Goal: Information Seeking & Learning: Learn about a topic

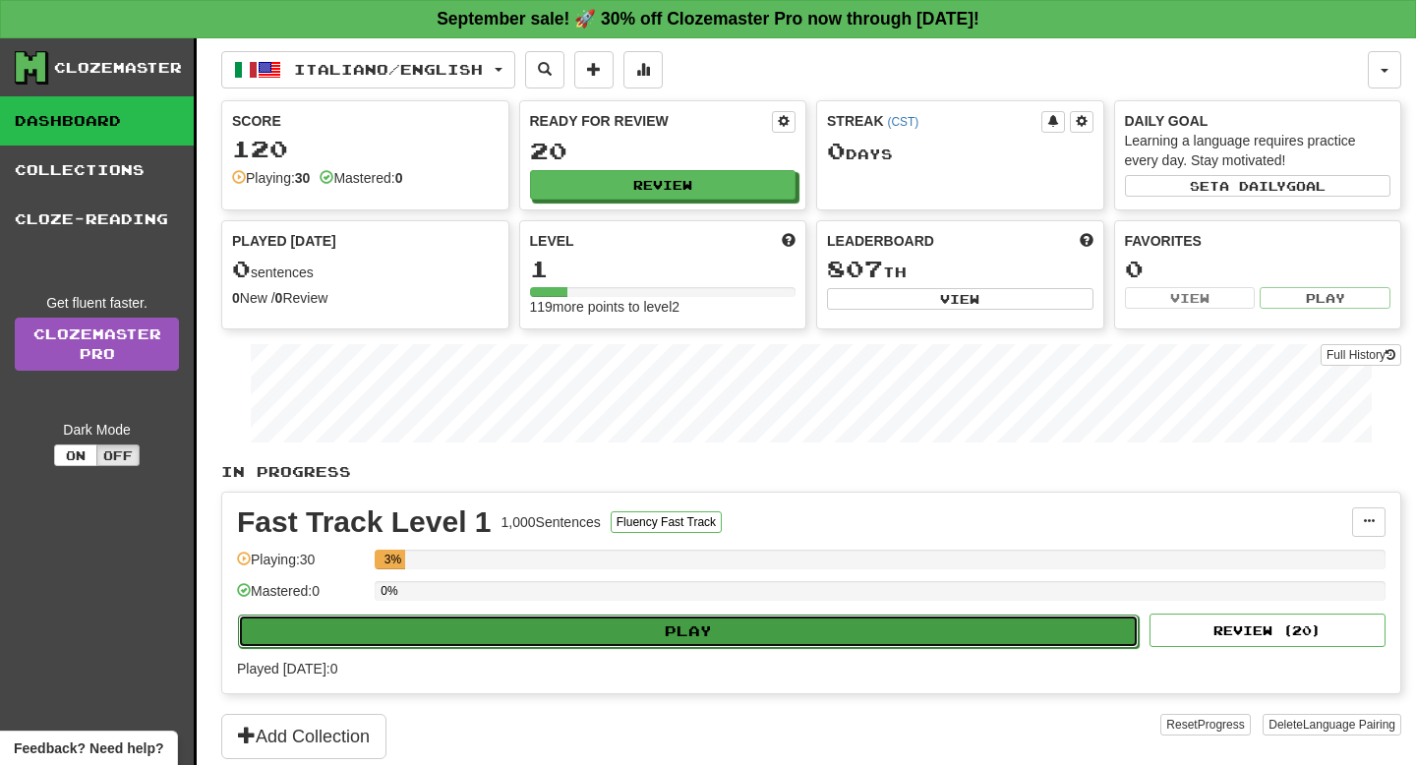
click at [574, 628] on button "Play" at bounding box center [688, 630] width 900 height 33
select select "**"
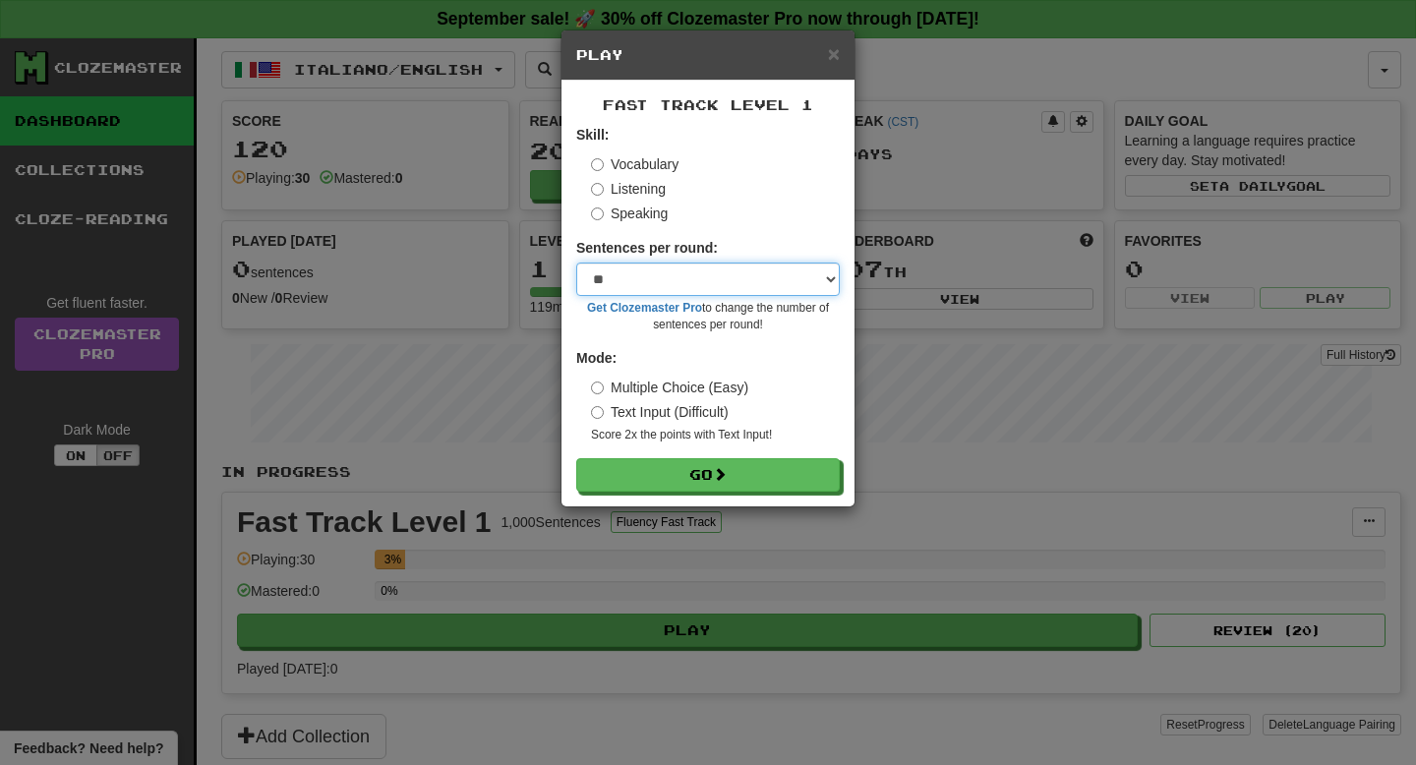
click at [643, 274] on select "* ** ** ** ** ** *** ********" at bounding box center [707, 278] width 263 height 33
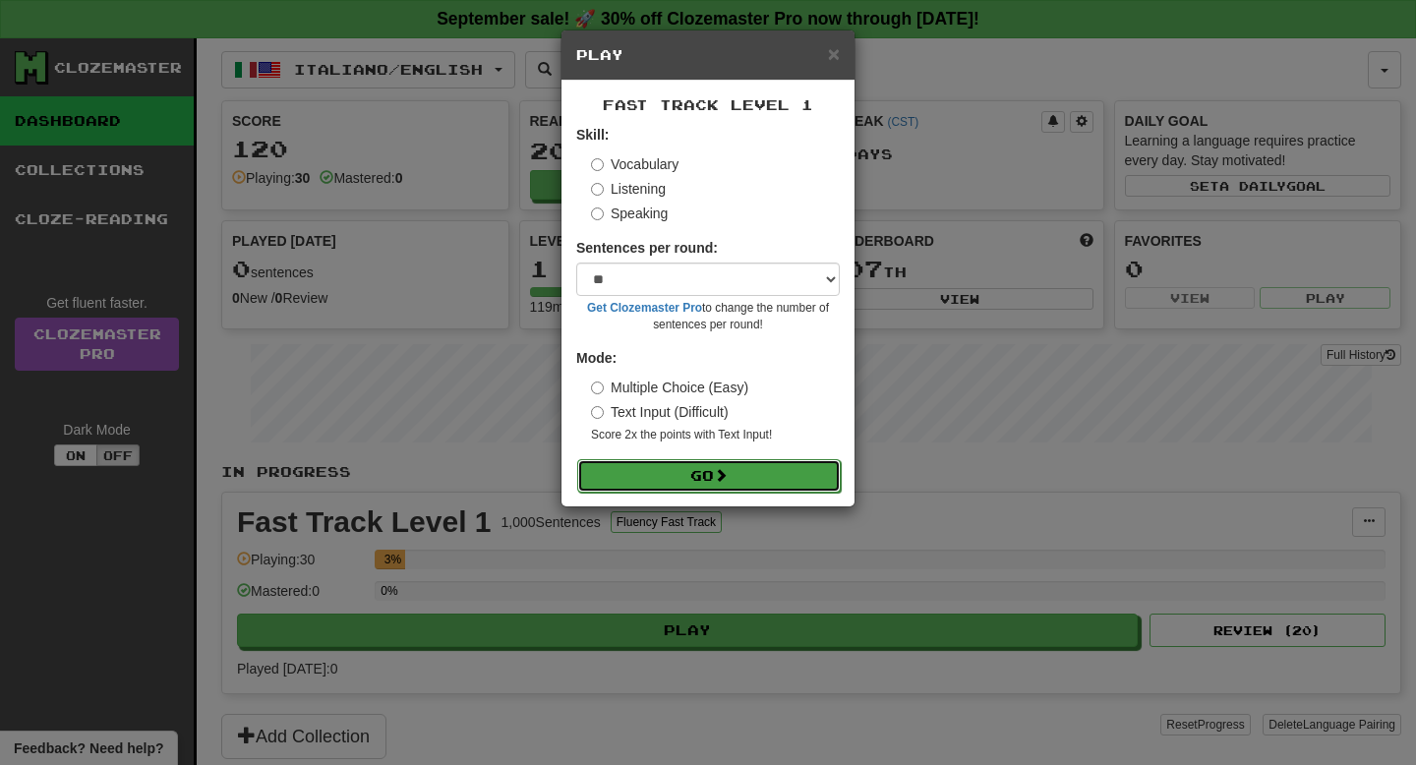
click at [720, 476] on span at bounding box center [721, 475] width 14 height 14
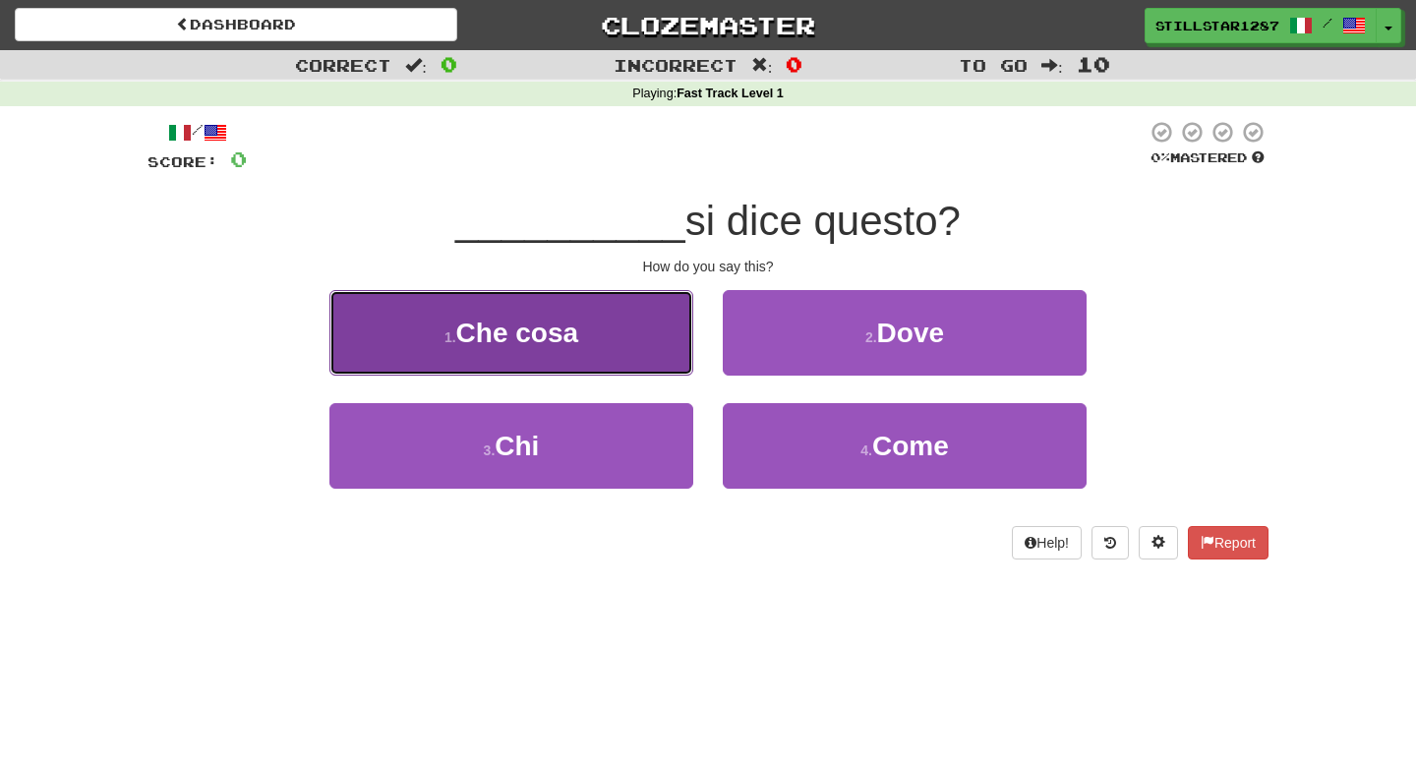
click at [619, 357] on button "1 . Che cosa" at bounding box center [511, 333] width 364 height 86
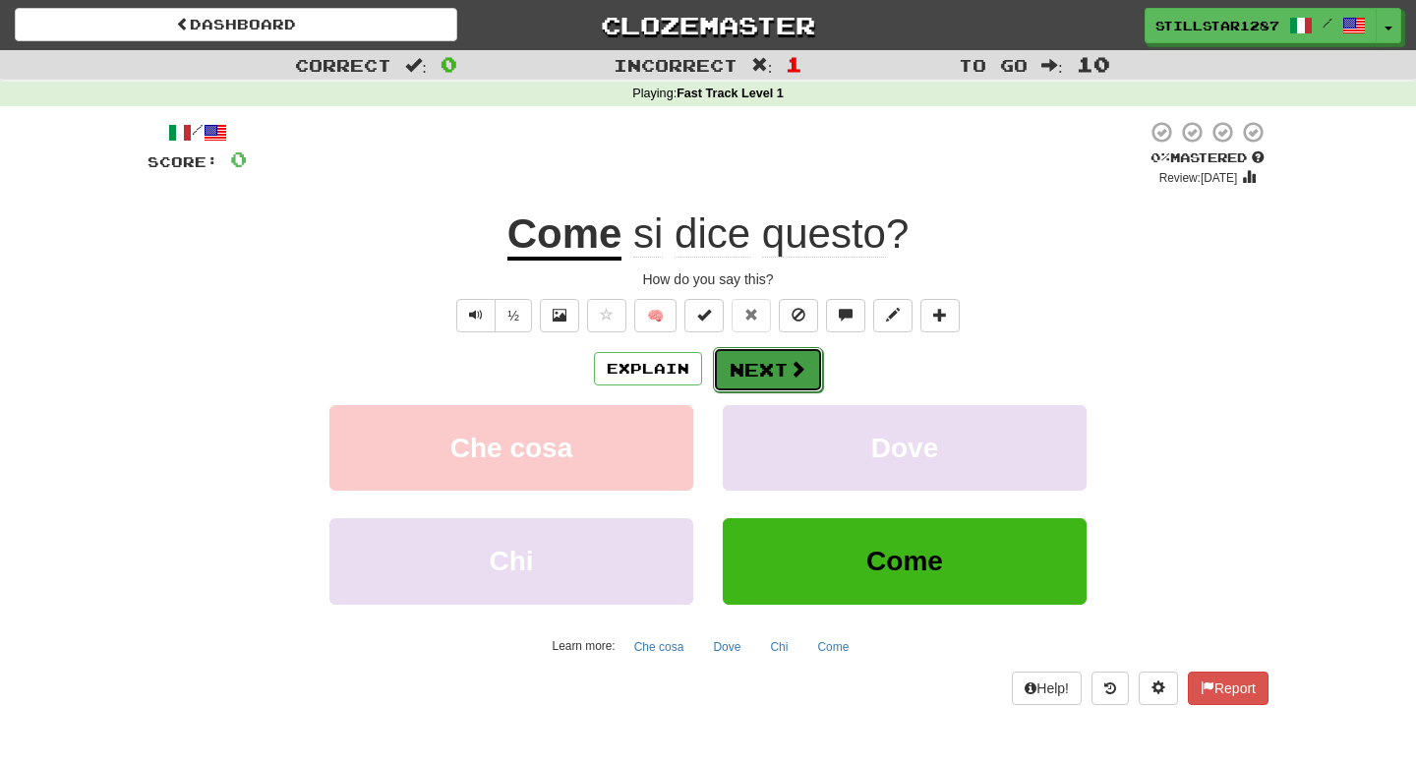
click at [782, 380] on button "Next" at bounding box center [768, 369] width 110 height 45
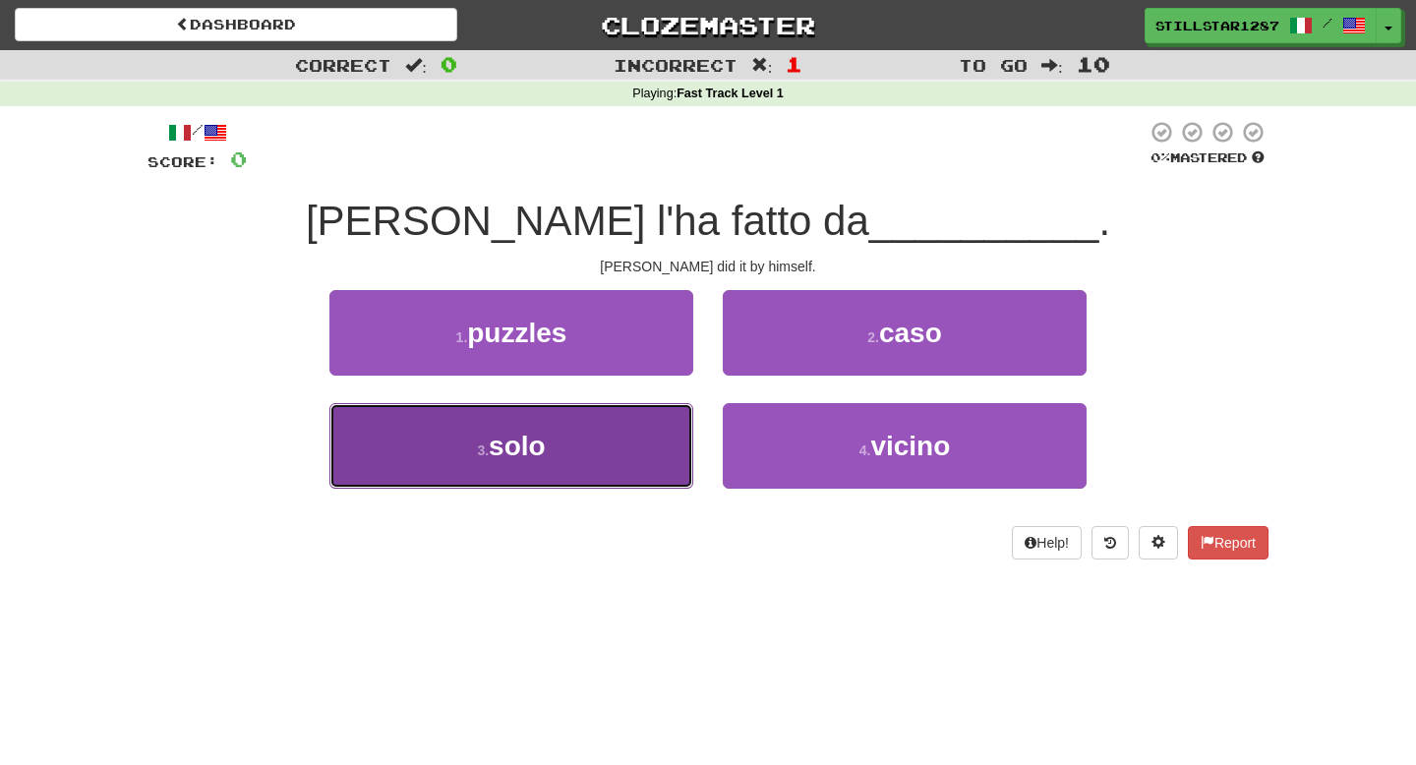
click at [503, 431] on span "solo" at bounding box center [517, 446] width 57 height 30
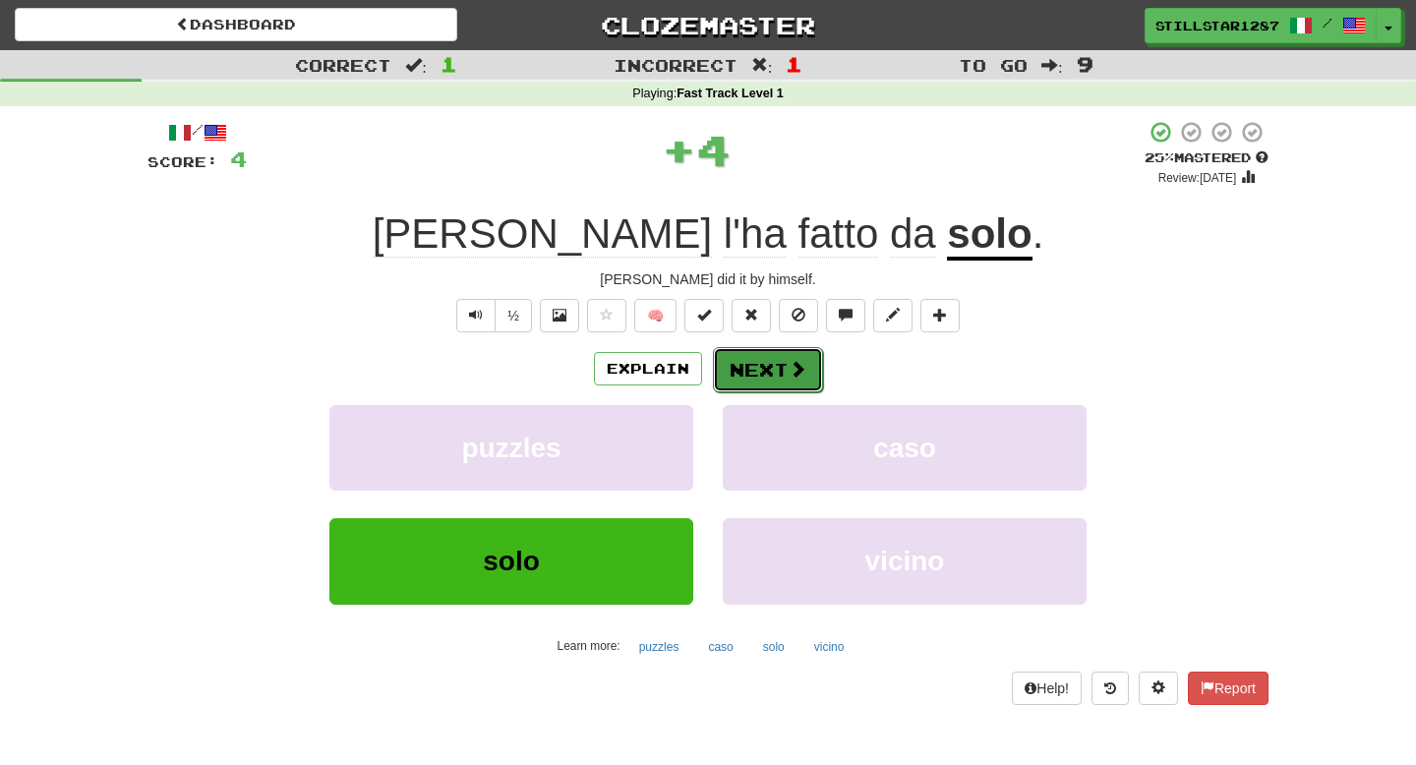
click at [736, 366] on button "Next" at bounding box center [768, 369] width 110 height 45
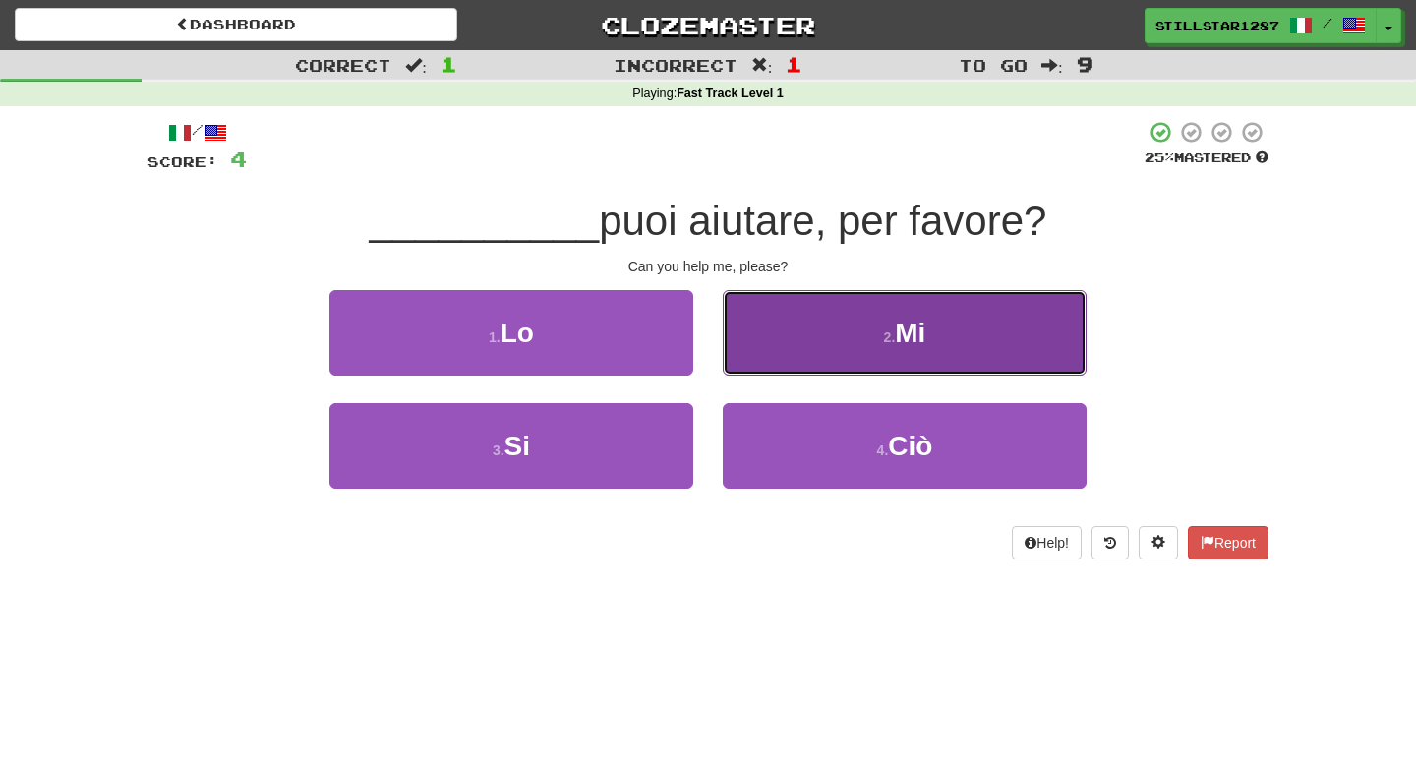
click at [794, 351] on button "2 . Mi" at bounding box center [905, 333] width 364 height 86
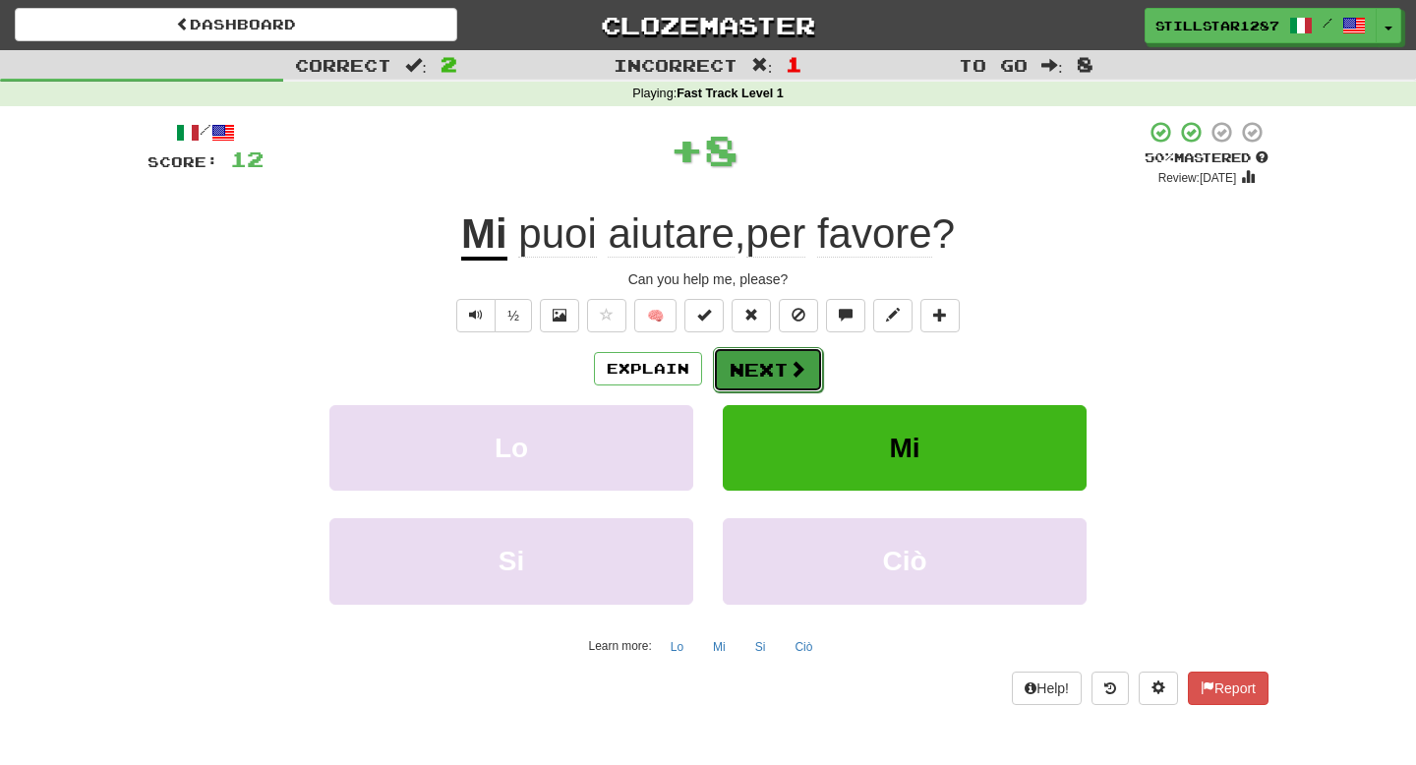
click at [784, 358] on button "Next" at bounding box center [768, 369] width 110 height 45
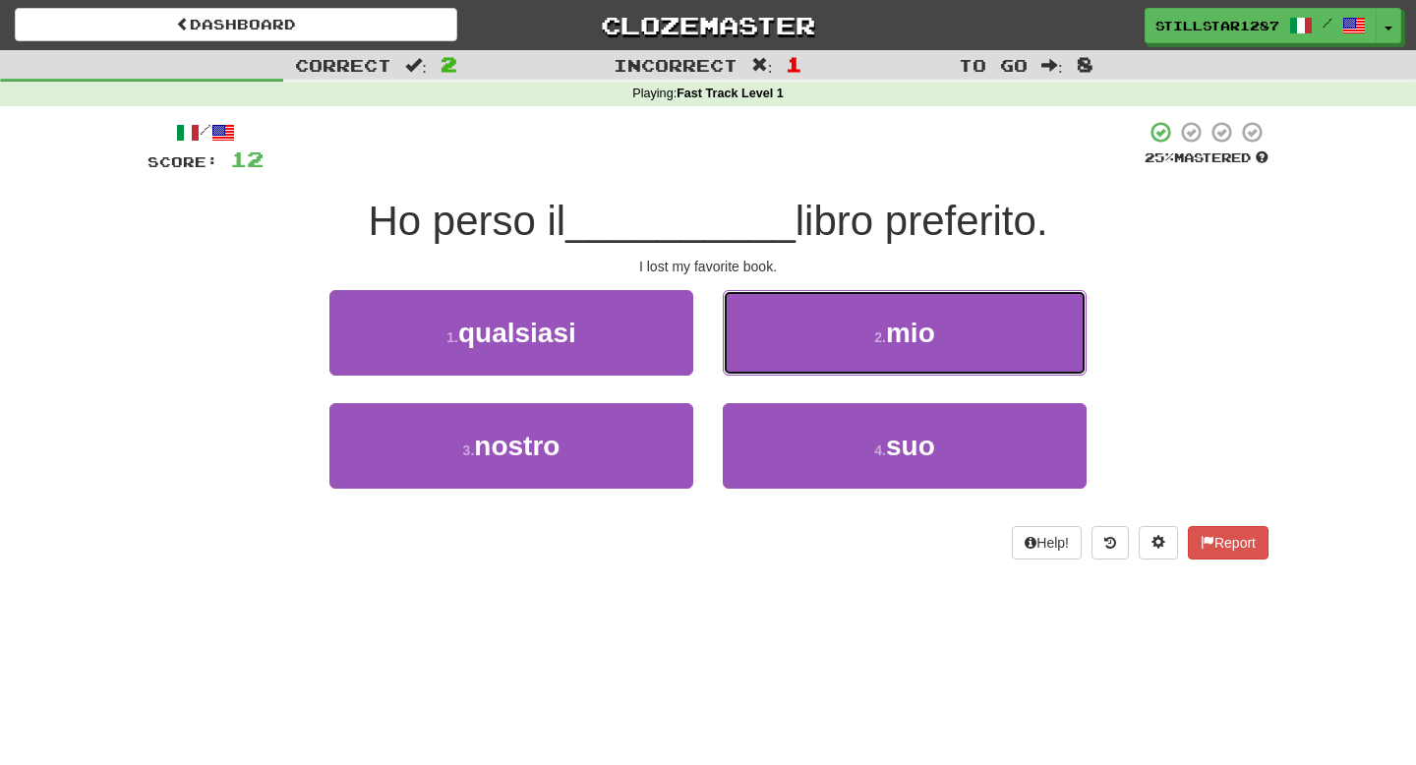
click at [784, 358] on button "2 . mio" at bounding box center [905, 333] width 364 height 86
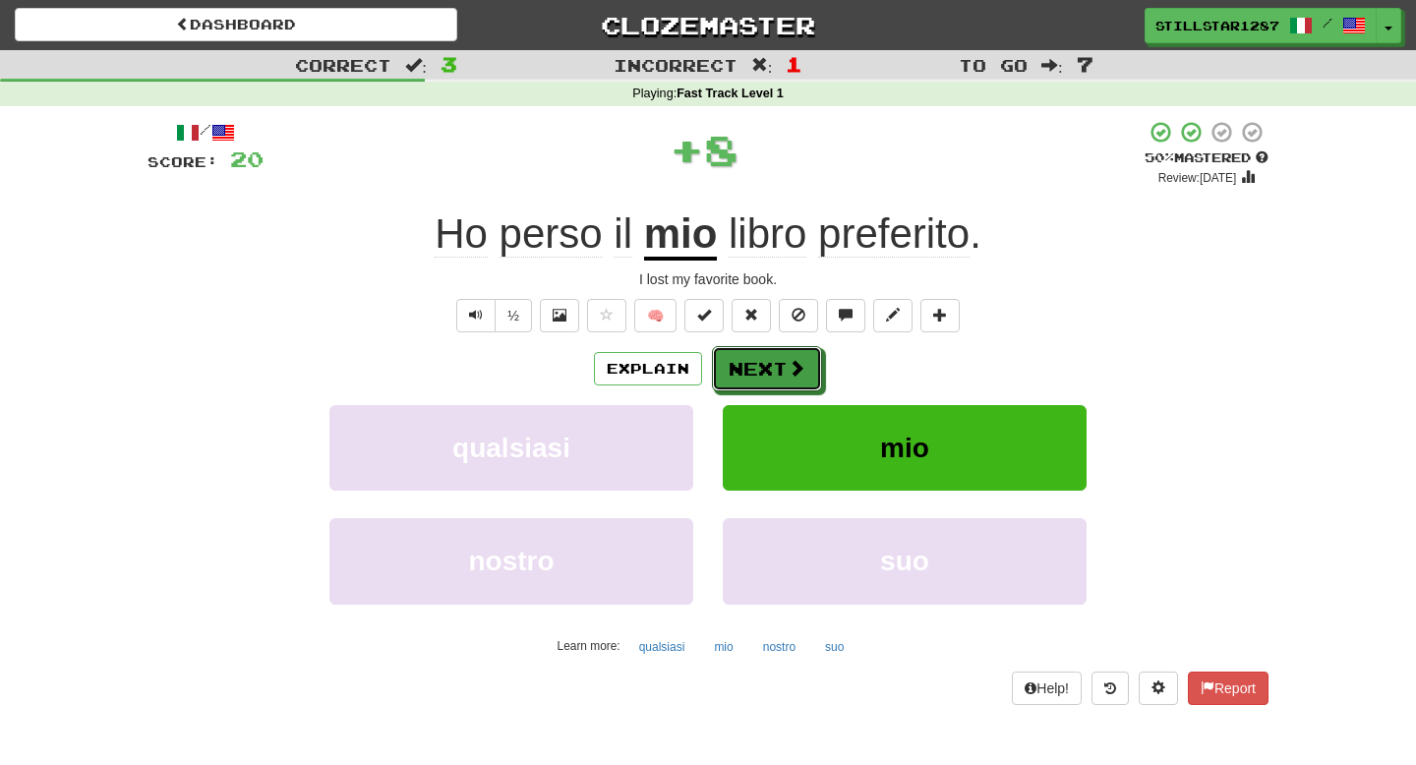
click at [784, 358] on button "Next" at bounding box center [767, 368] width 110 height 45
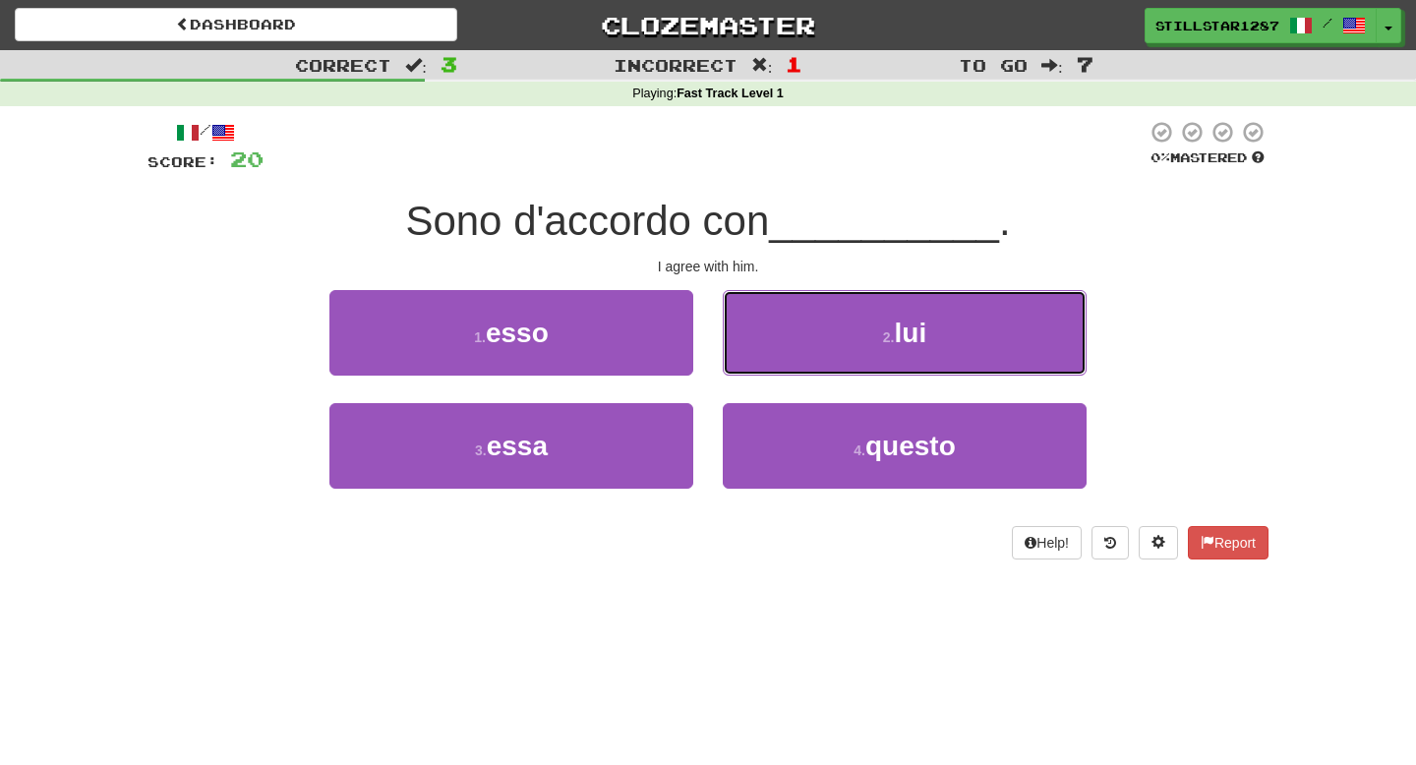
click at [784, 358] on button "2 . lui" at bounding box center [905, 333] width 364 height 86
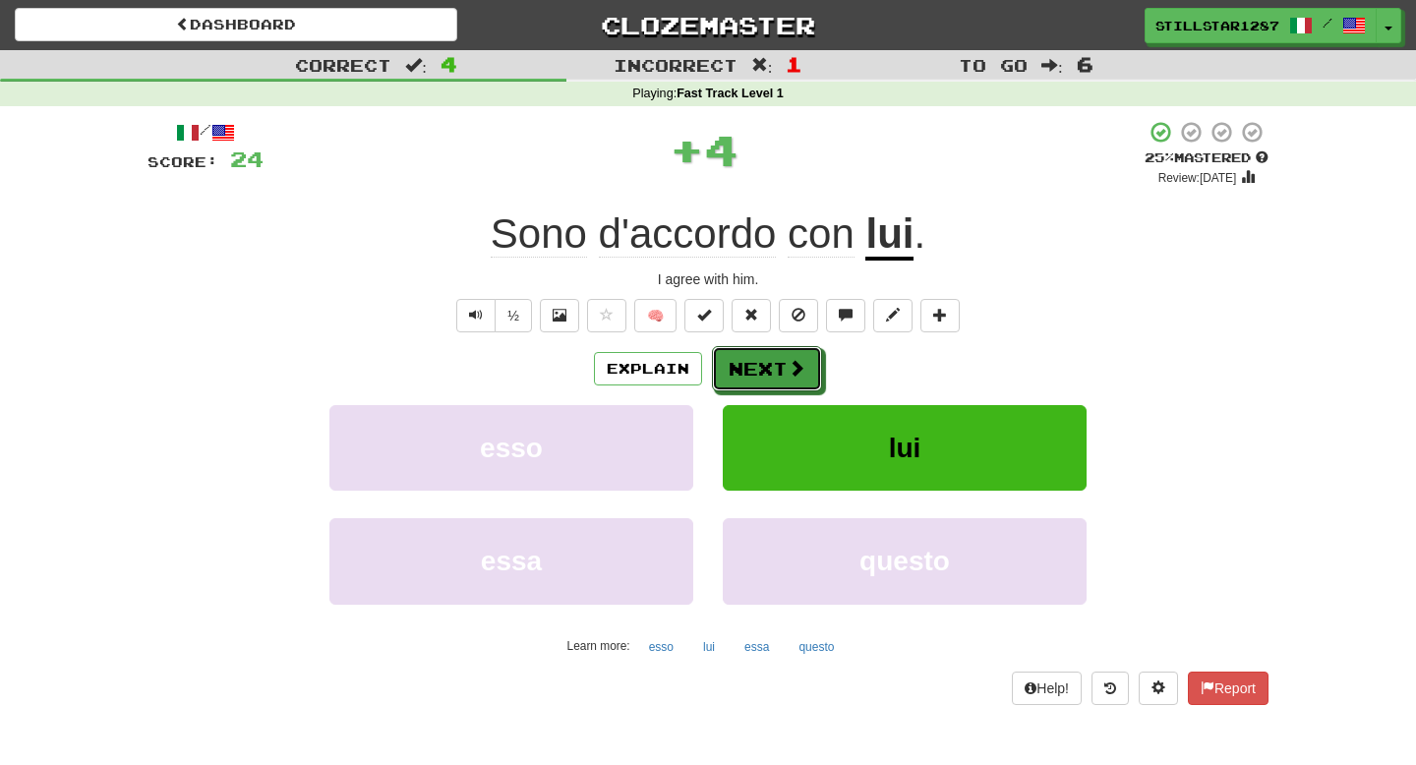
click at [784, 358] on button "Next" at bounding box center [767, 368] width 110 height 45
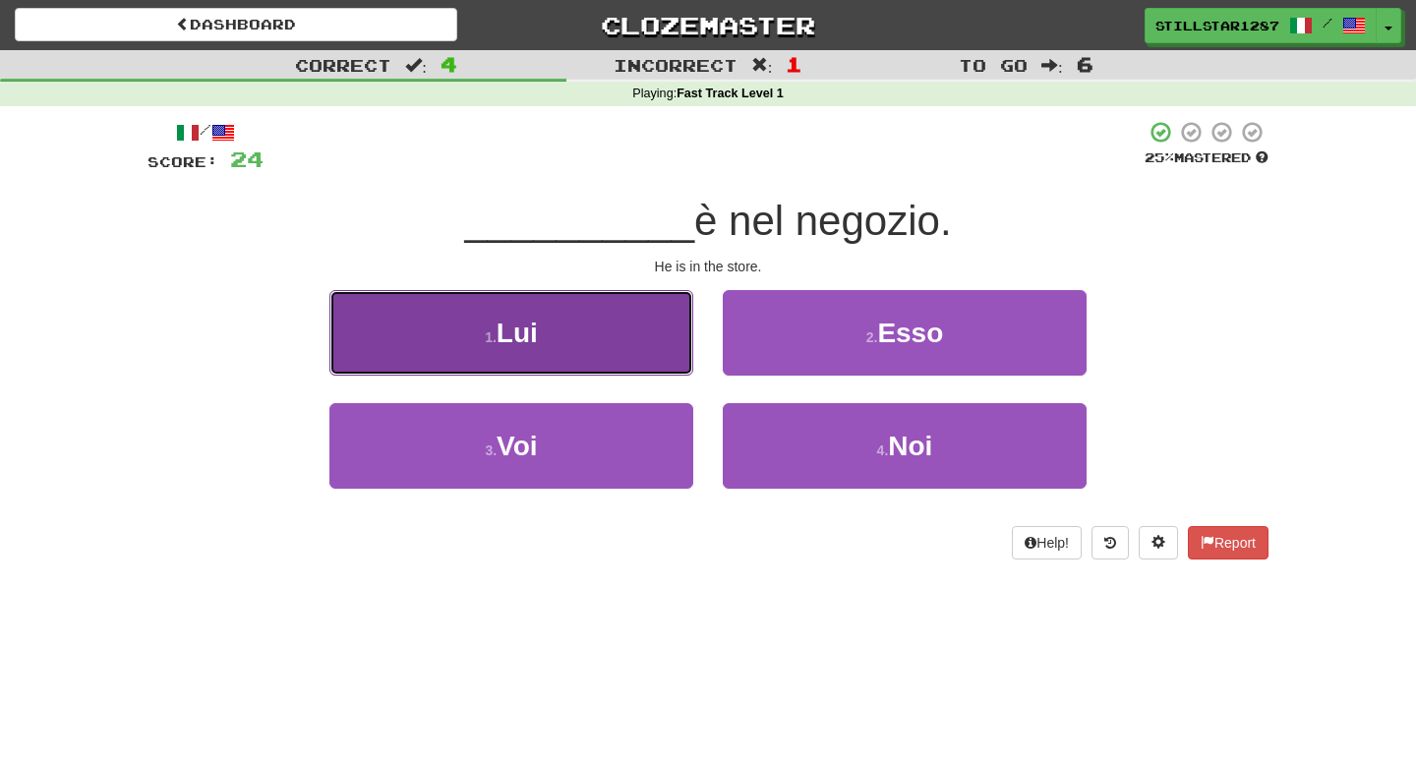
click at [651, 352] on button "1 . Lui" at bounding box center [511, 333] width 364 height 86
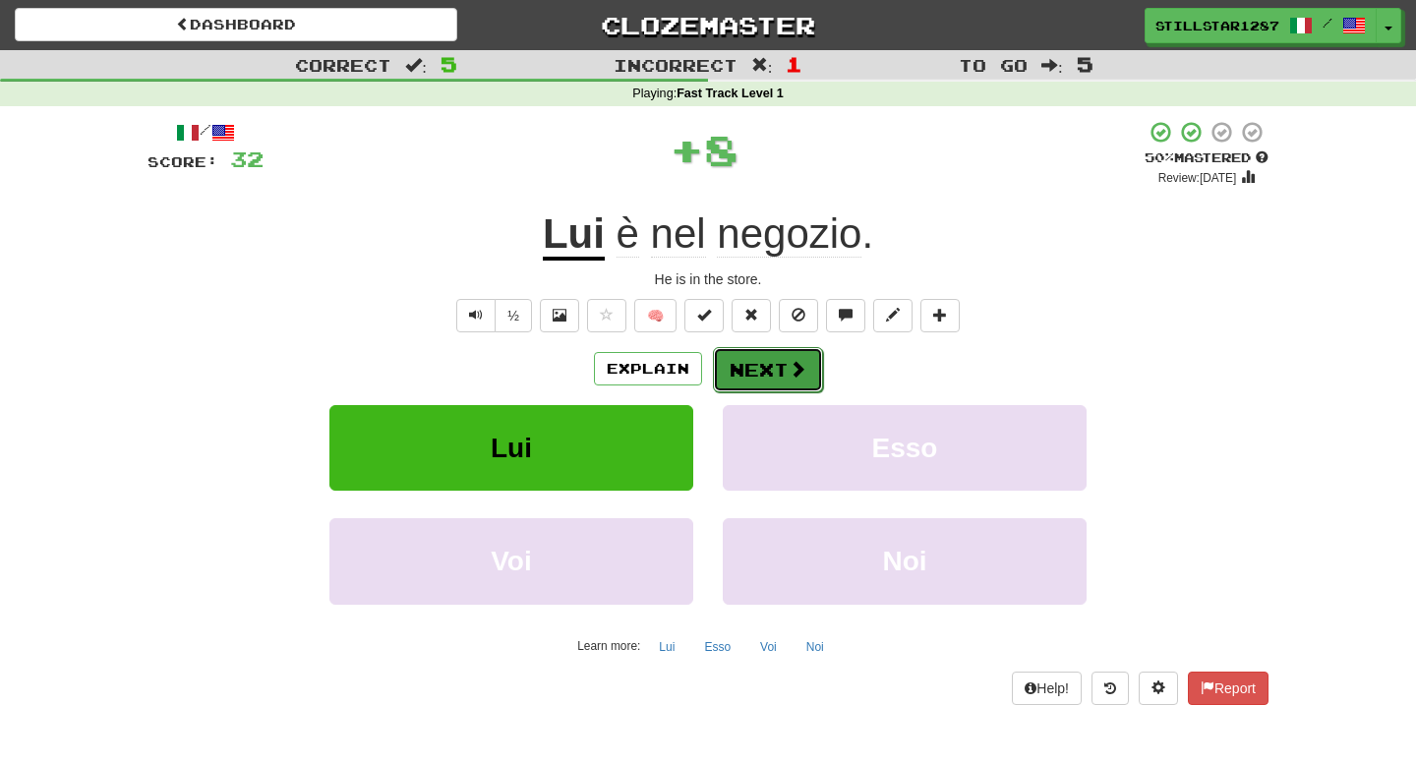
click at [770, 383] on button "Next" at bounding box center [768, 369] width 110 height 45
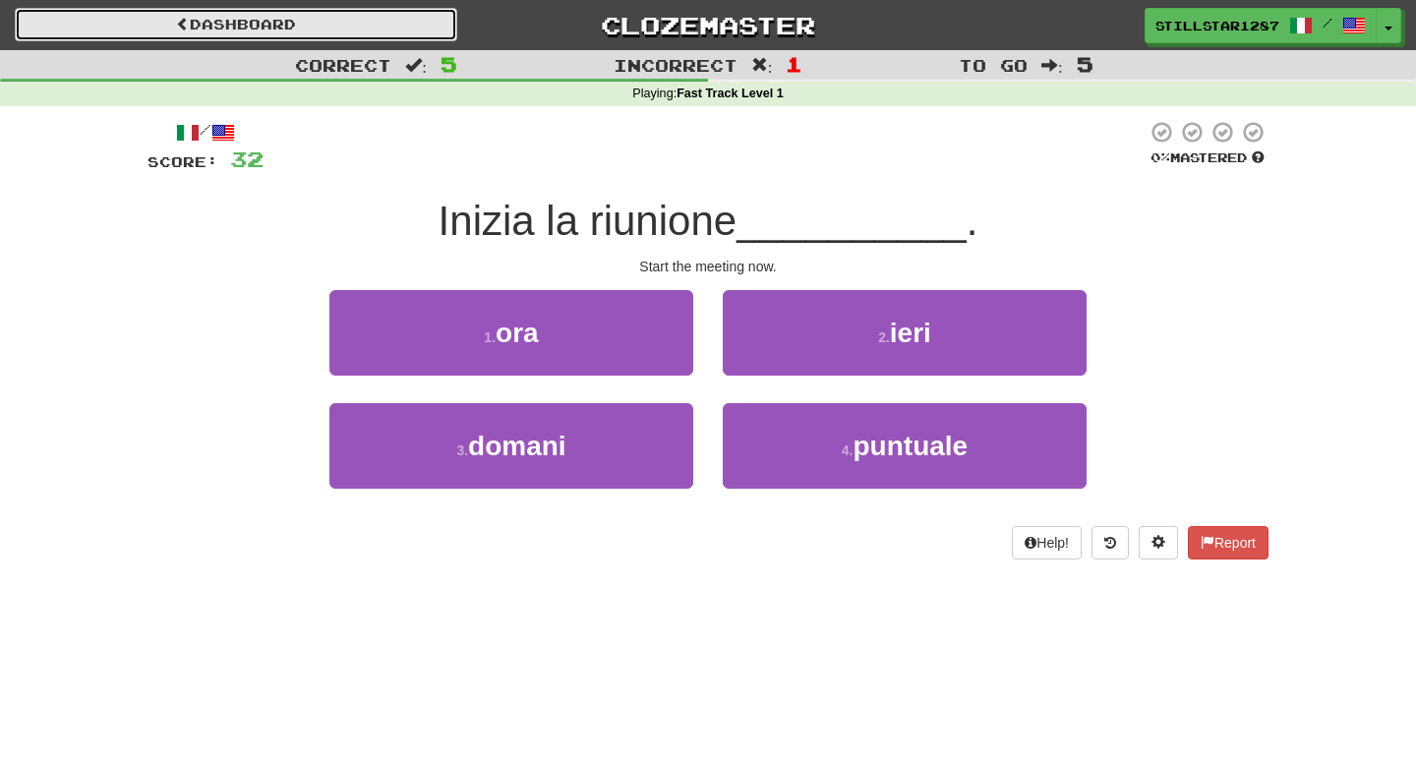
click at [398, 21] on link "Dashboard" at bounding box center [236, 24] width 442 height 33
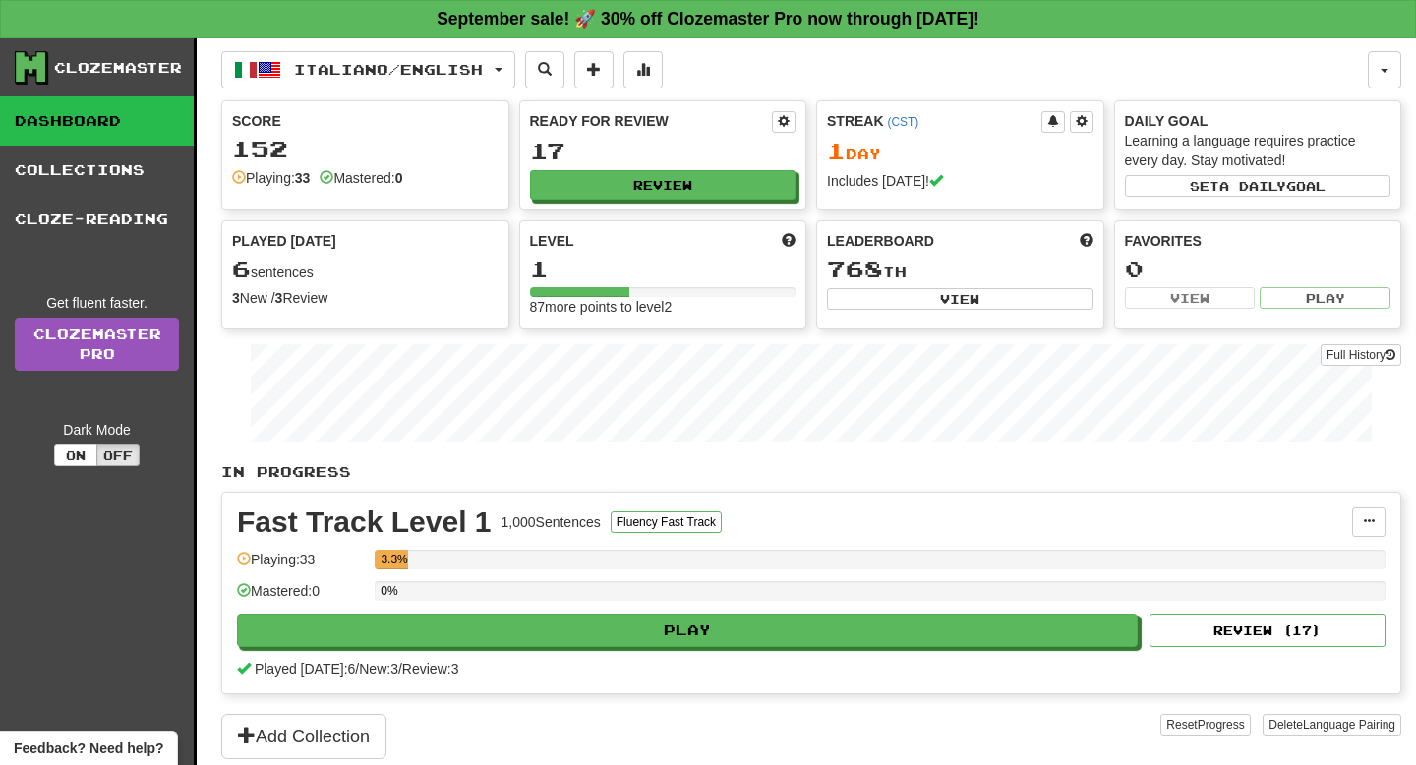
scroll to position [28, 0]
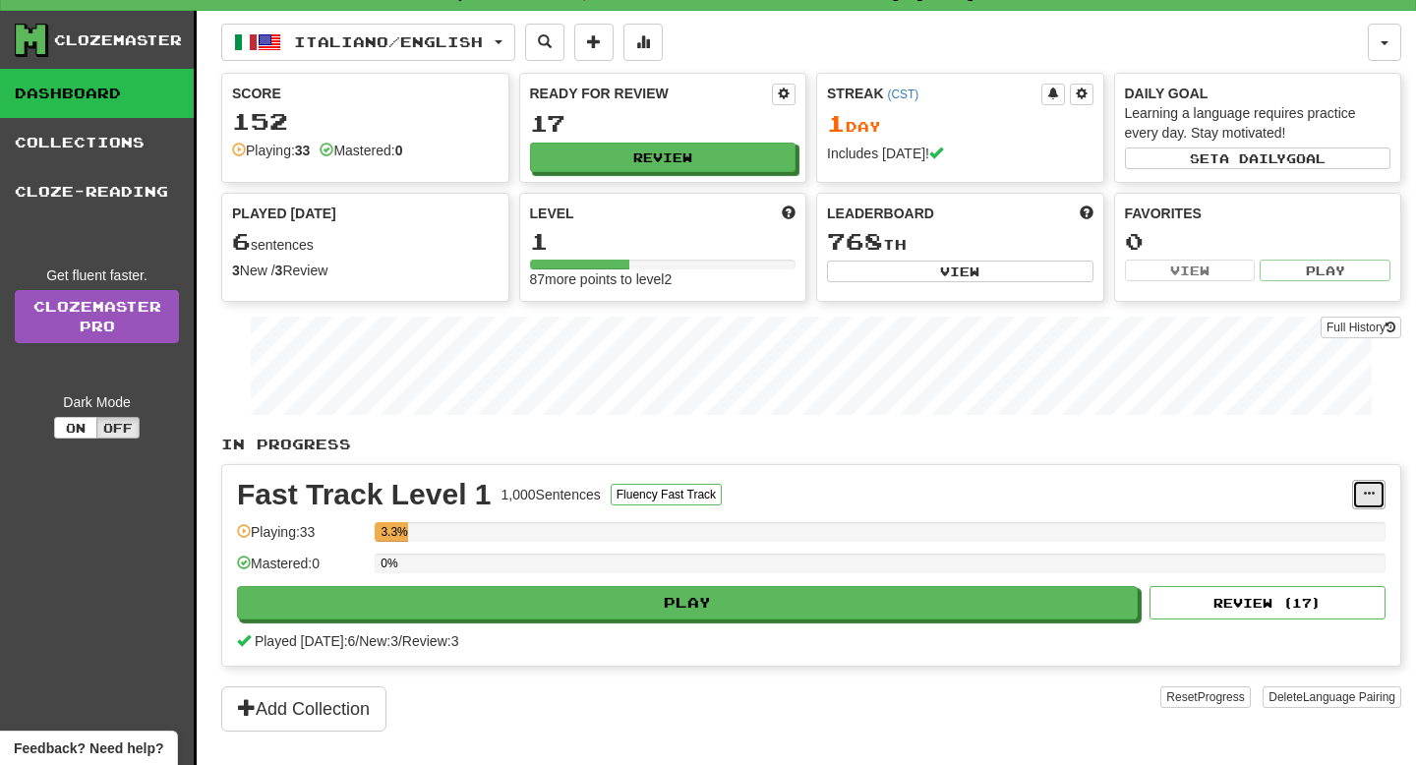
click at [1364, 498] on span at bounding box center [1368, 494] width 12 height 12
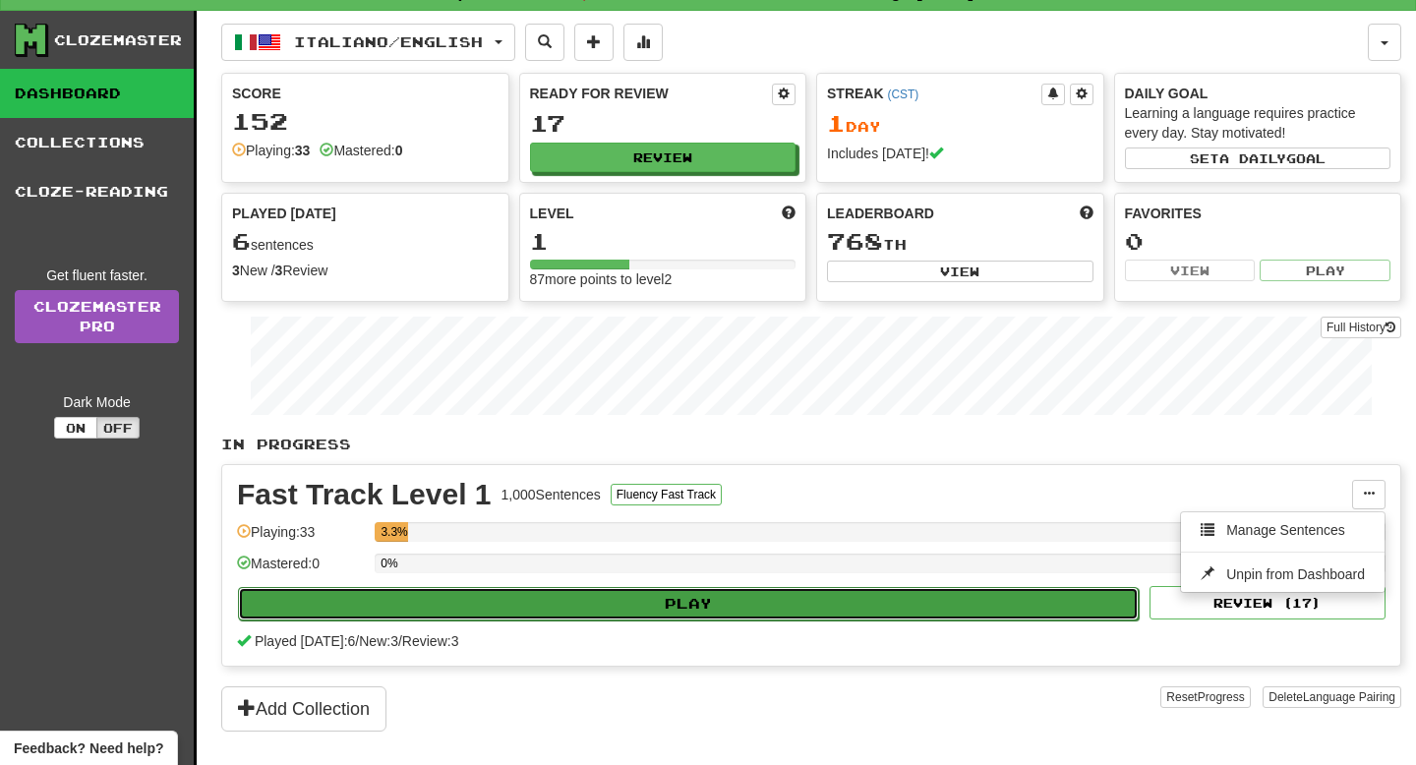
click at [951, 597] on button "Play" at bounding box center [688, 603] width 900 height 33
select select "**"
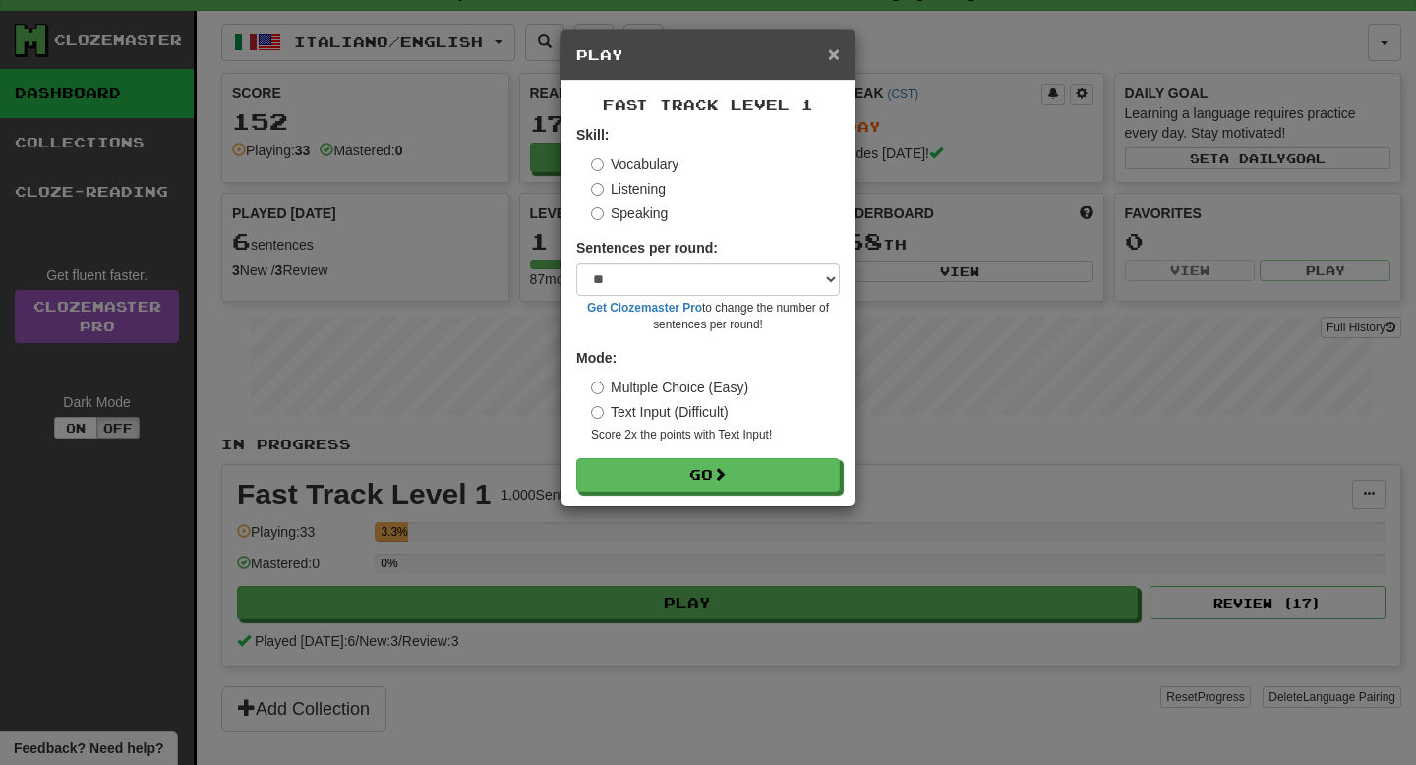
click at [828, 54] on span "×" at bounding box center [834, 53] width 12 height 23
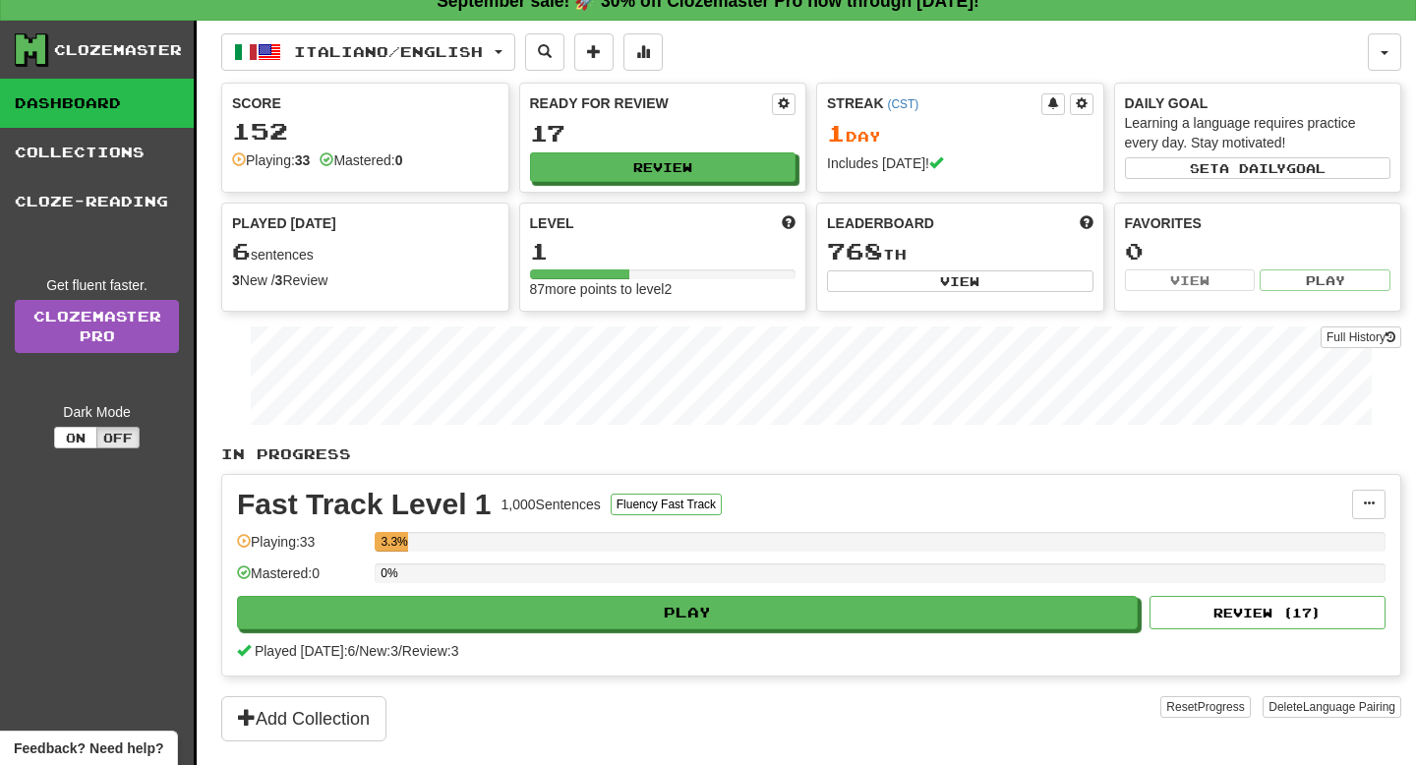
scroll to position [0, 0]
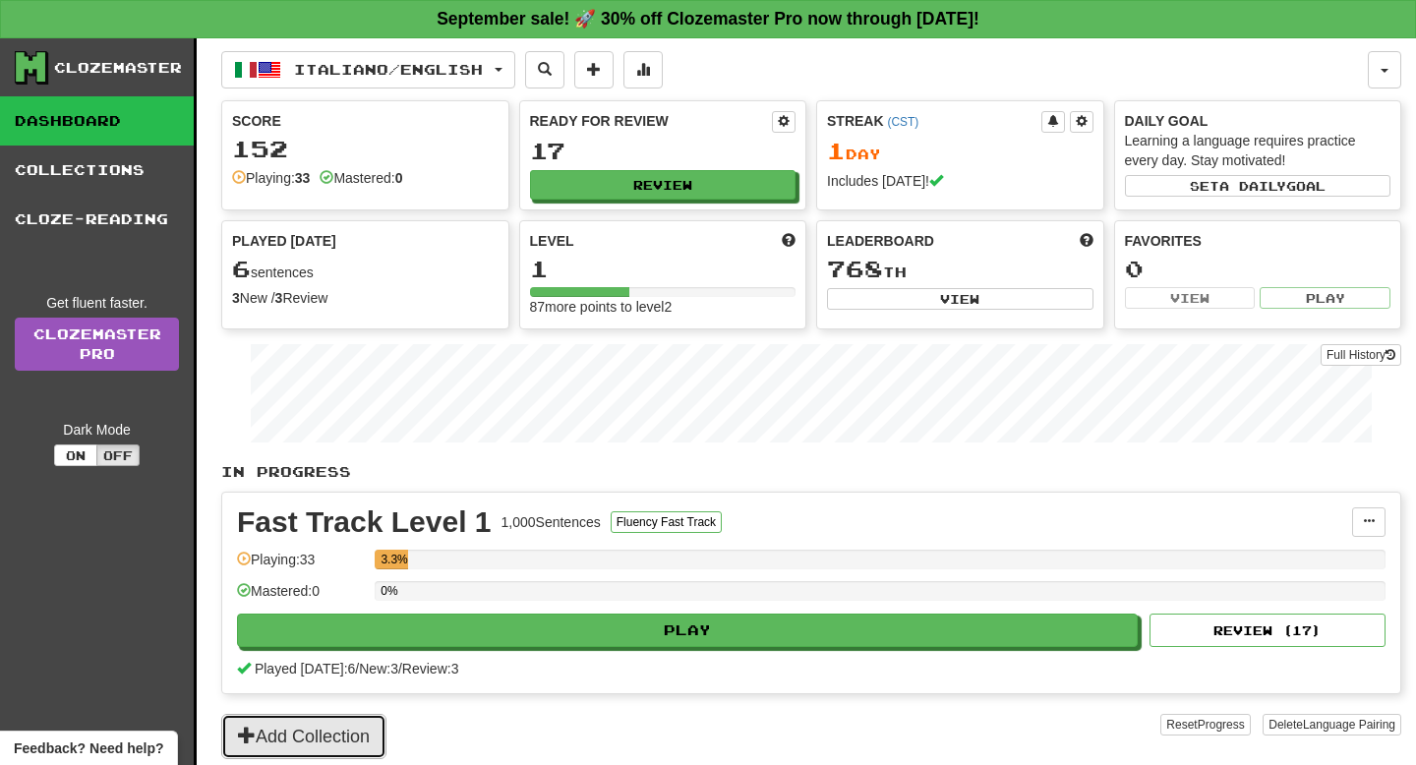
click at [317, 730] on button "Add Collection" at bounding box center [303, 736] width 165 height 45
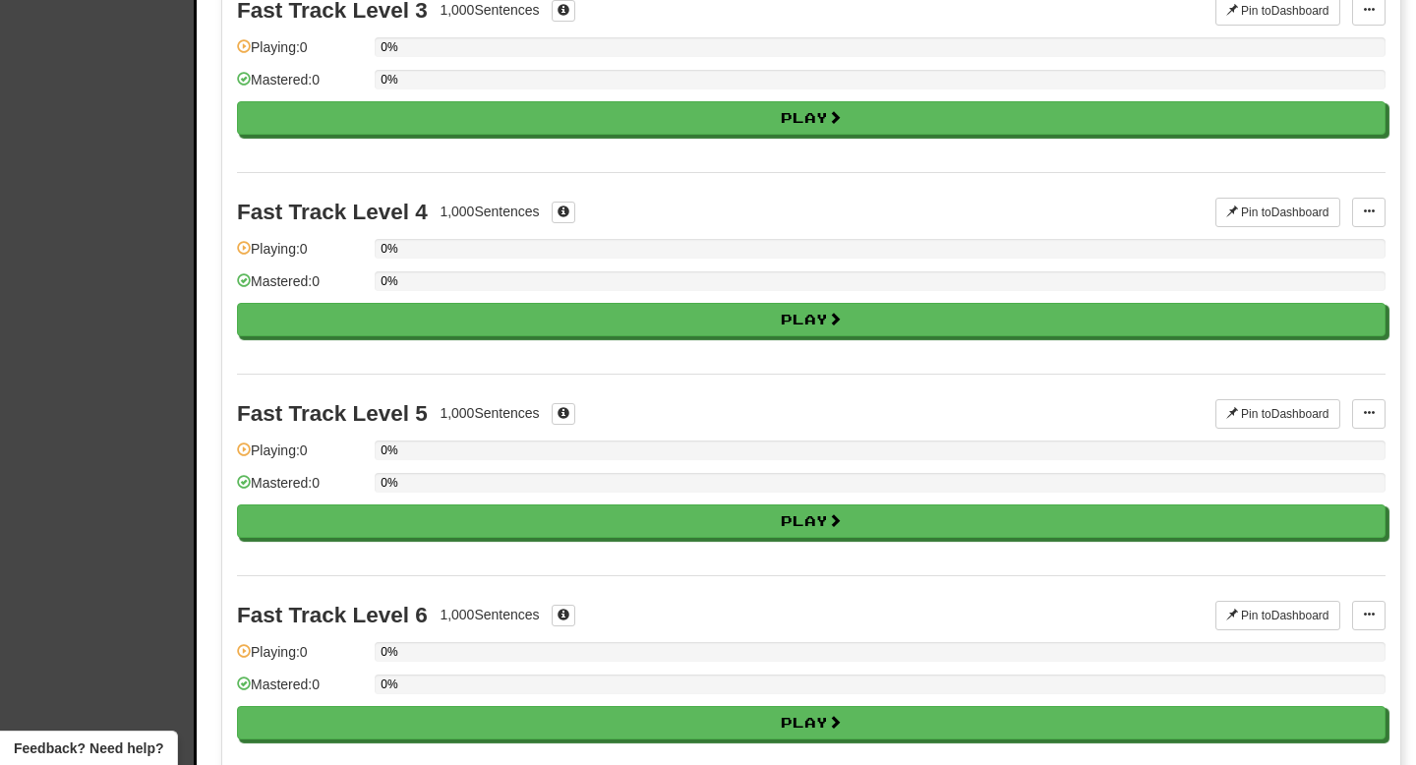
scroll to position [629, 0]
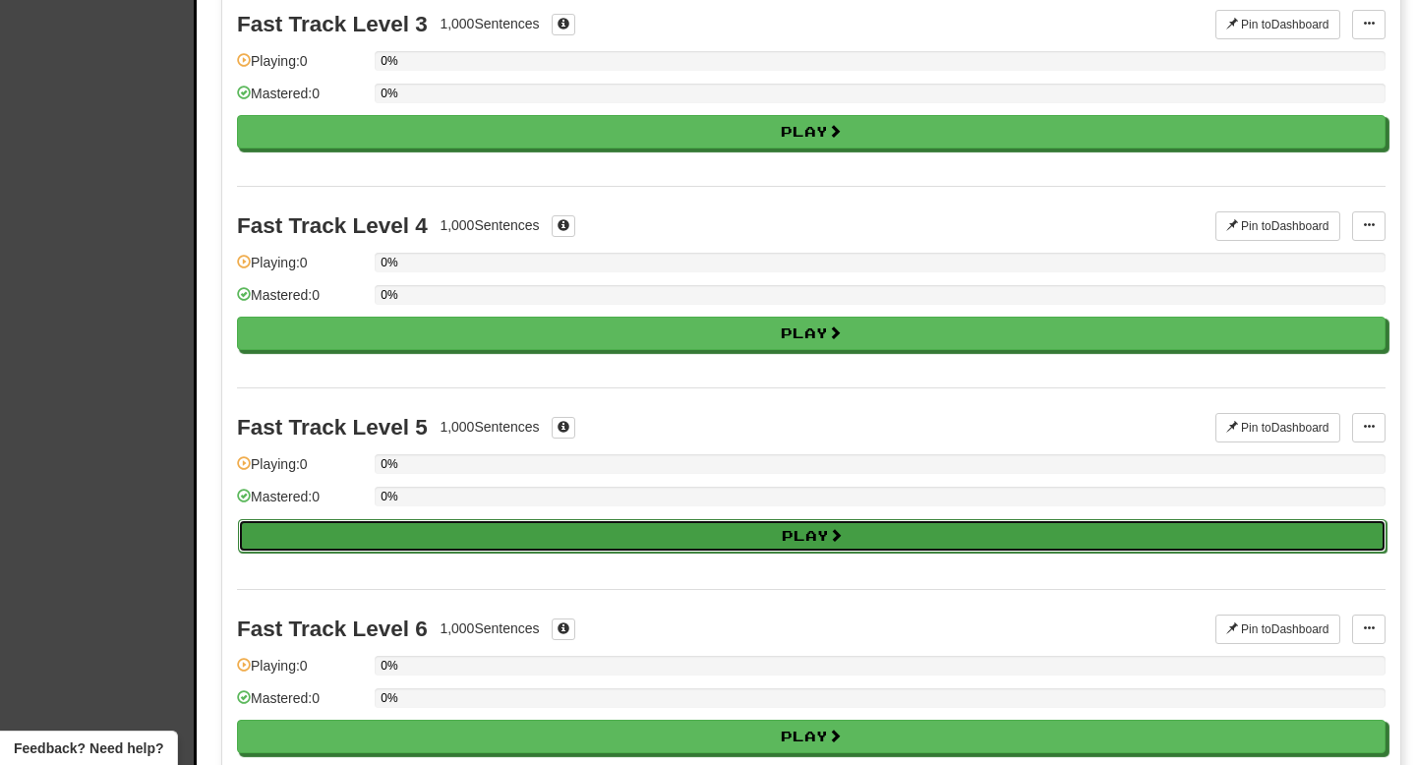
click at [455, 552] on button "Play" at bounding box center [812, 535] width 1148 height 33
select select "**"
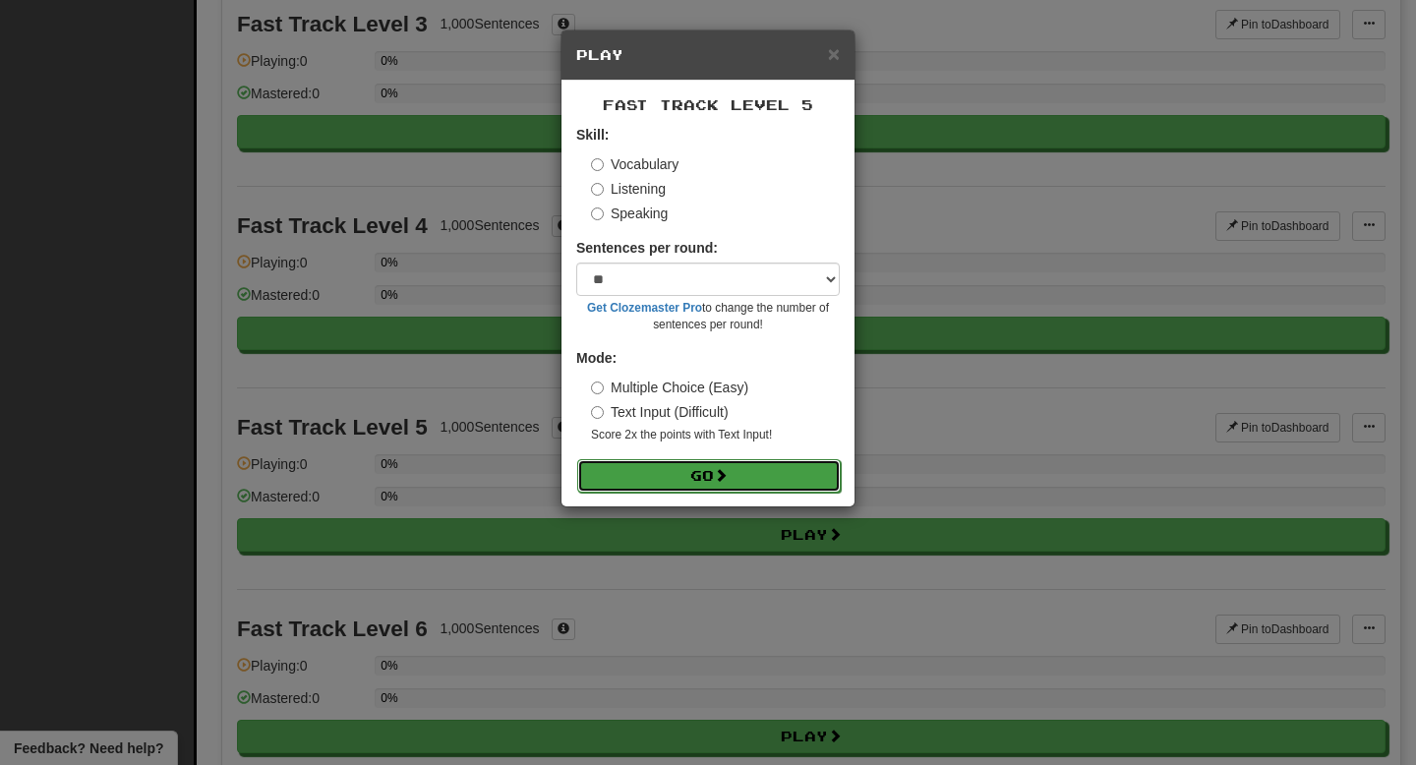
click at [704, 478] on button "Go" at bounding box center [708, 475] width 263 height 33
click at [831, 56] on span "×" at bounding box center [834, 53] width 12 height 23
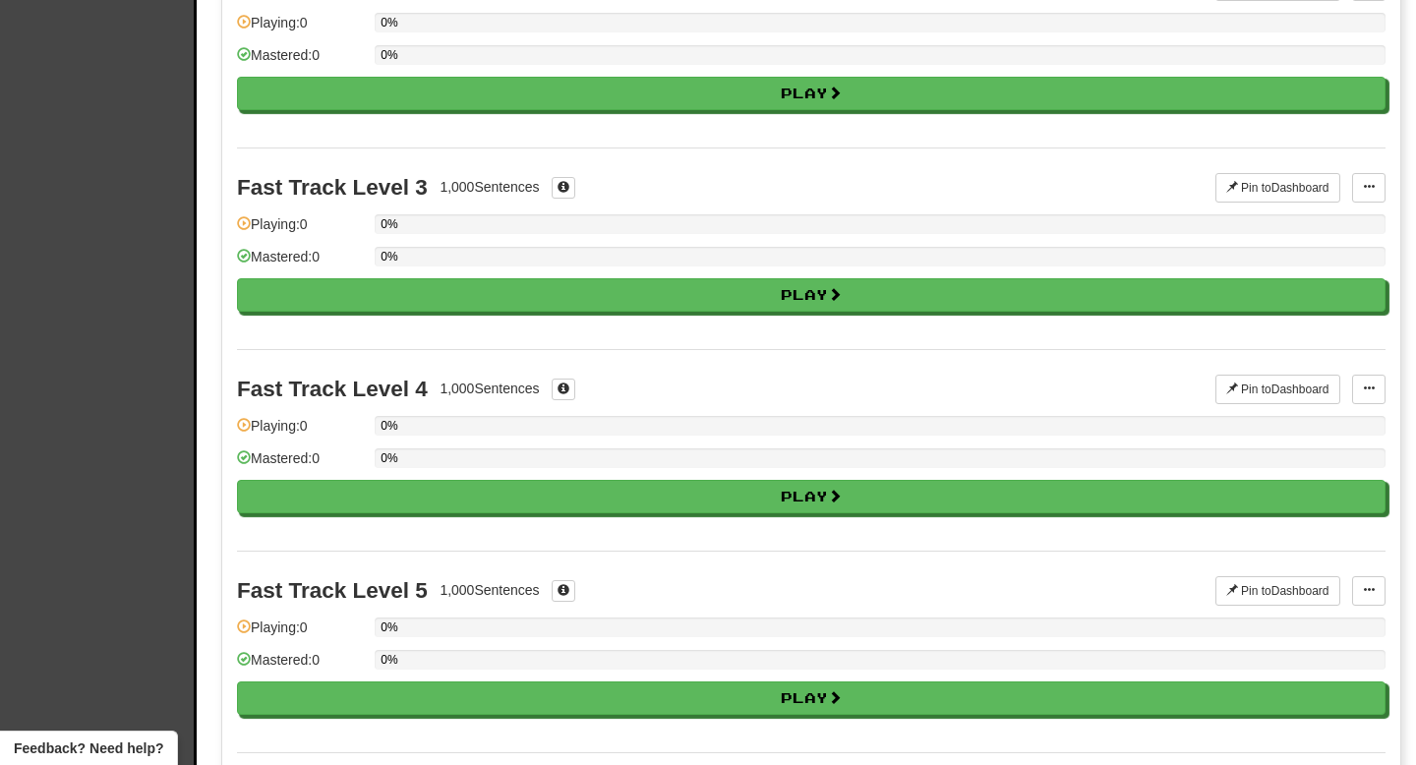
scroll to position [359, 0]
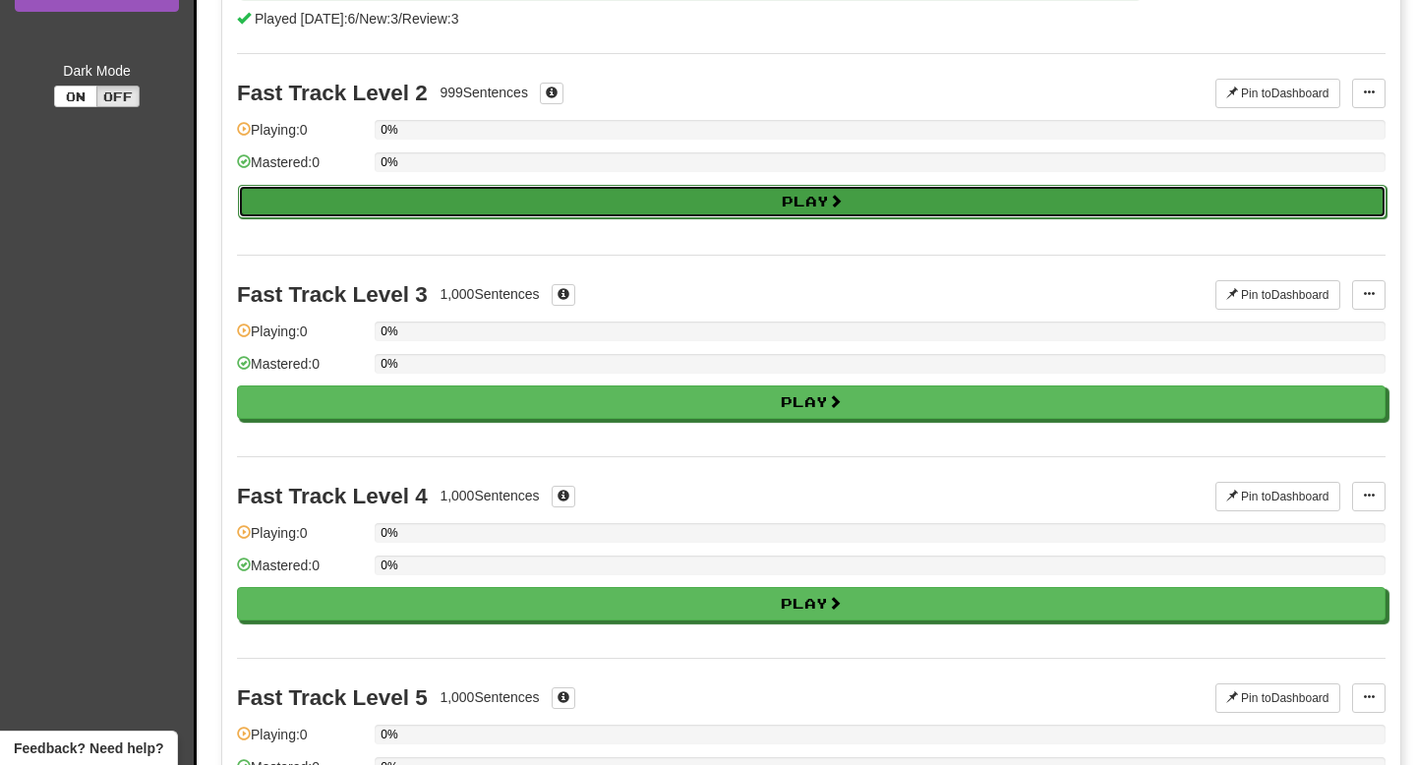
click at [794, 214] on button "Play" at bounding box center [812, 201] width 1148 height 33
select select "**"
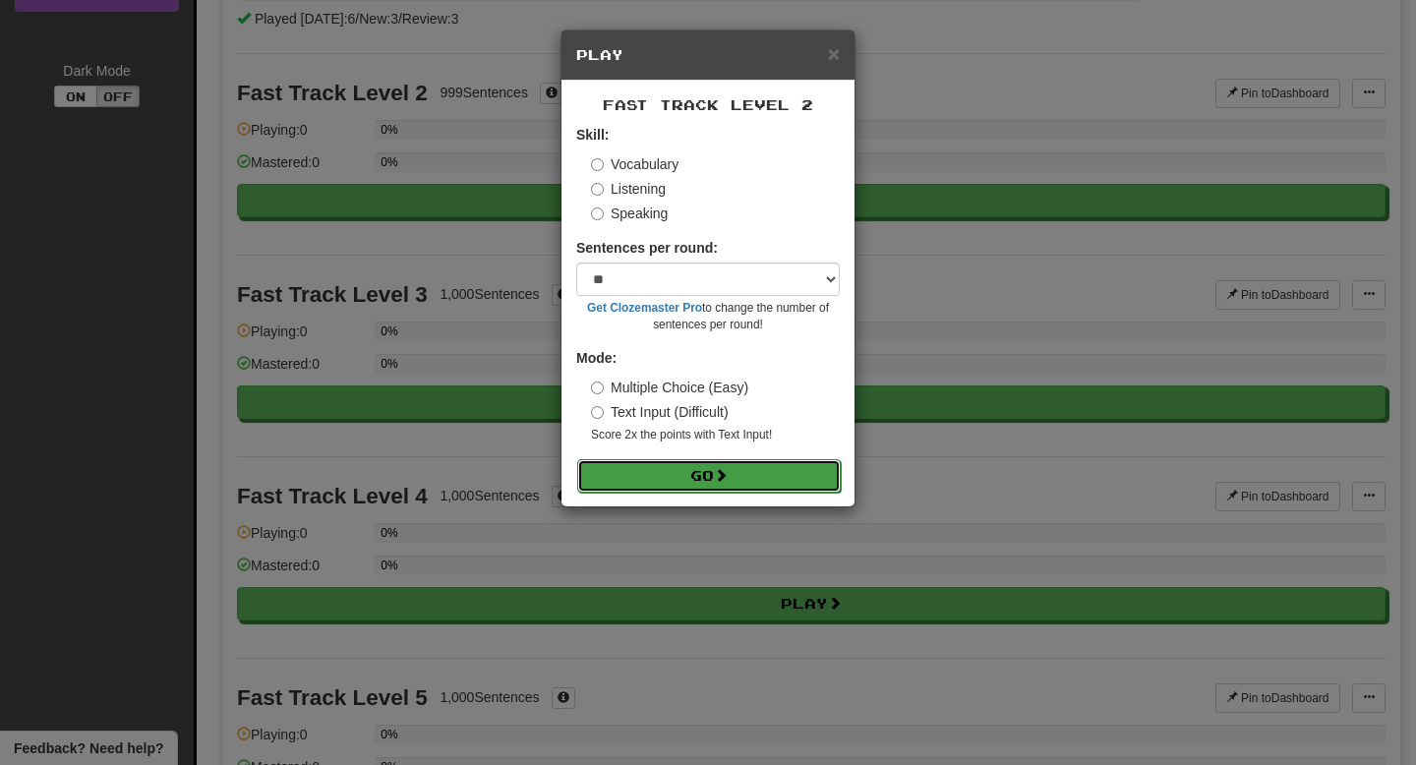
click at [727, 482] on span at bounding box center [721, 475] width 14 height 14
click at [838, 63] on span "×" at bounding box center [834, 53] width 12 height 23
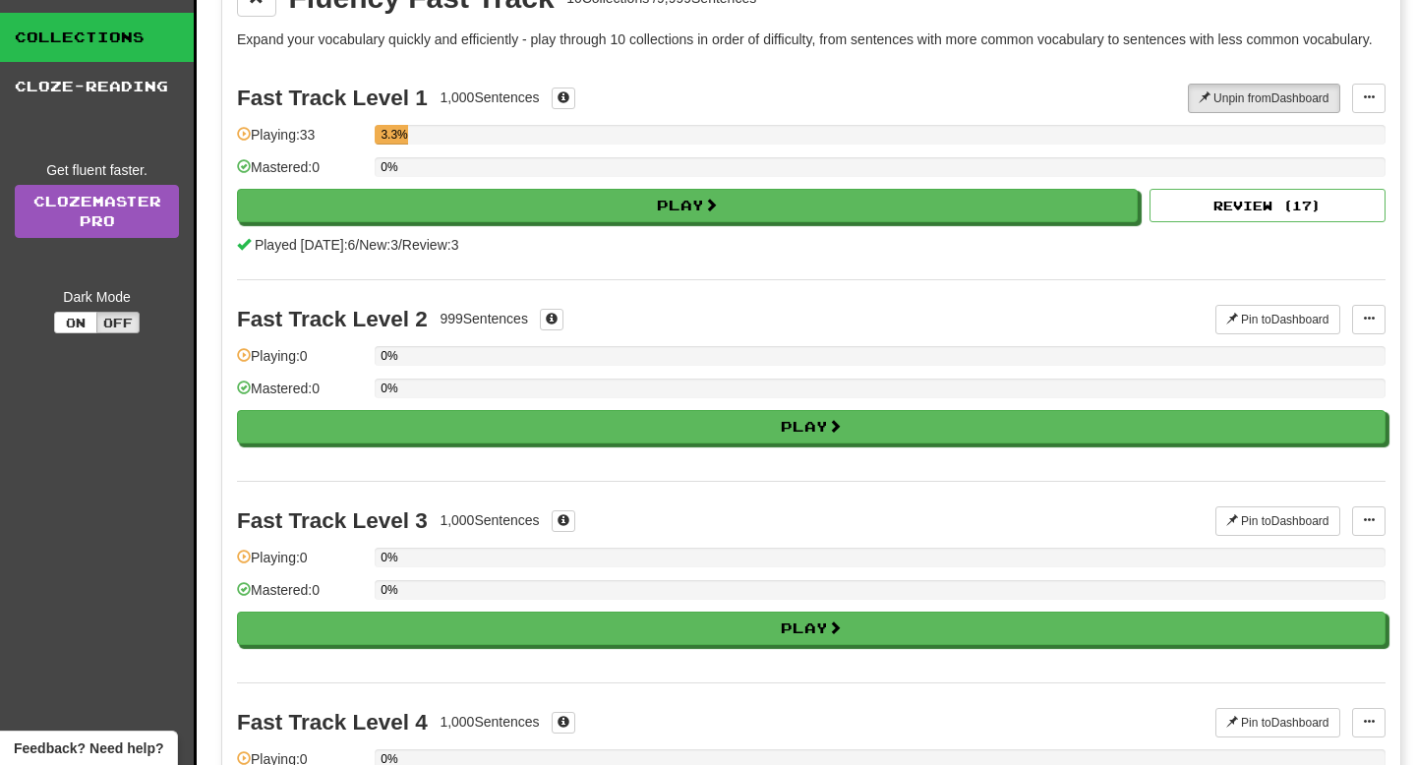
scroll to position [129, 0]
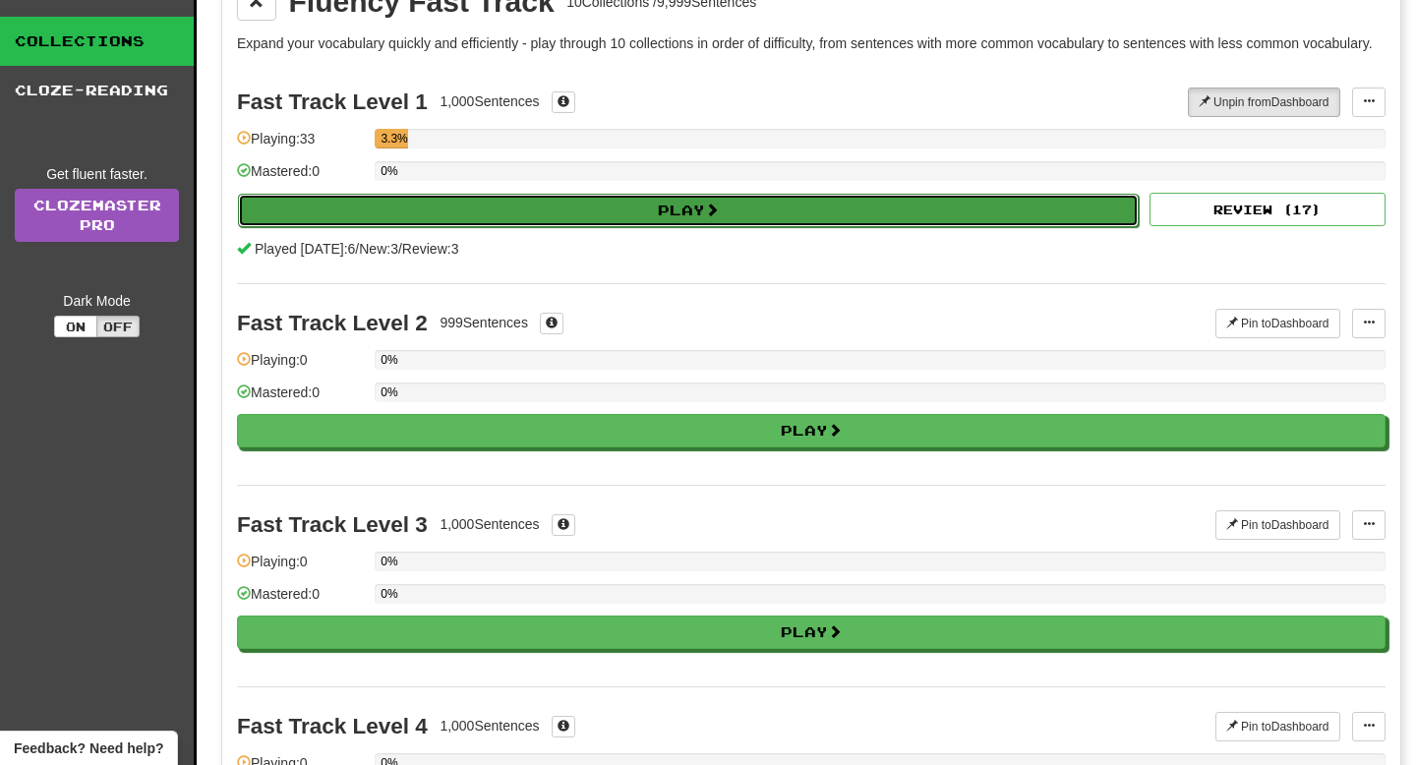
click at [759, 223] on button "Play" at bounding box center [688, 210] width 900 height 33
select select "**"
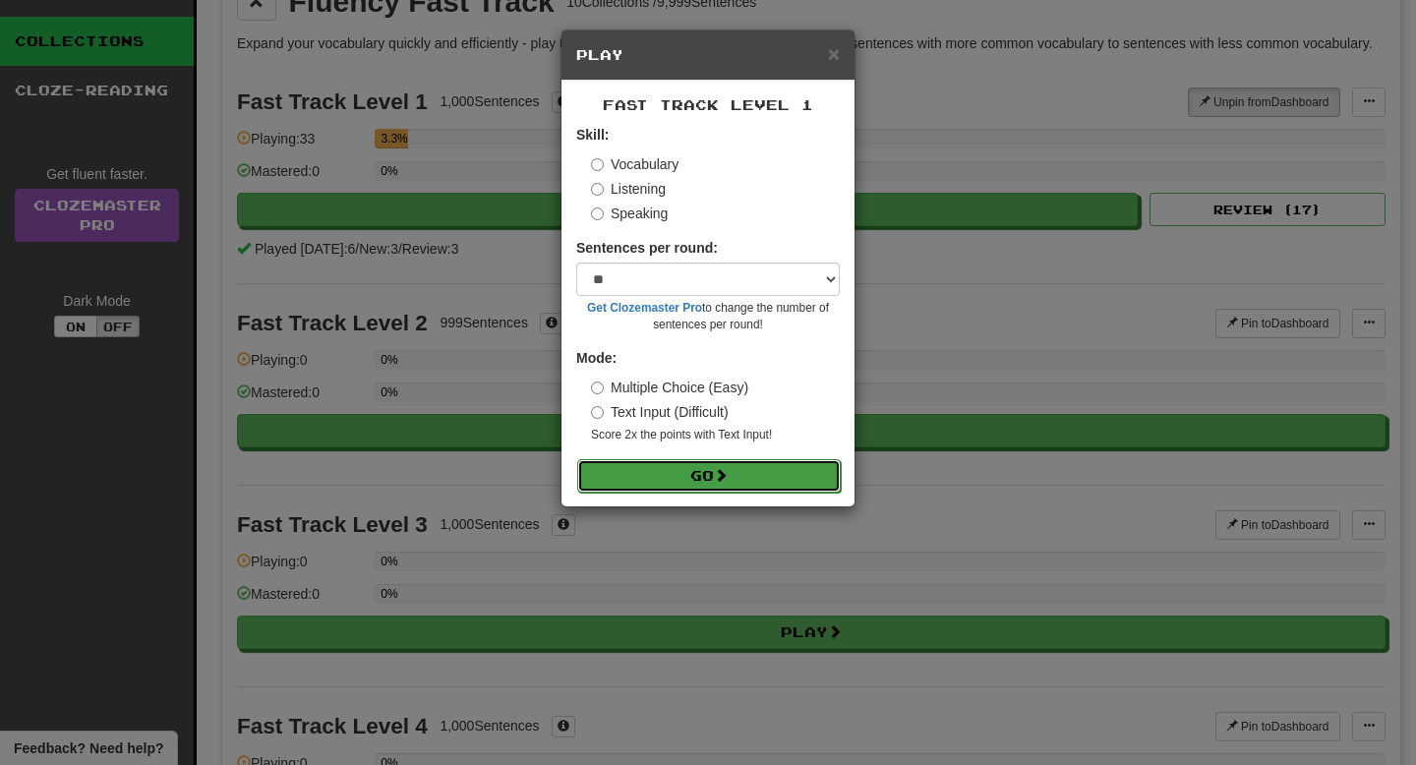
click at [682, 475] on button "Go" at bounding box center [708, 475] width 263 height 33
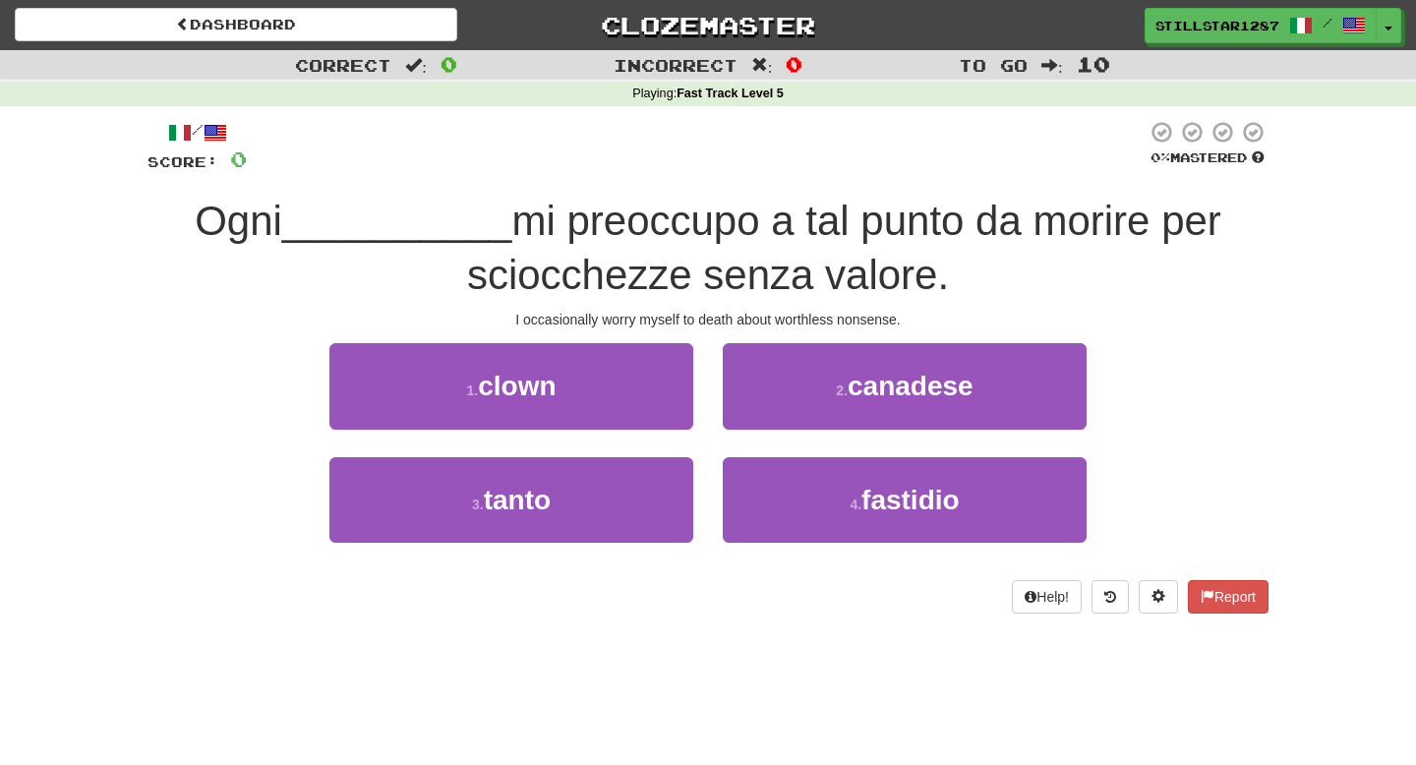
drag, startPoint x: 595, startPoint y: 317, endPoint x: 1136, endPoint y: 274, distance: 543.3
click at [1136, 274] on div "/ Score: 0 0 % Mastered Ogni __________ mi preoccupo a tal punto da morire per …" at bounding box center [707, 366] width 1121 height 493
click at [1136, 274] on div "Ogni __________ mi preoccupo a tal punto da morire per sciocchezze senza valore." at bounding box center [707, 248] width 1121 height 107
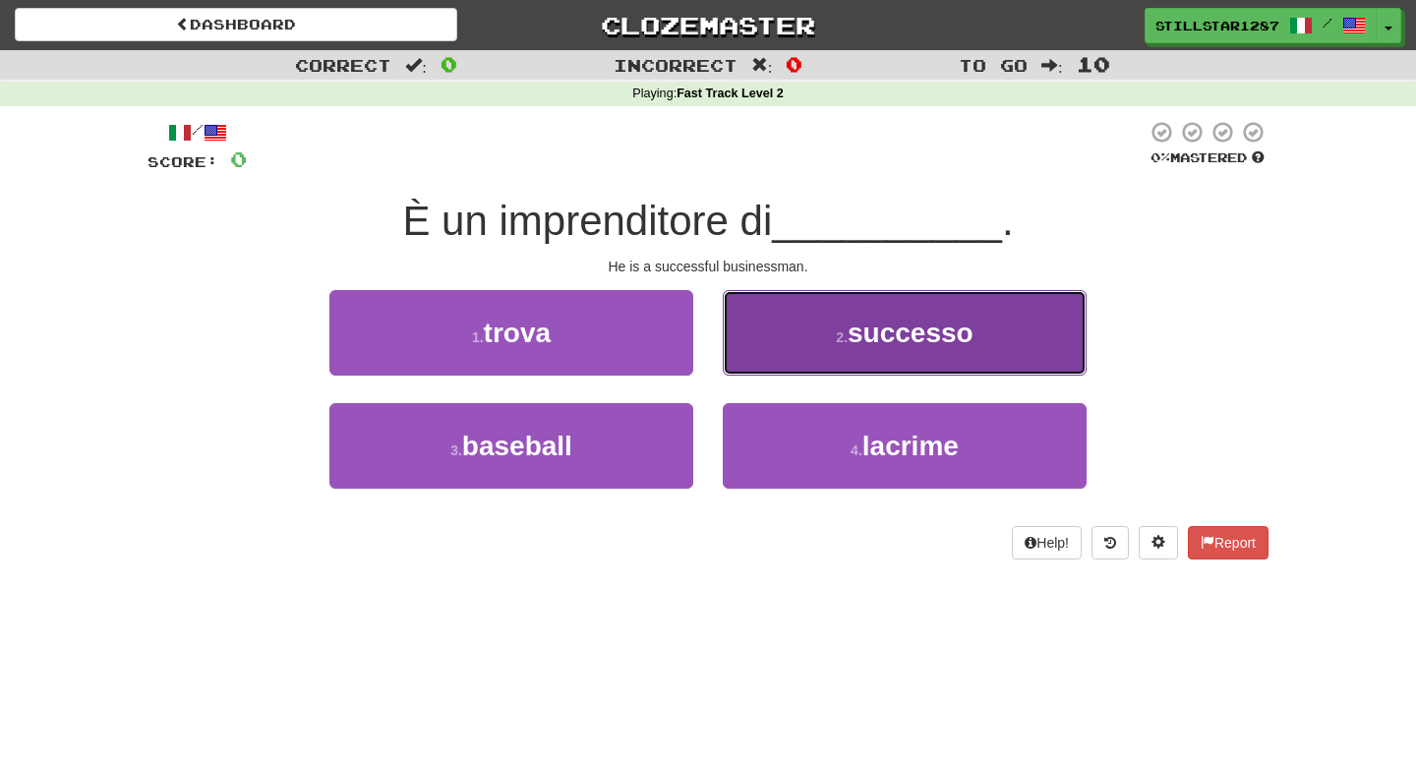
click at [765, 355] on button "2 . successo" at bounding box center [905, 333] width 364 height 86
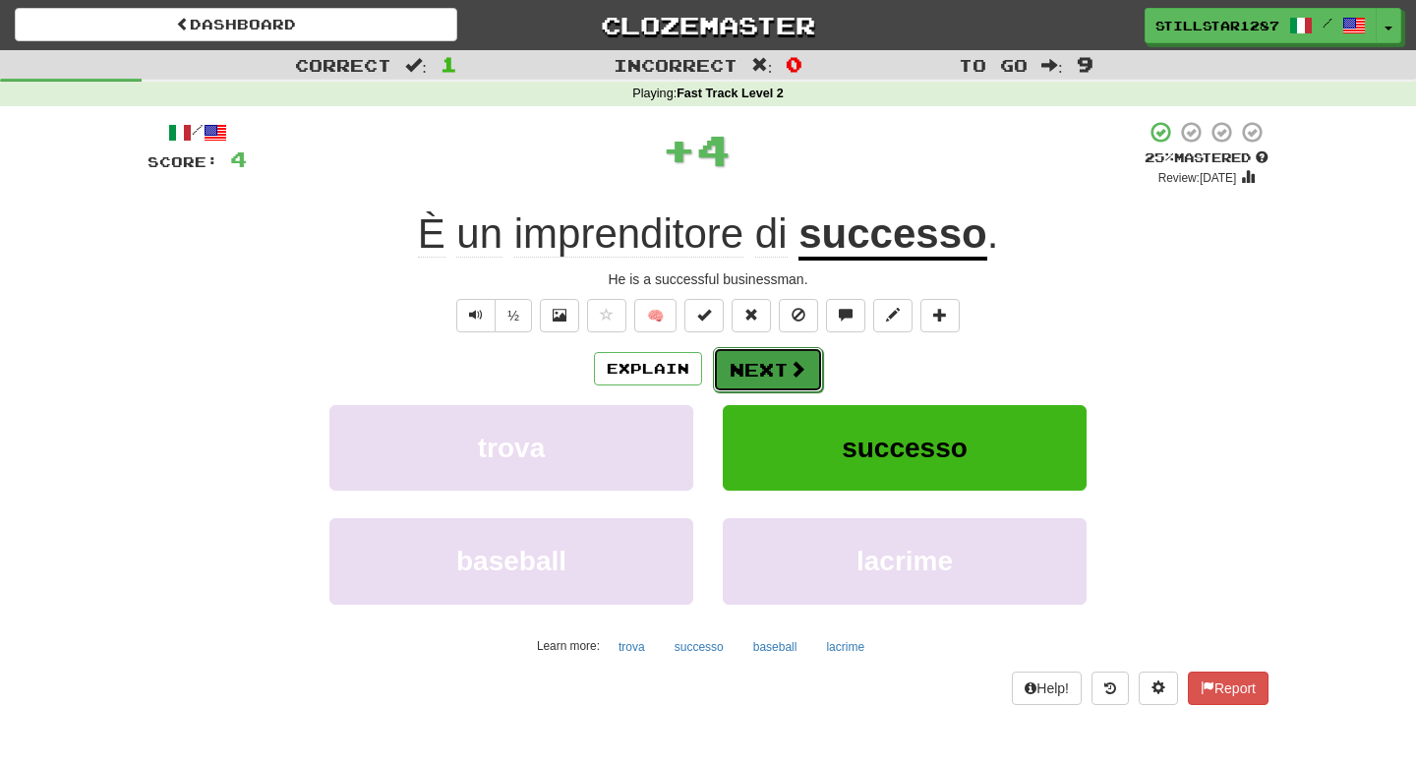
click at [769, 377] on button "Next" at bounding box center [768, 369] width 110 height 45
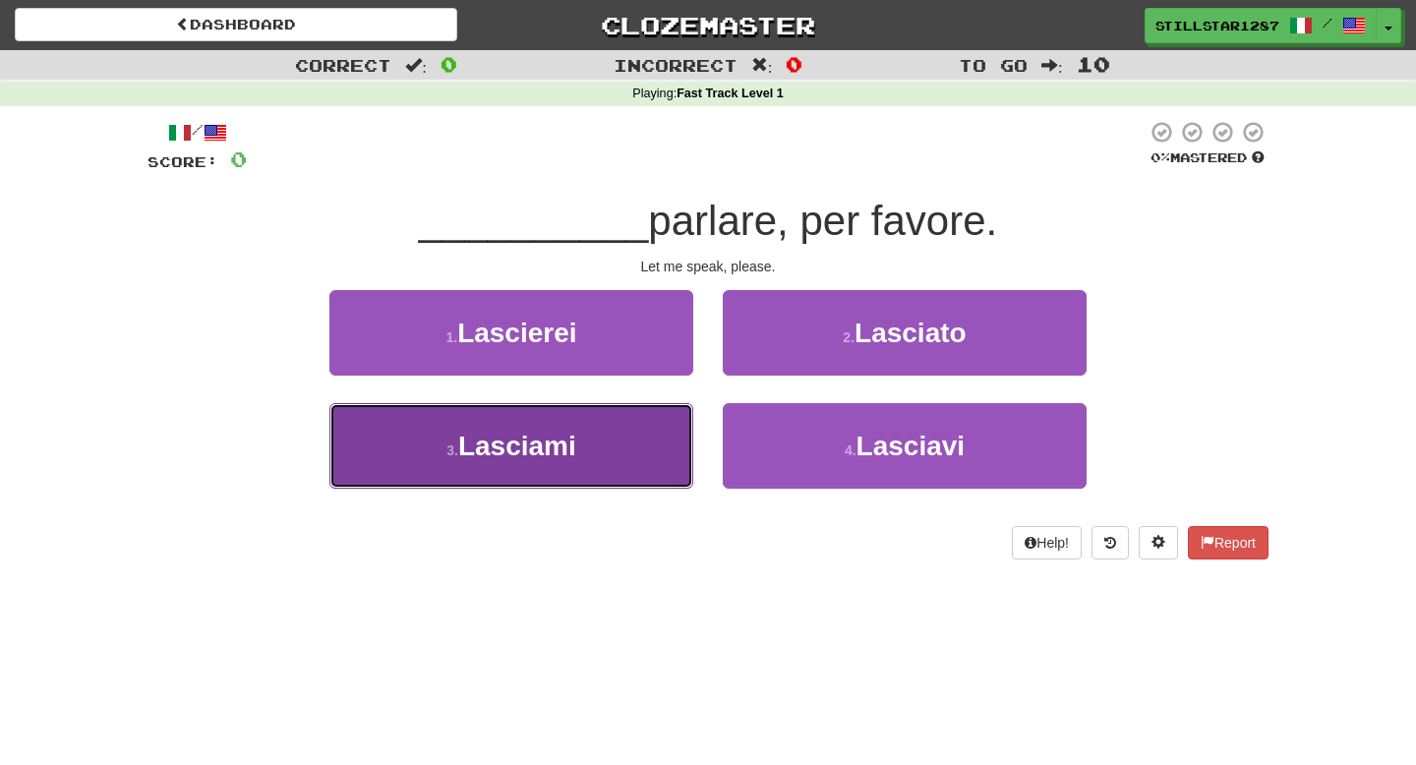
click at [598, 470] on button "3 . Lasciami" at bounding box center [511, 446] width 364 height 86
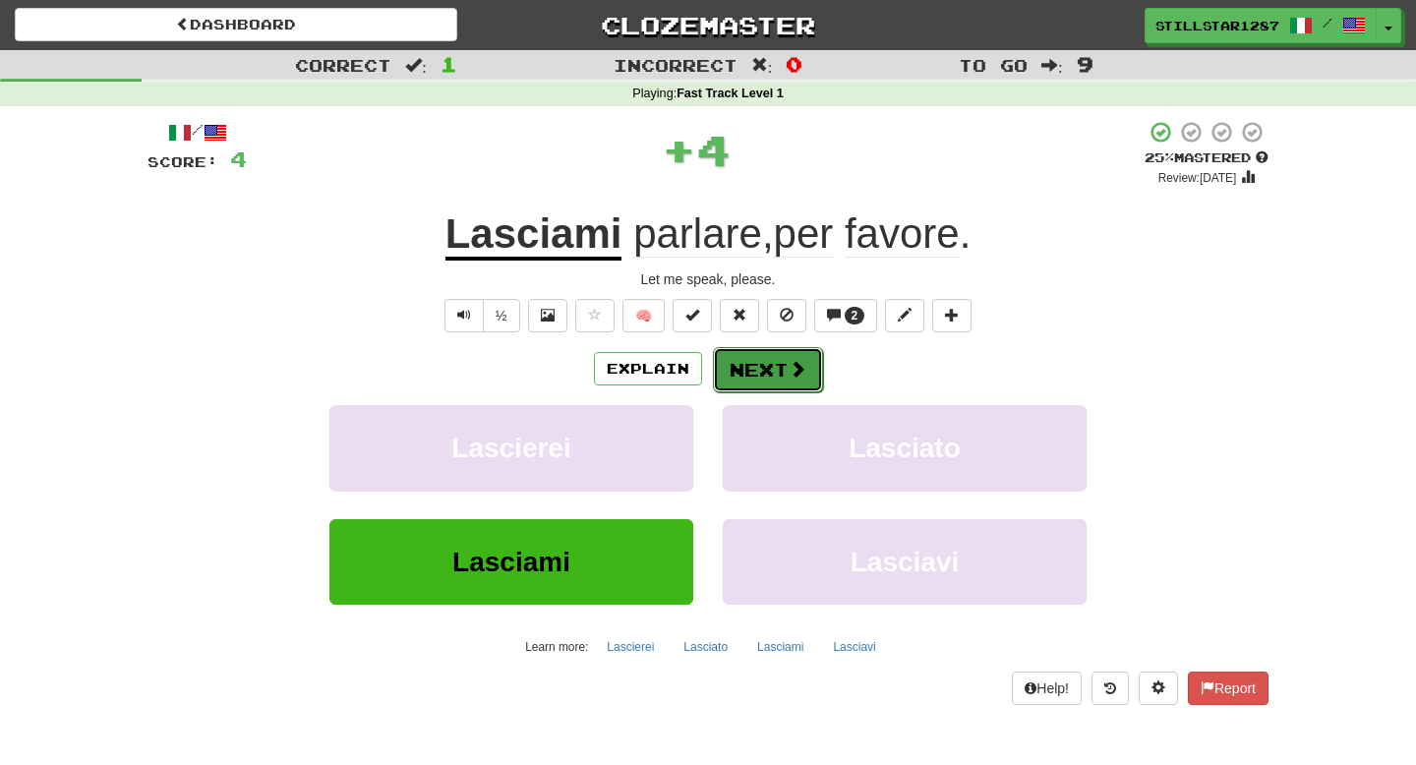
click at [767, 382] on button "Next" at bounding box center [768, 369] width 110 height 45
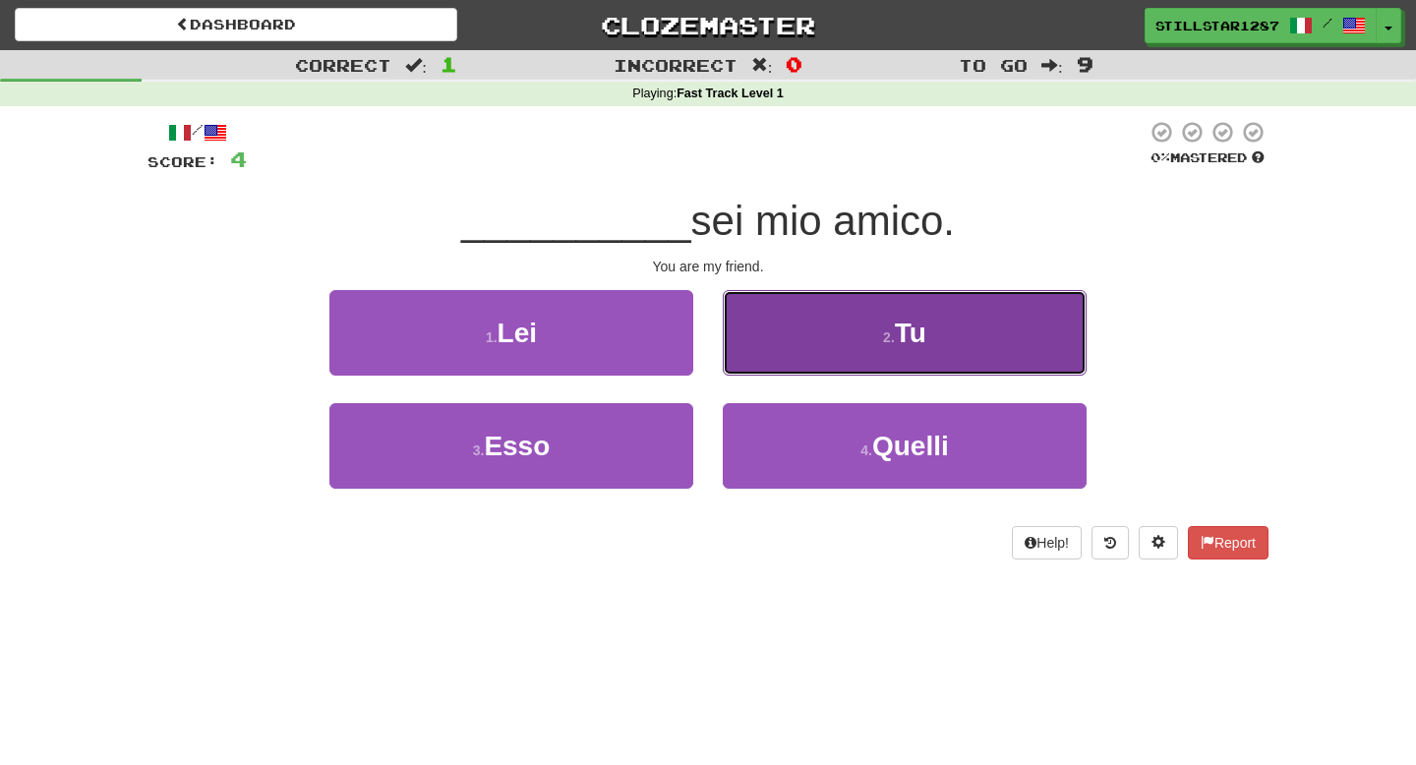
click at [825, 326] on button "2 . Tu" at bounding box center [905, 333] width 364 height 86
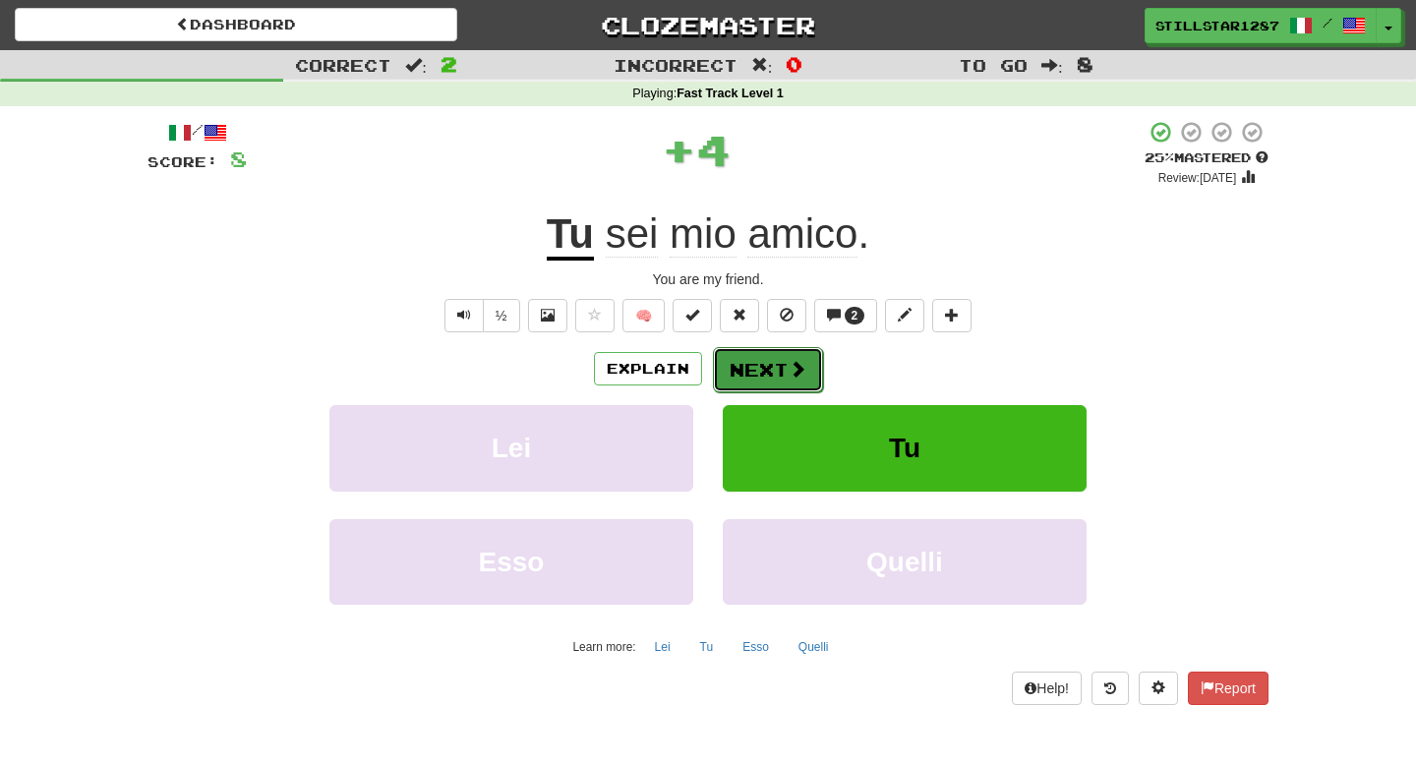
click at [800, 364] on span at bounding box center [797, 369] width 18 height 18
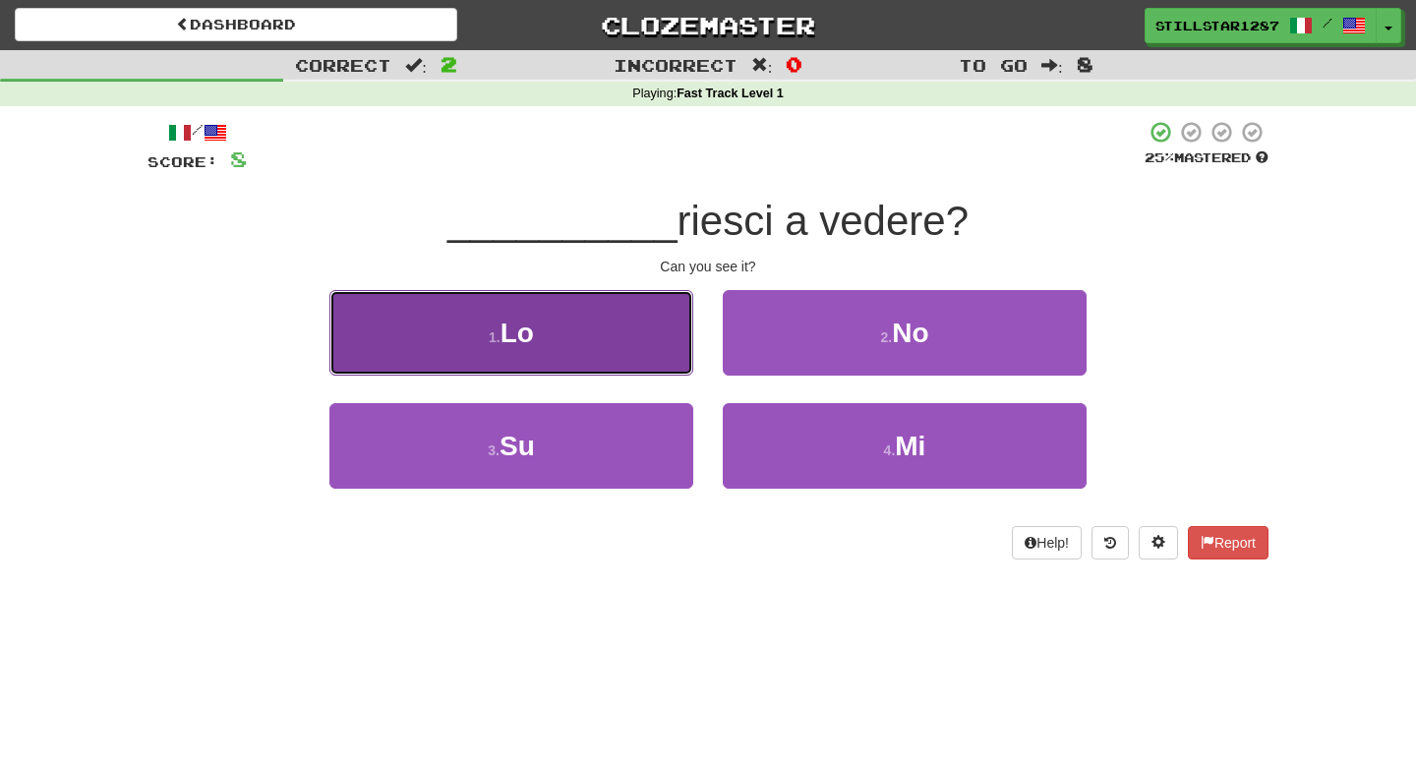
click at [578, 334] on button "1 . Lo" at bounding box center [511, 333] width 364 height 86
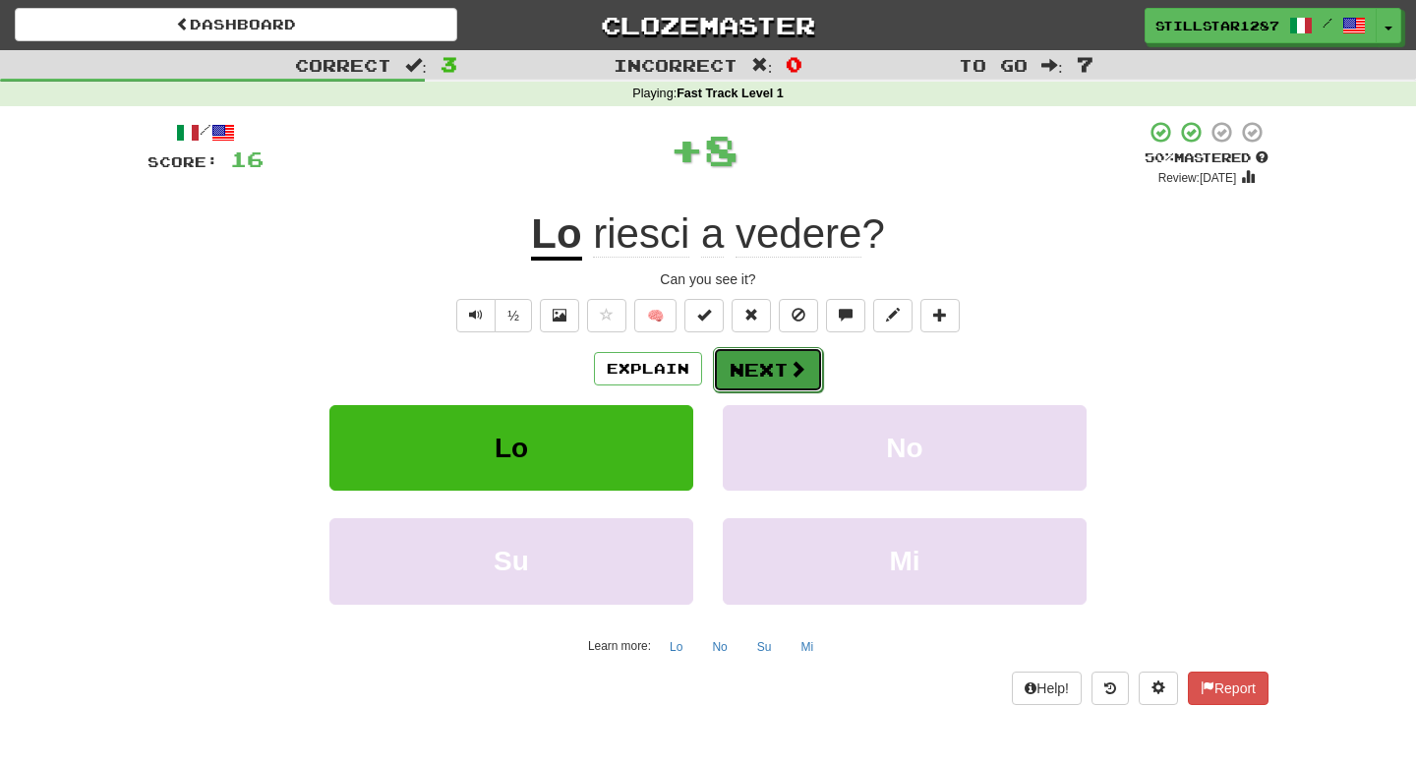
click at [775, 381] on button "Next" at bounding box center [768, 369] width 110 height 45
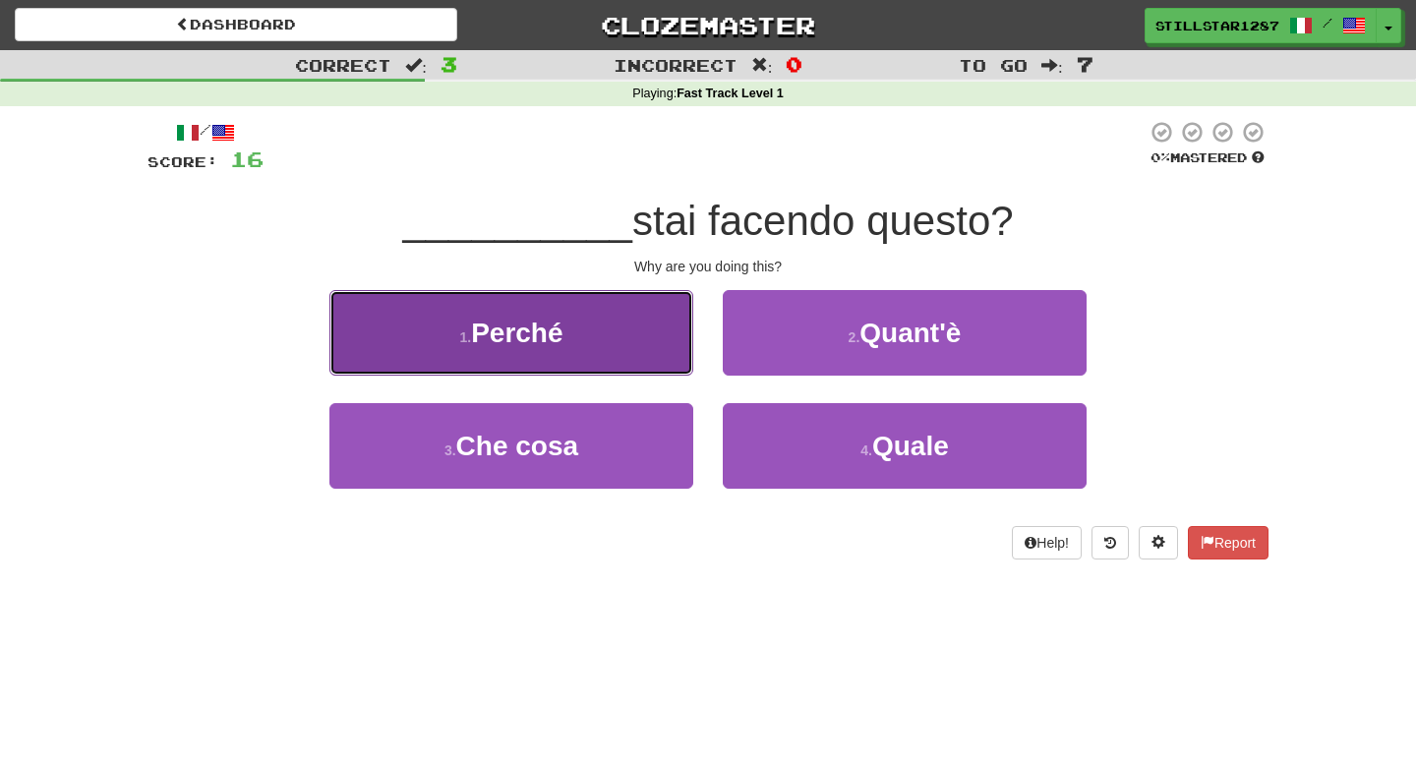
click at [639, 351] on button "1 . Perché" at bounding box center [511, 333] width 364 height 86
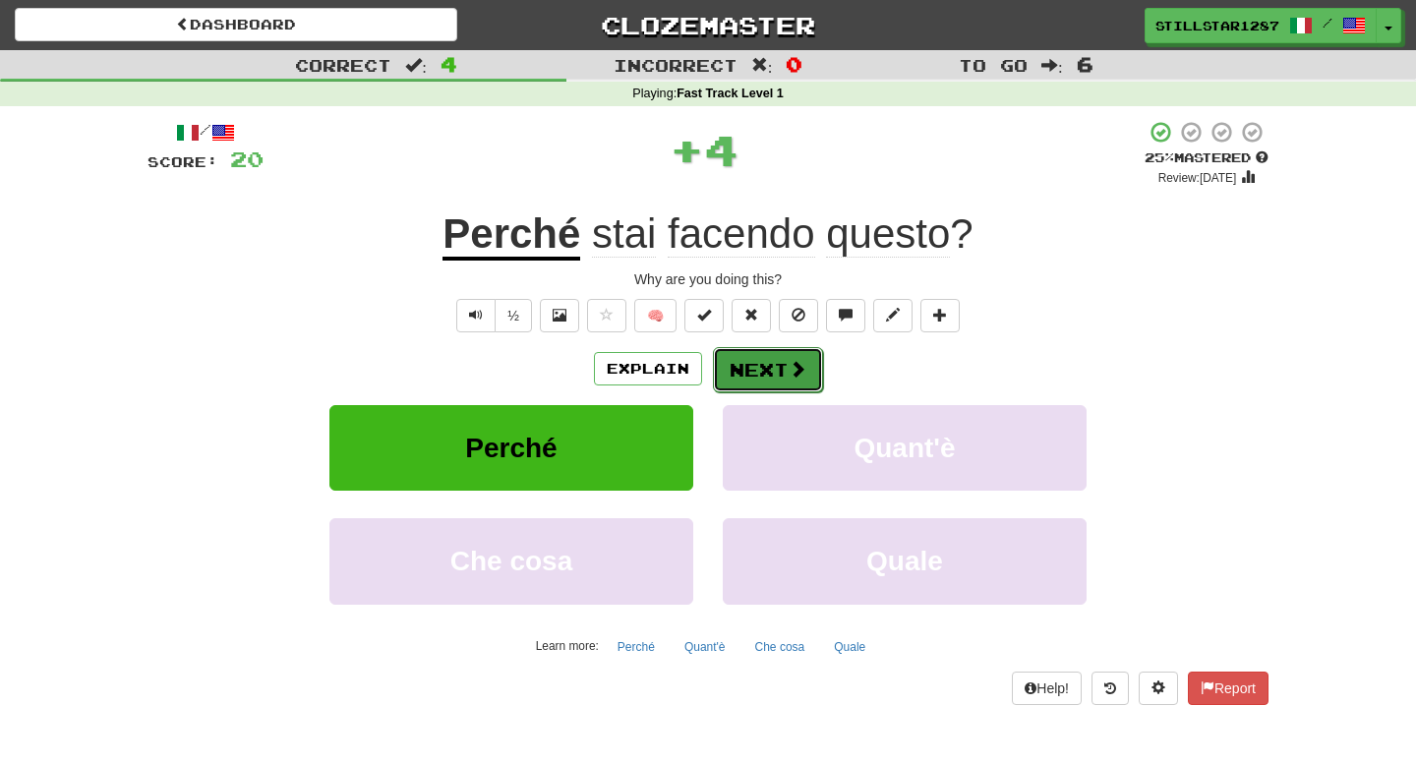
click at [768, 356] on button "Next" at bounding box center [768, 369] width 110 height 45
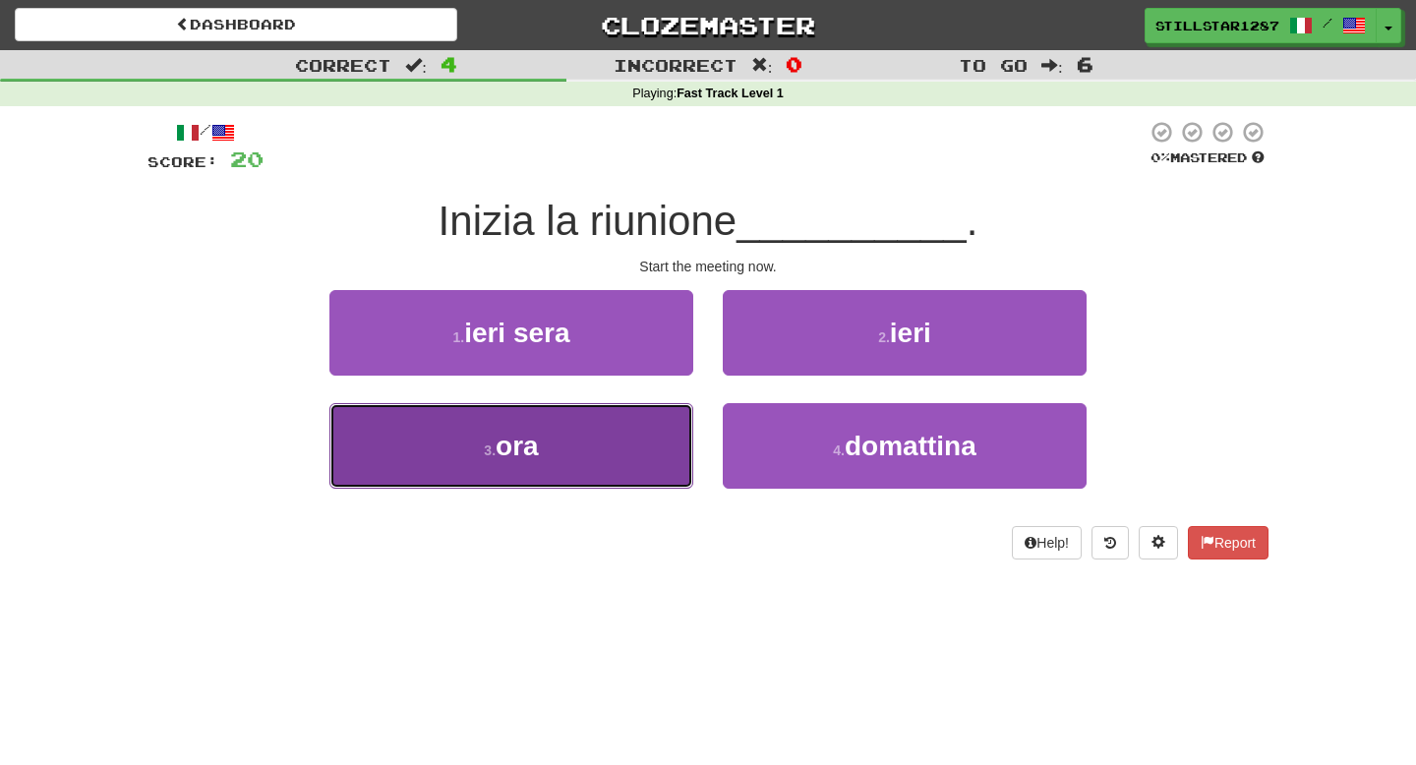
click at [596, 469] on button "3 . ora" at bounding box center [511, 446] width 364 height 86
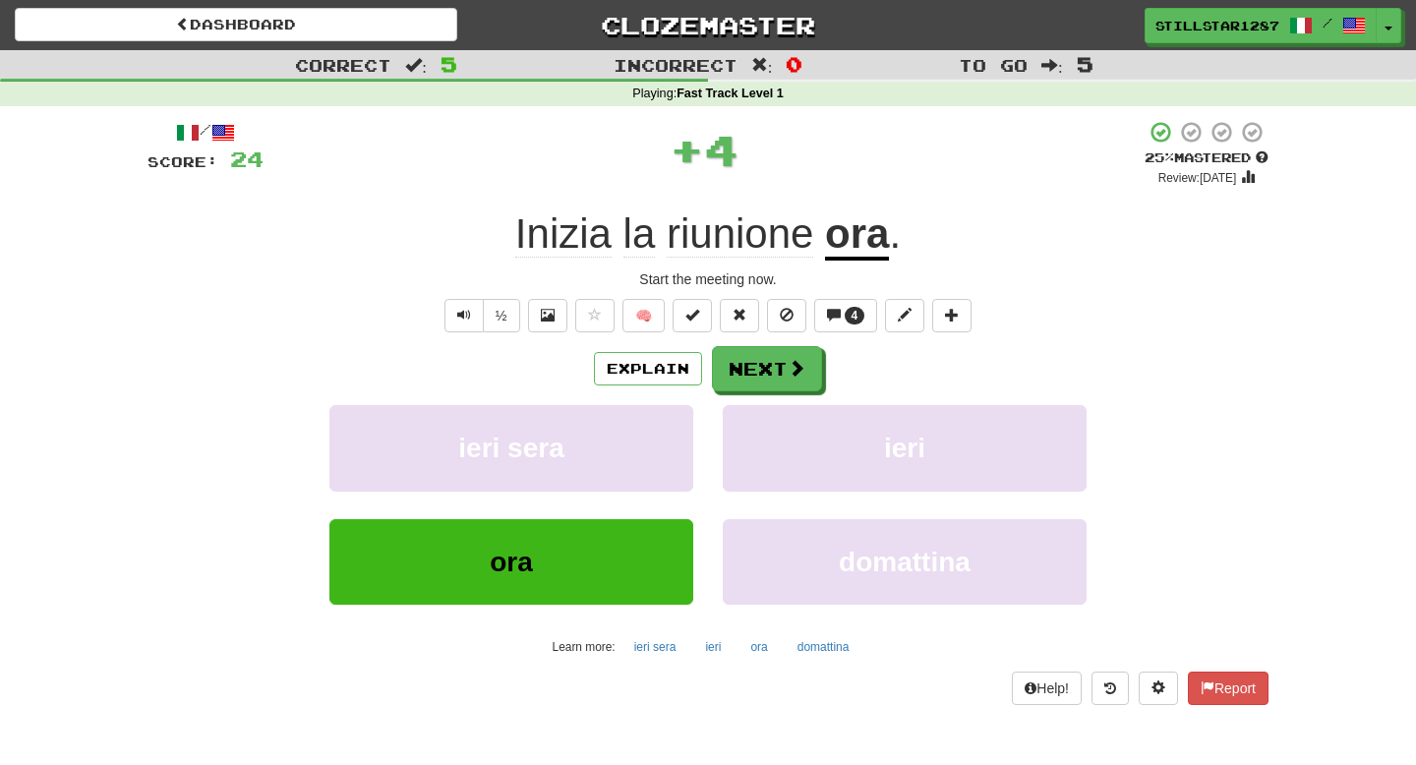
click at [777, 392] on div "Explain Next ieri sera ieri ora domattina Learn more: ieri sera ieri ora domatt…" at bounding box center [707, 504] width 1121 height 316
click at [778, 363] on button "Next" at bounding box center [768, 369] width 110 height 45
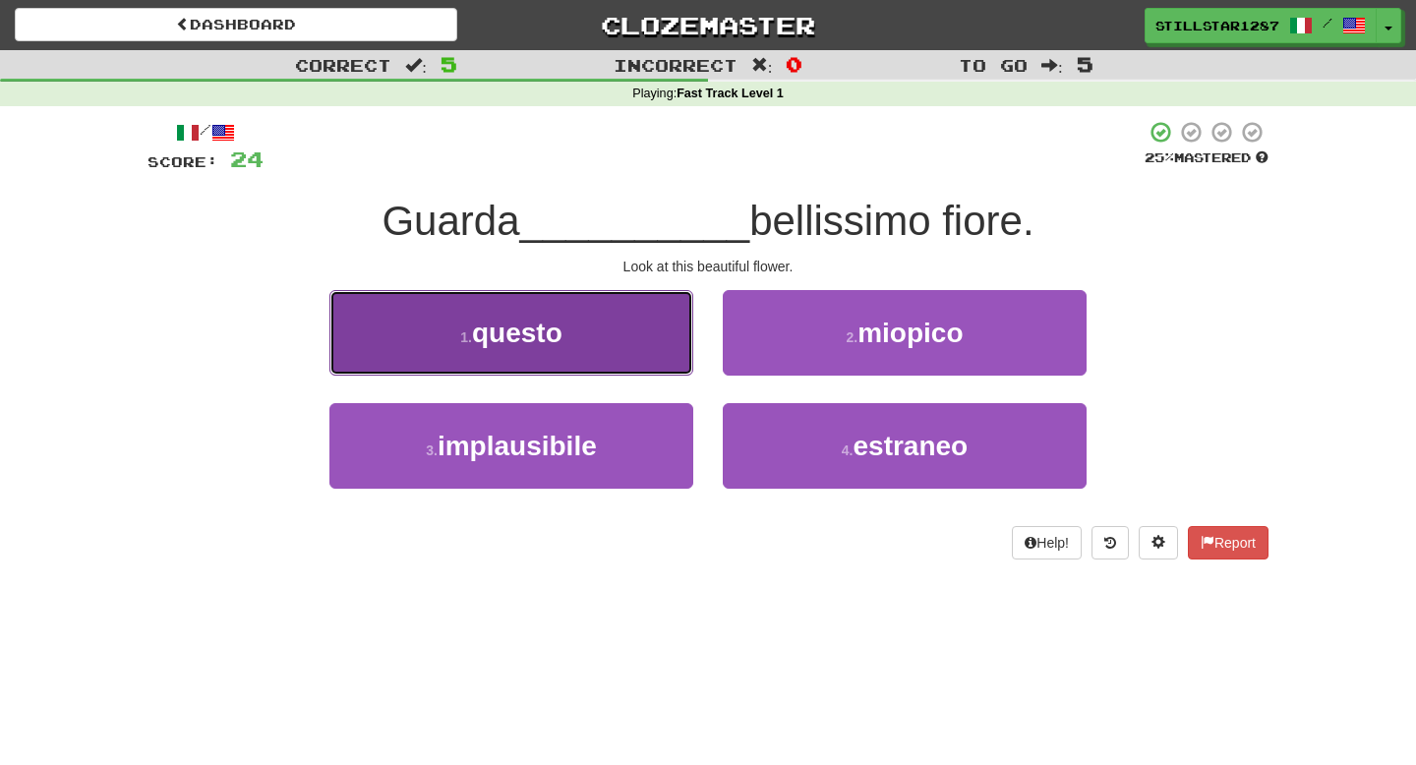
click at [636, 360] on button "1 . questo" at bounding box center [511, 333] width 364 height 86
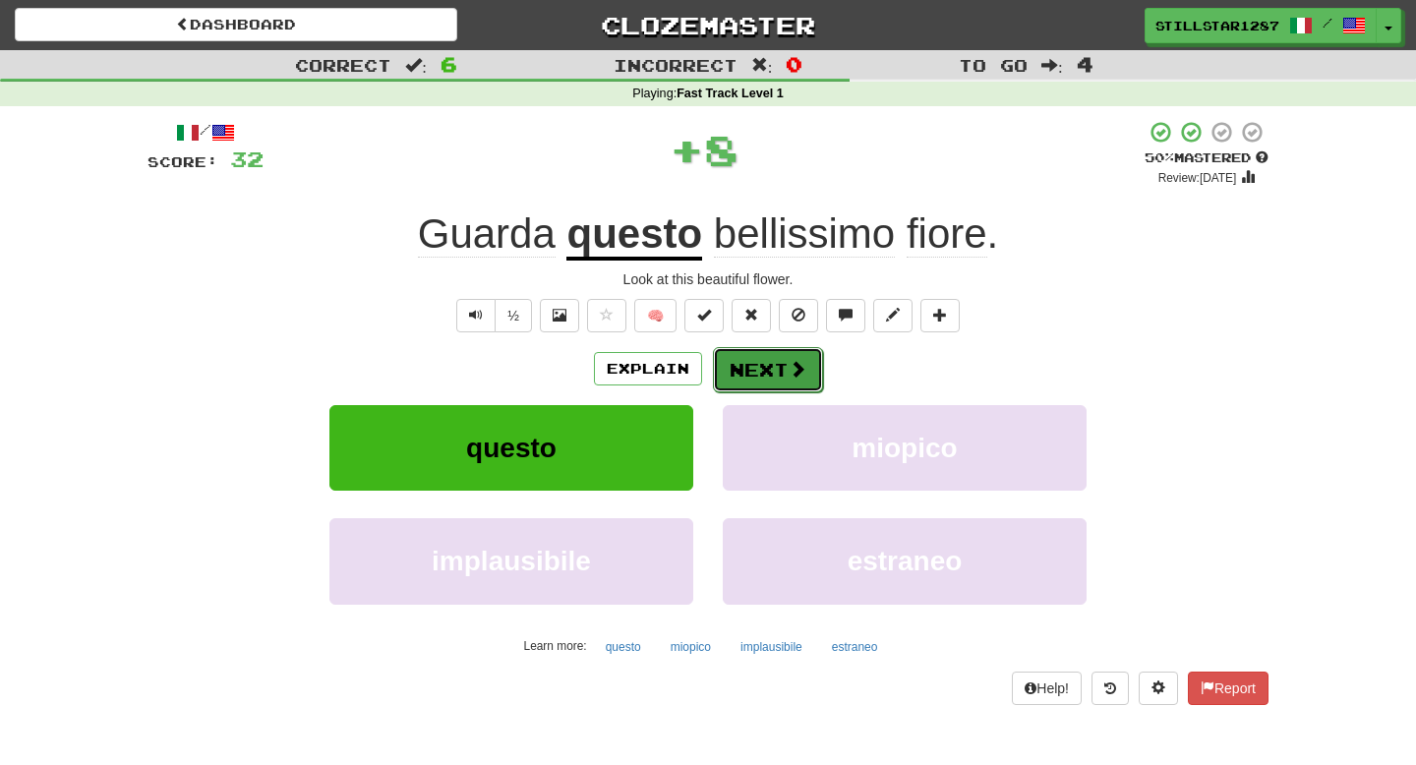
click at [802, 381] on button "Next" at bounding box center [768, 369] width 110 height 45
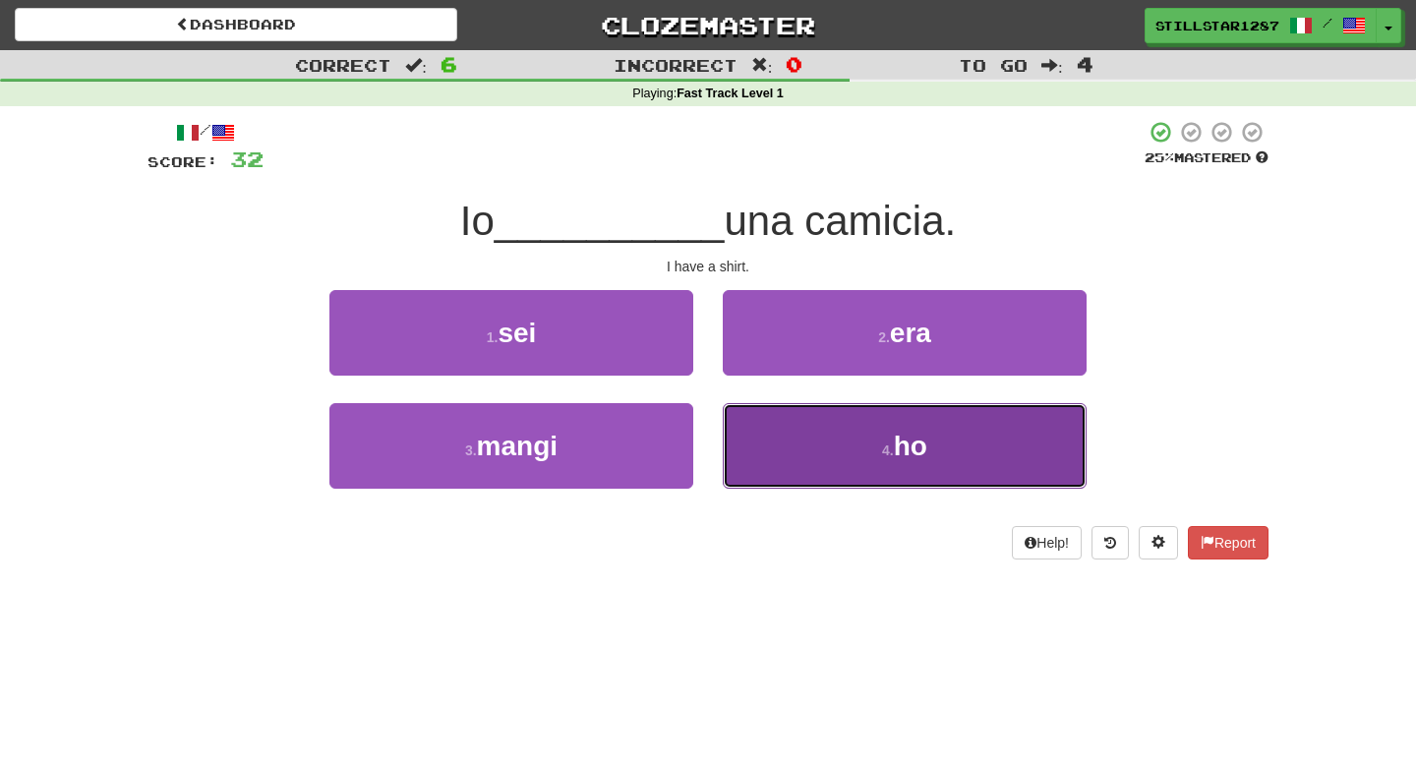
click at [831, 460] on button "4 . ho" at bounding box center [905, 446] width 364 height 86
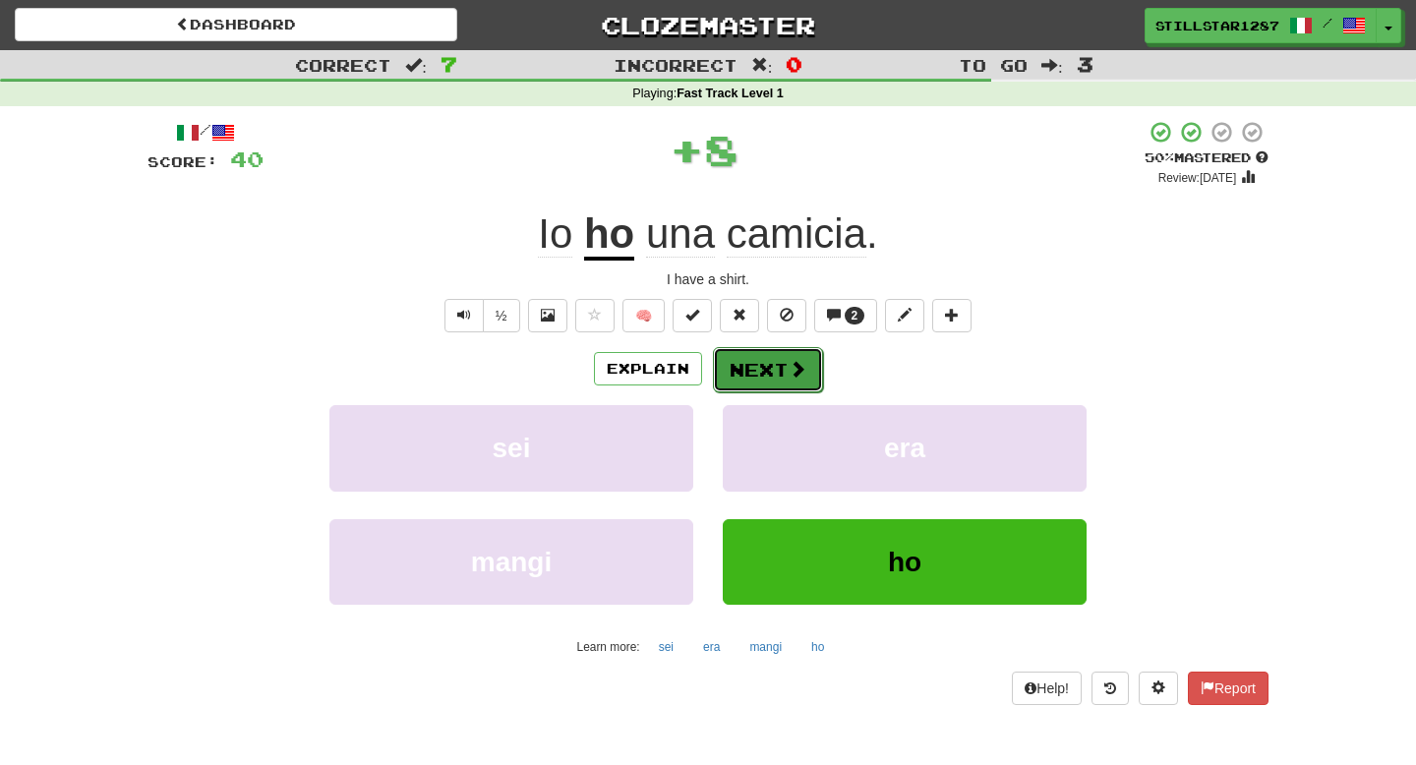
click at [785, 382] on button "Next" at bounding box center [768, 369] width 110 height 45
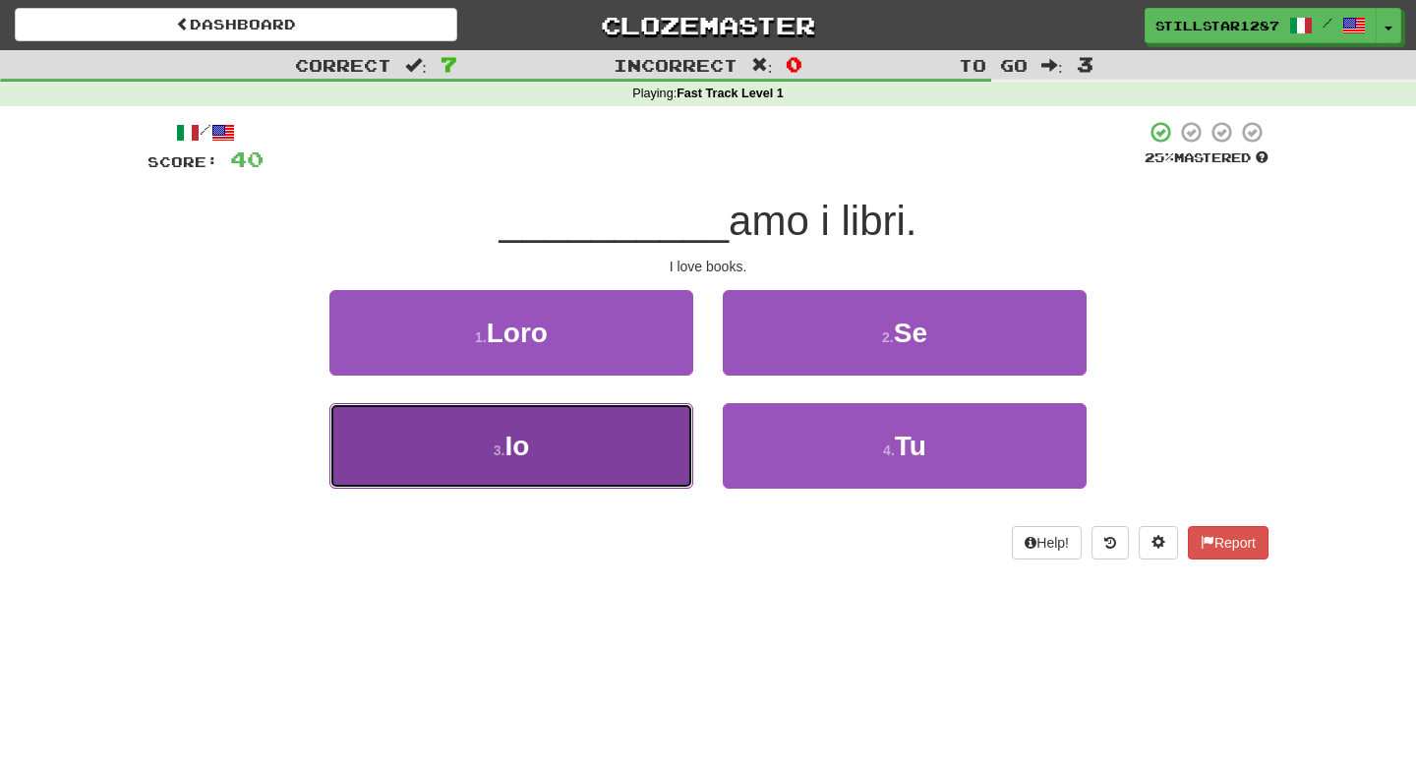
click at [663, 415] on button "3 . Io" at bounding box center [511, 446] width 364 height 86
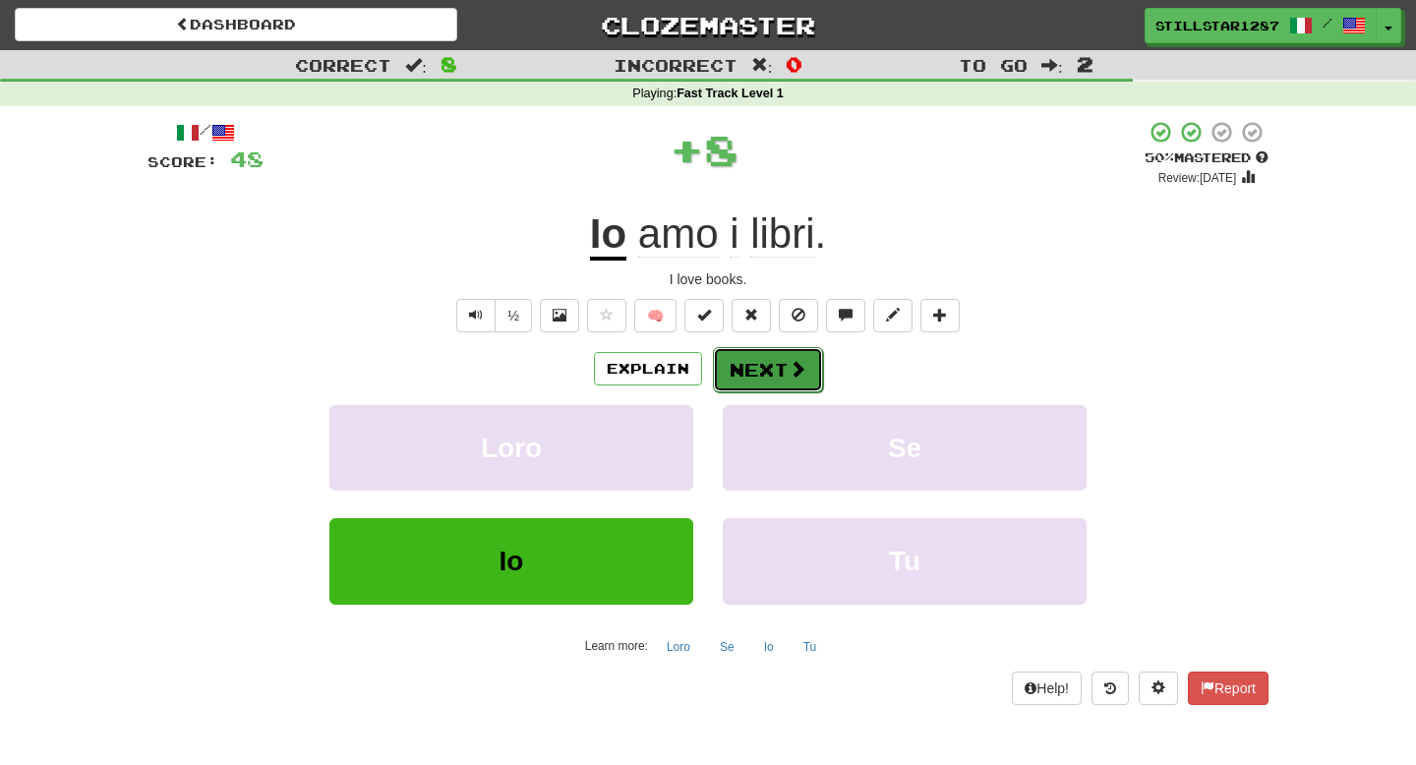
click at [773, 372] on button "Next" at bounding box center [768, 369] width 110 height 45
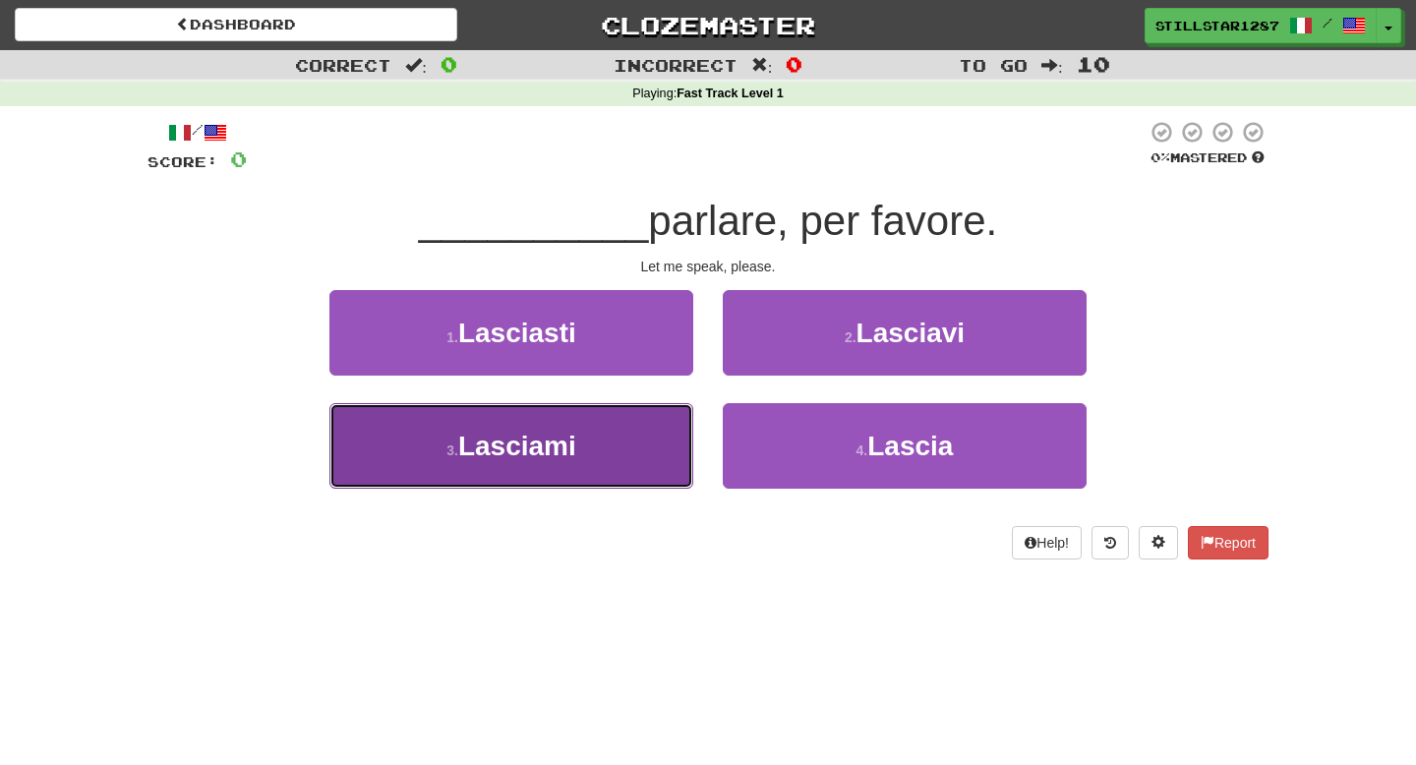
click at [589, 469] on button "3 . Lasciami" at bounding box center [511, 446] width 364 height 86
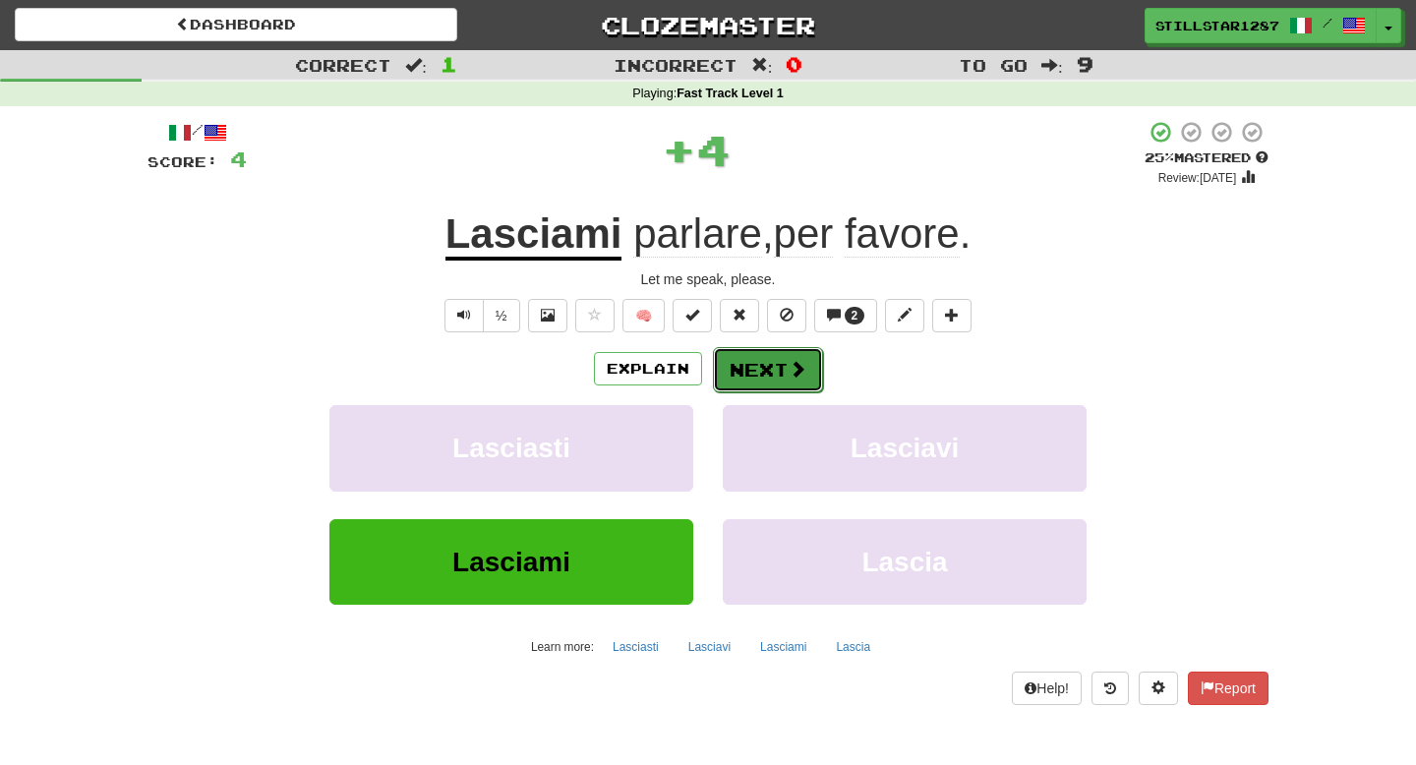
click at [796, 382] on button "Next" at bounding box center [768, 369] width 110 height 45
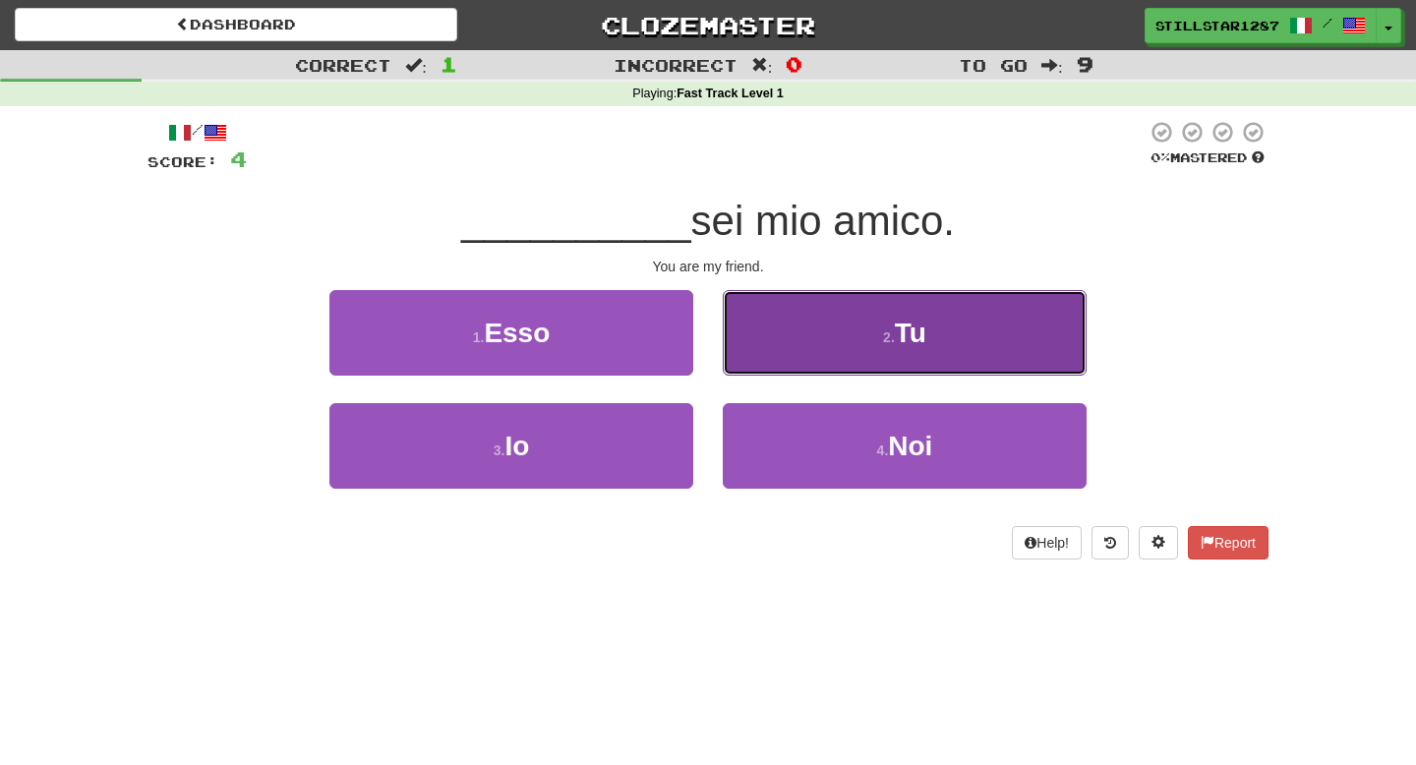
click at [810, 333] on button "2 . Tu" at bounding box center [905, 333] width 364 height 86
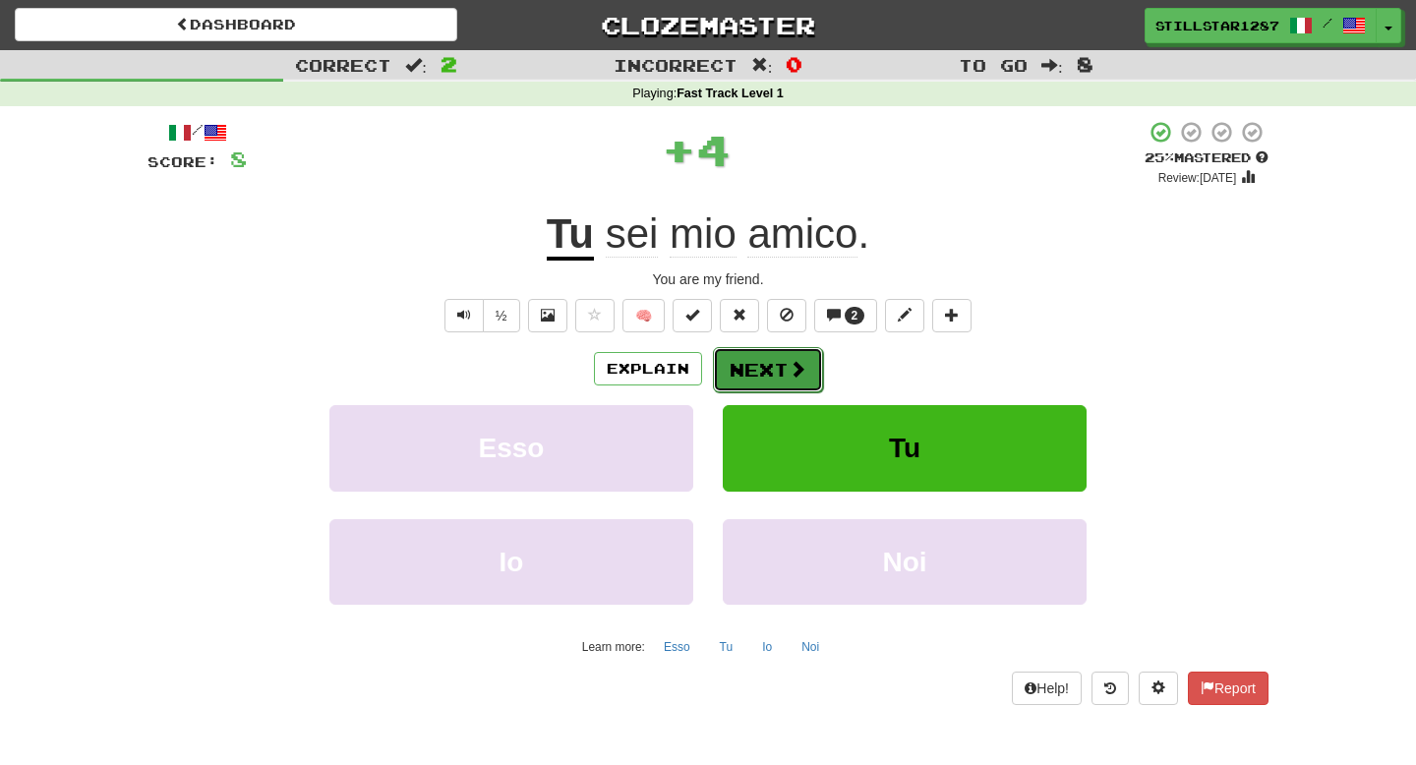
click at [803, 362] on span at bounding box center [797, 369] width 18 height 18
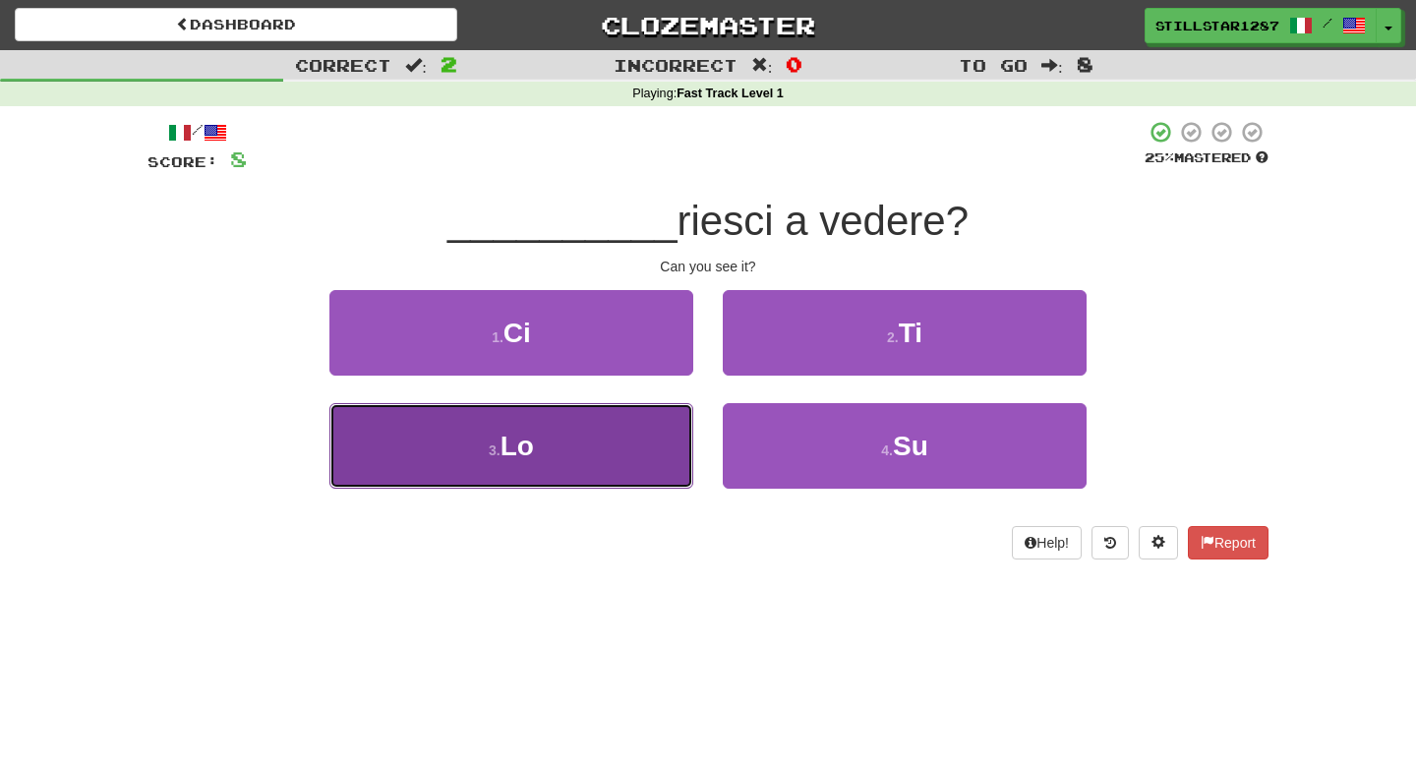
click at [642, 441] on button "3 . Lo" at bounding box center [511, 446] width 364 height 86
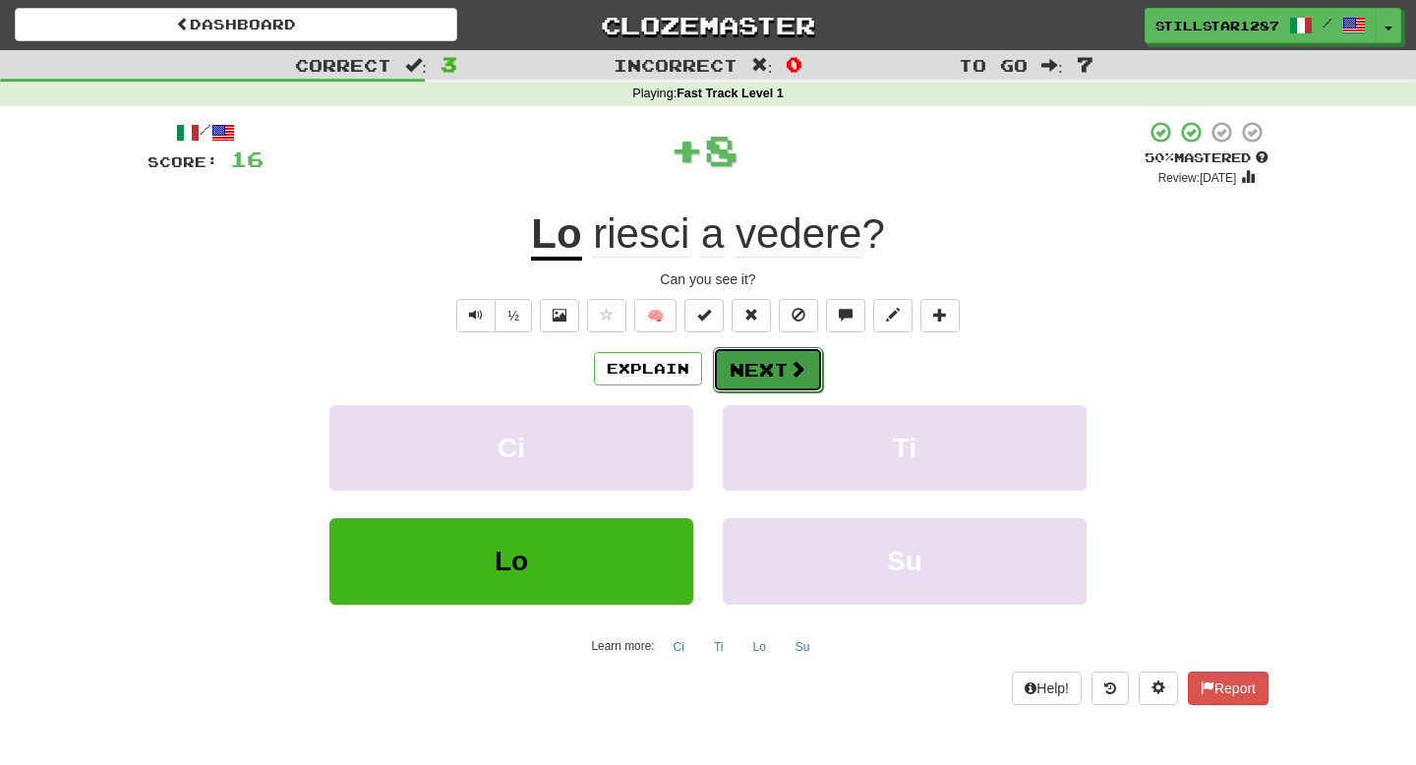
click at [766, 371] on button "Next" at bounding box center [768, 369] width 110 height 45
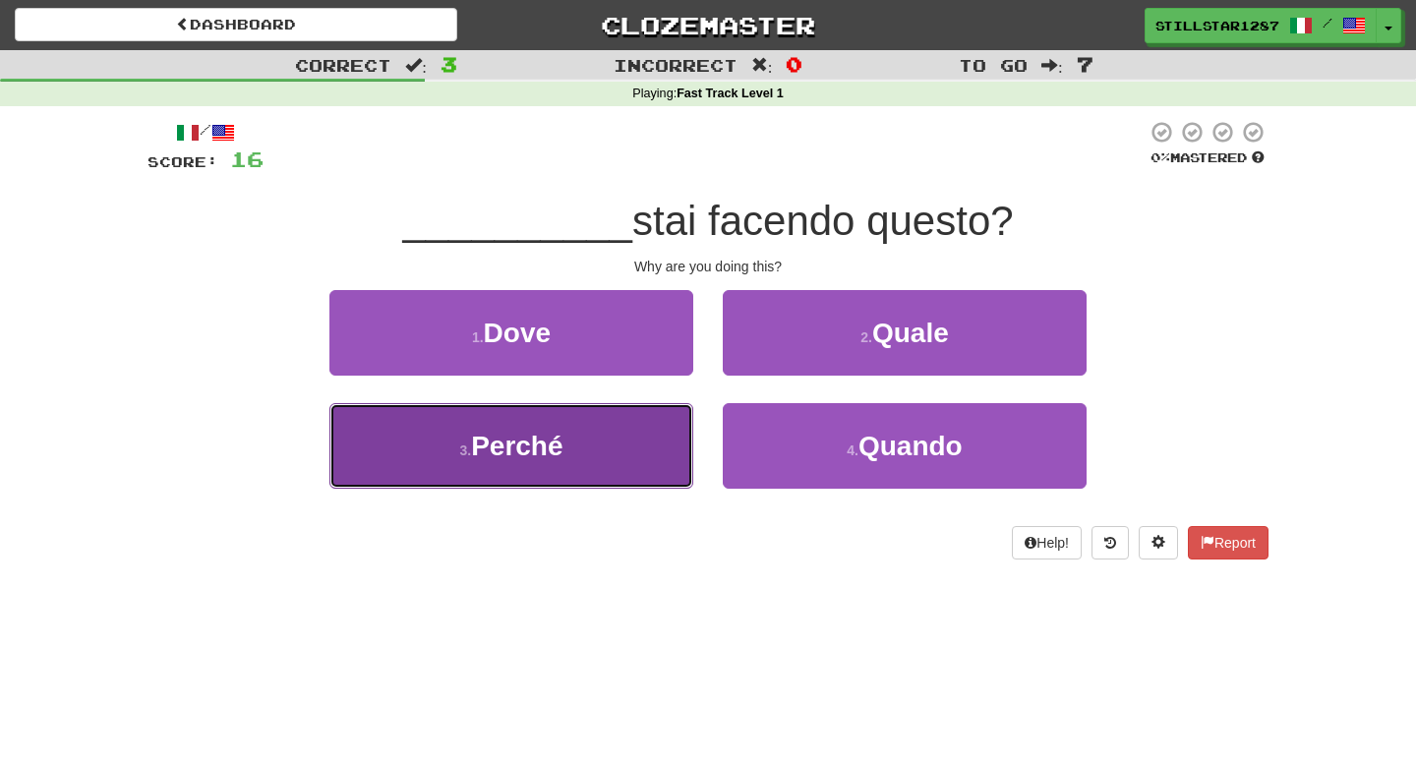
click at [600, 447] on button "3 . Perché" at bounding box center [511, 446] width 364 height 86
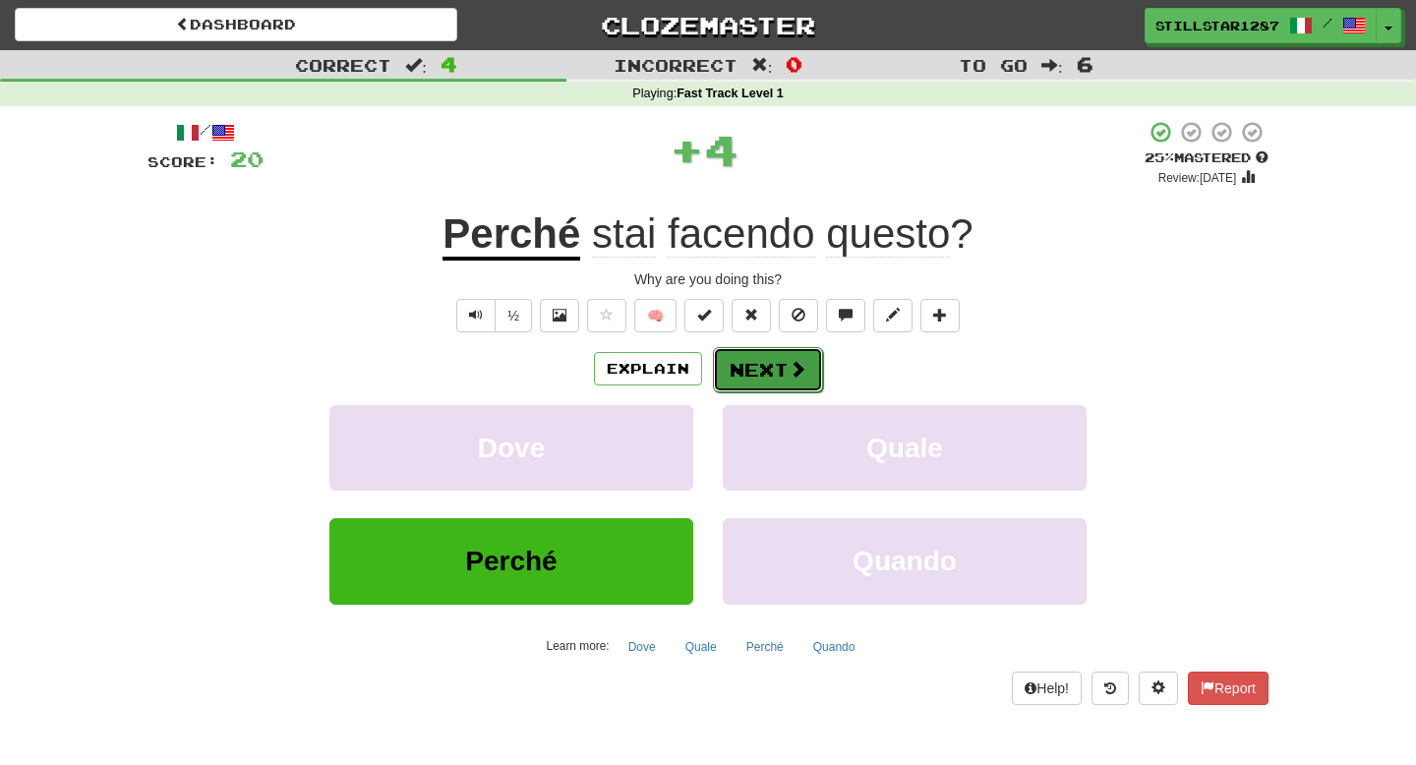
click at [783, 372] on button "Next" at bounding box center [768, 369] width 110 height 45
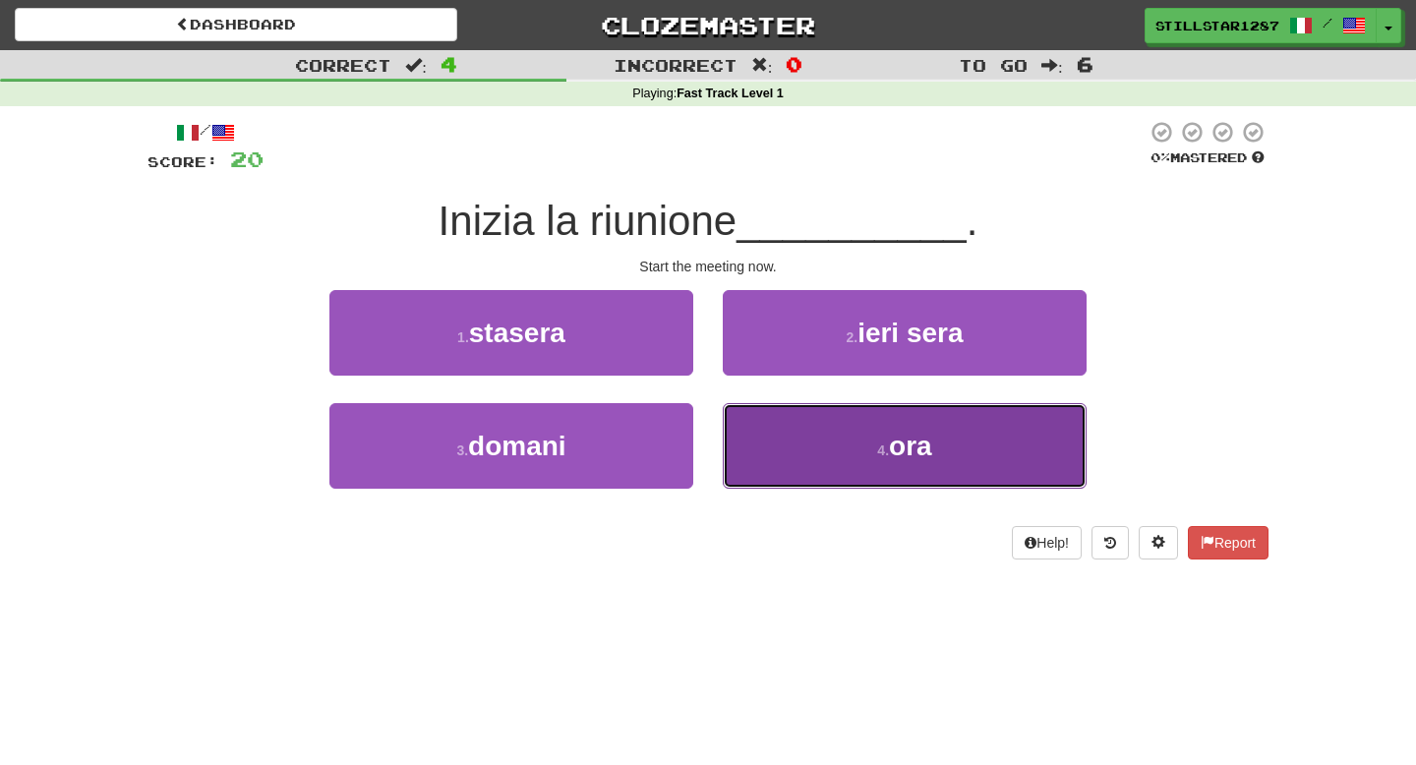
click at [837, 440] on button "4 . ora" at bounding box center [905, 446] width 364 height 86
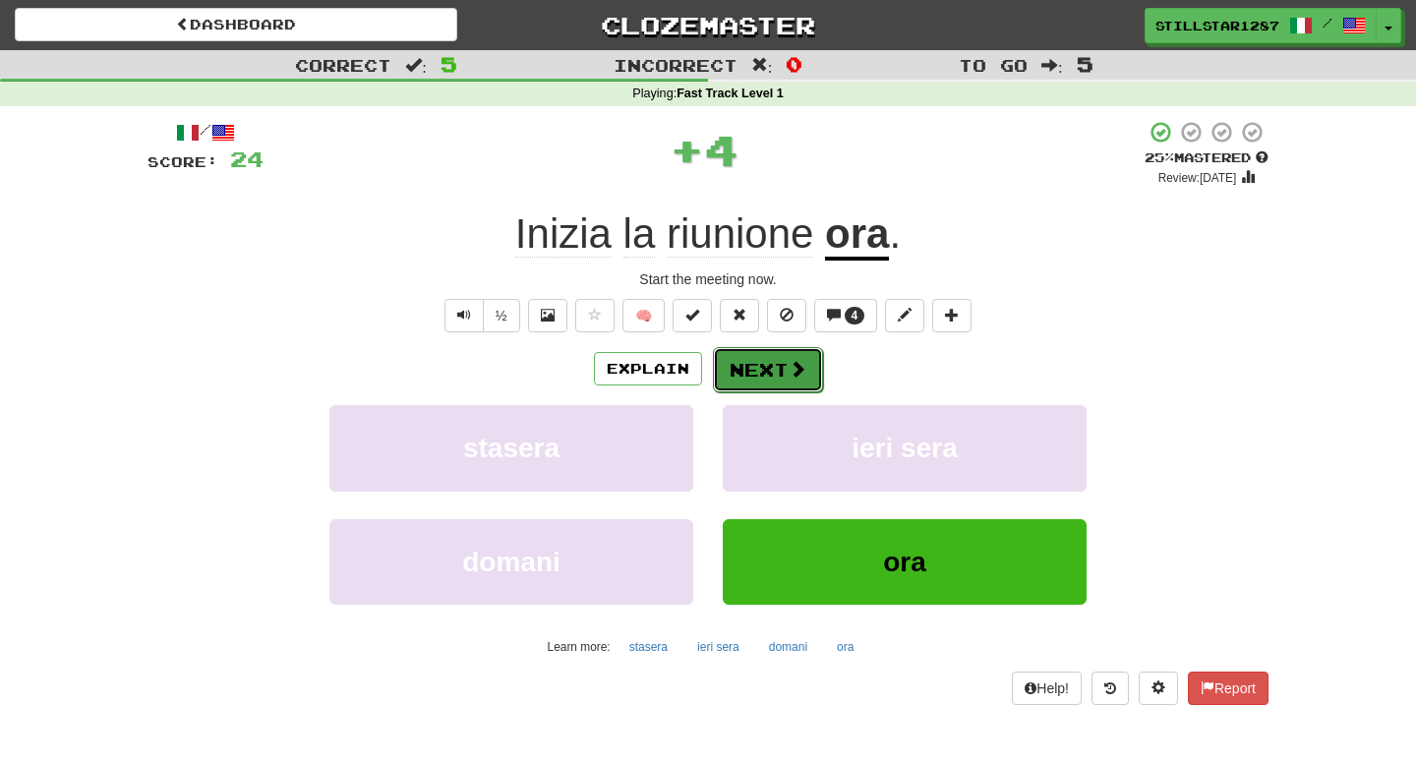
click at [808, 377] on button "Next" at bounding box center [768, 369] width 110 height 45
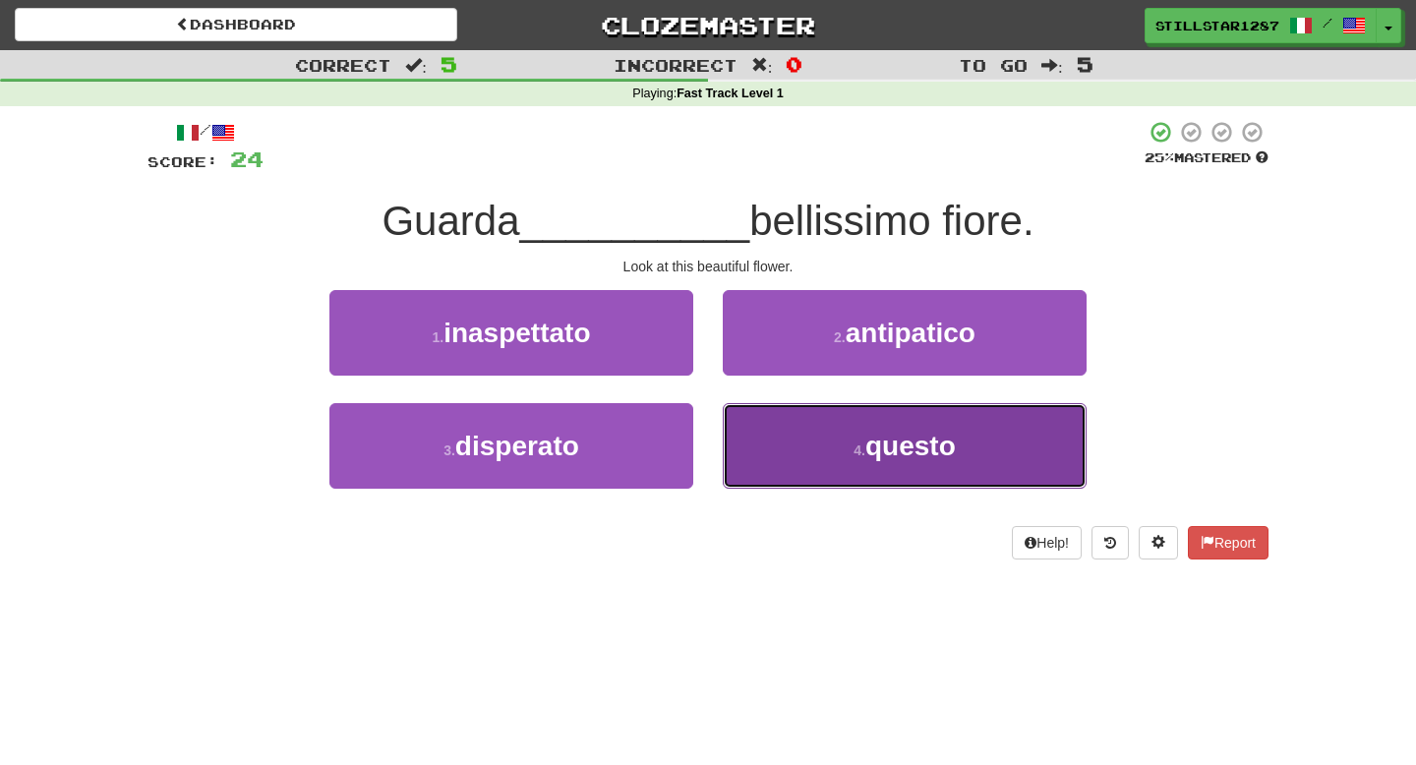
click at [800, 443] on button "4 . questo" at bounding box center [905, 446] width 364 height 86
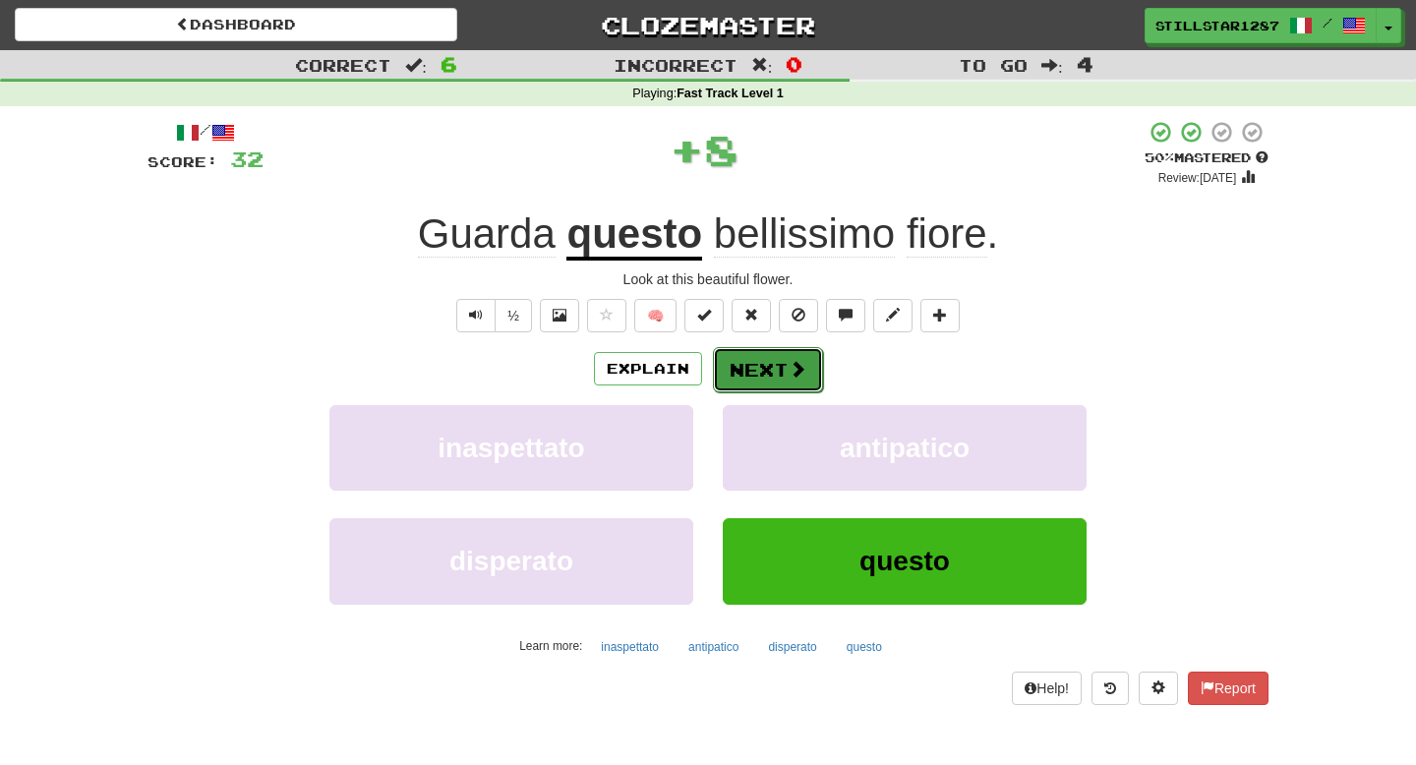
click at [799, 361] on span at bounding box center [797, 369] width 18 height 18
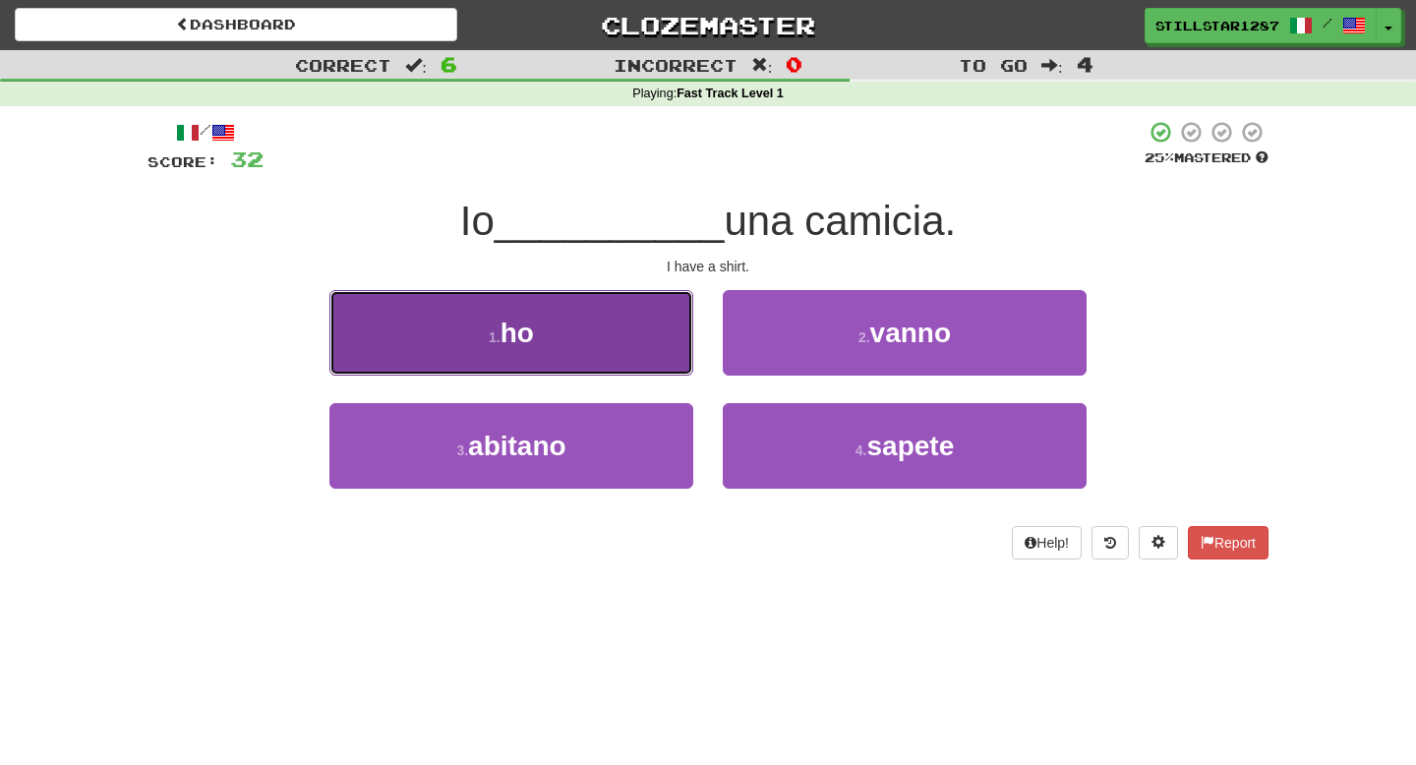
click at [578, 327] on button "1 . ho" at bounding box center [511, 333] width 364 height 86
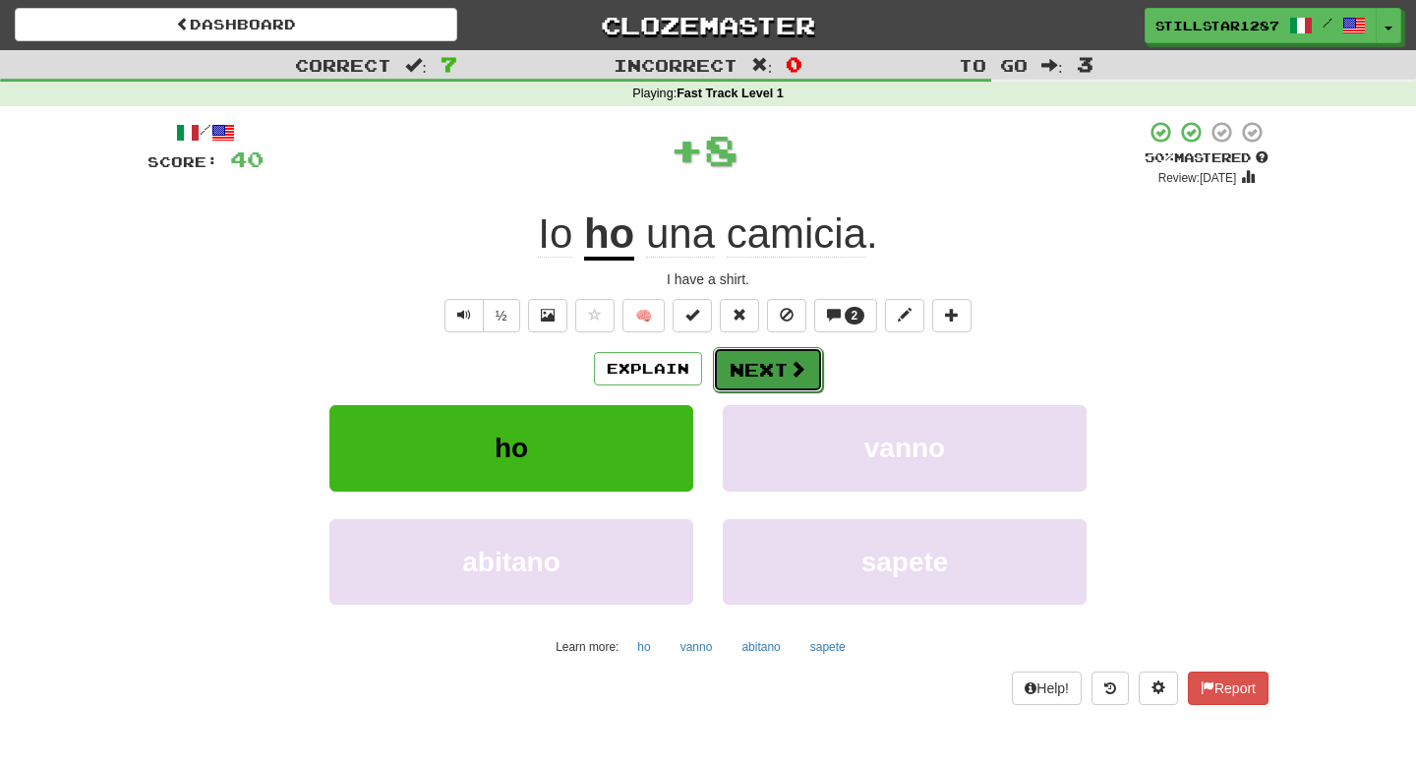
click at [752, 379] on button "Next" at bounding box center [768, 369] width 110 height 45
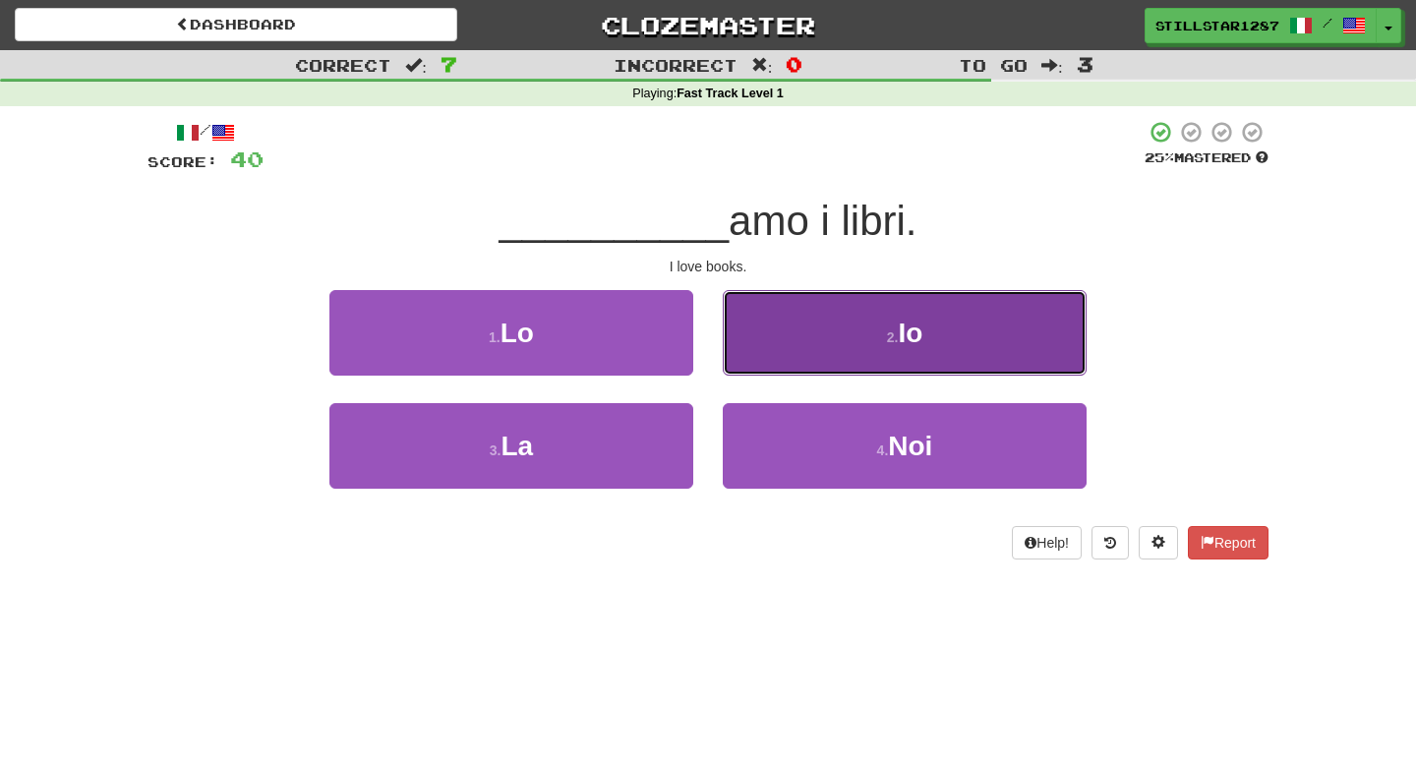
click at [815, 305] on button "2 . Io" at bounding box center [905, 333] width 364 height 86
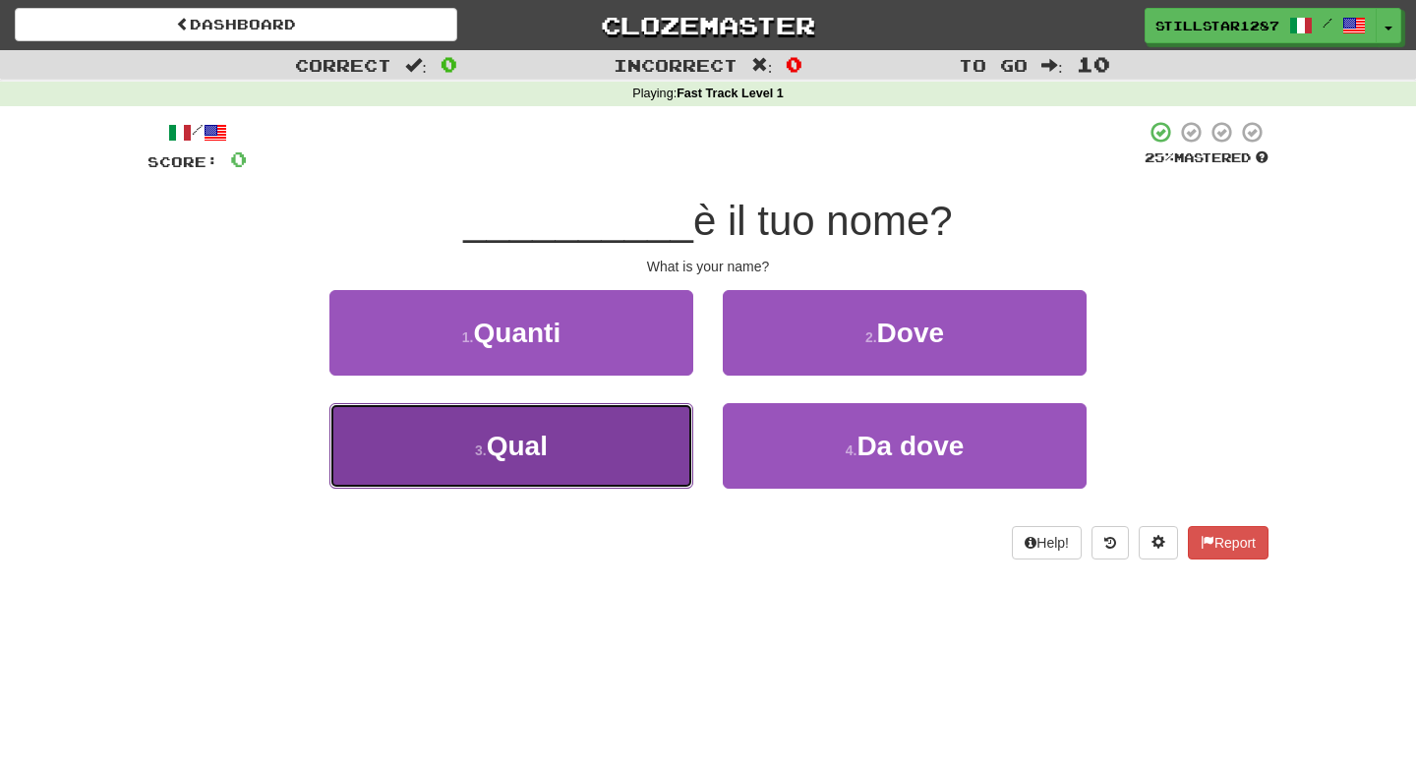
click at [631, 450] on button "3 . Qual" at bounding box center [511, 446] width 364 height 86
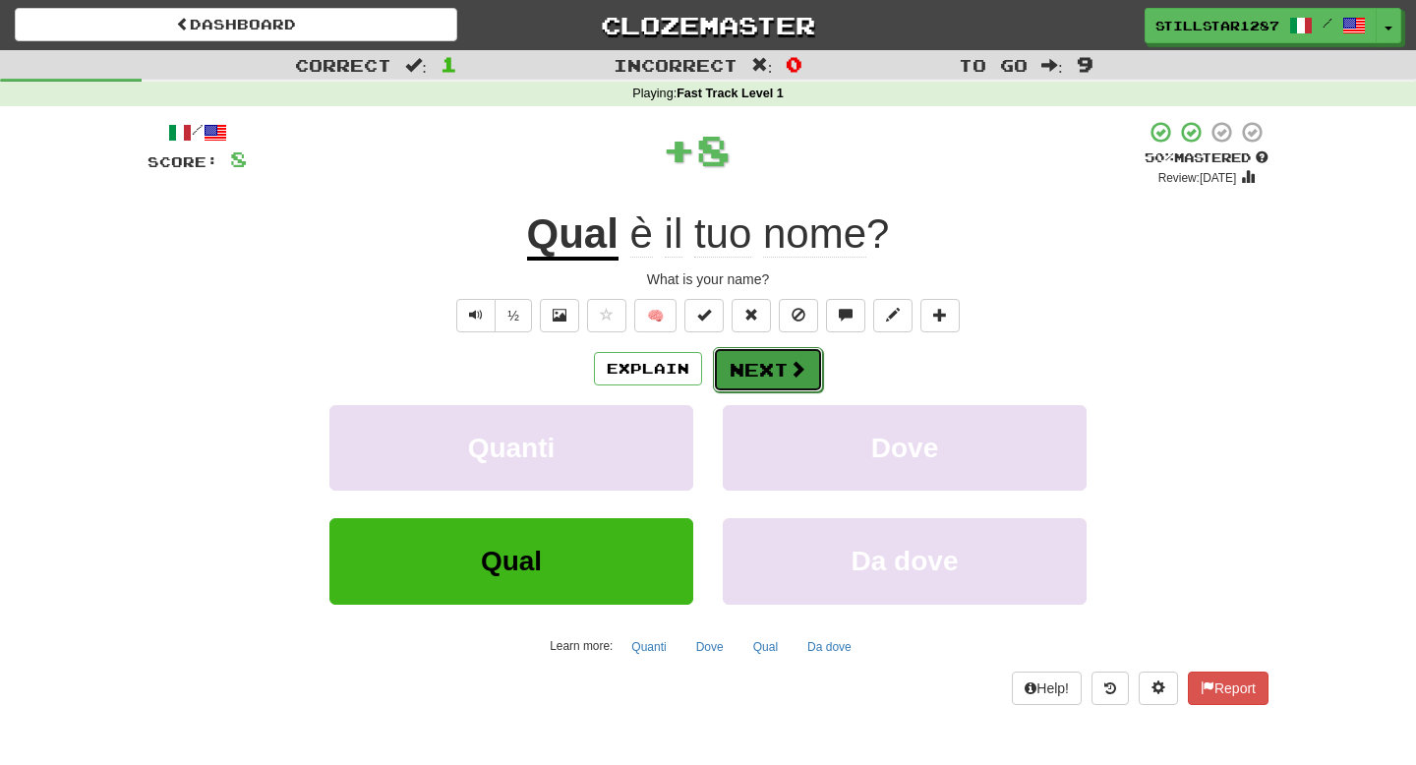
click at [707, 371] on button "Next" at bounding box center [768, 369] width 110 height 45
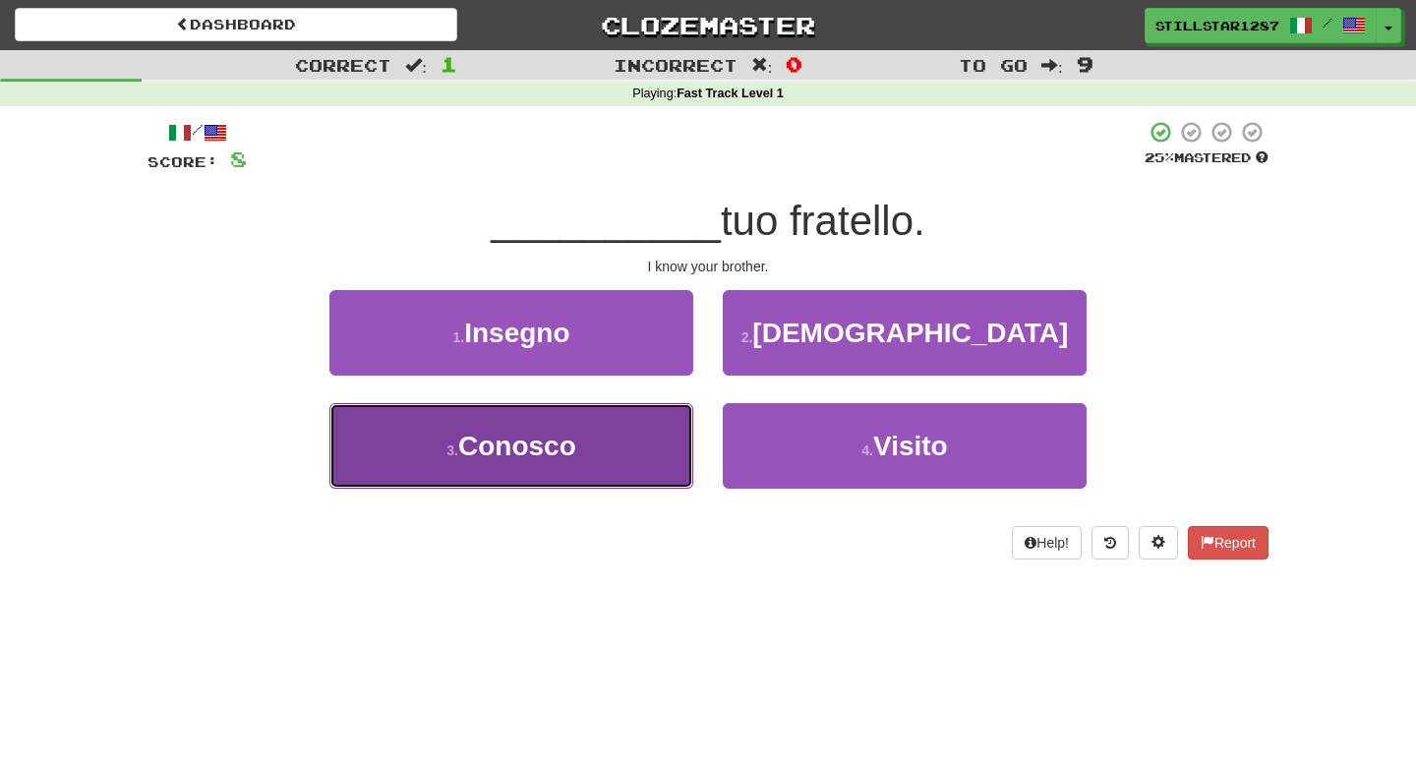
click at [659, 423] on button "3 . Conosco" at bounding box center [511, 446] width 364 height 86
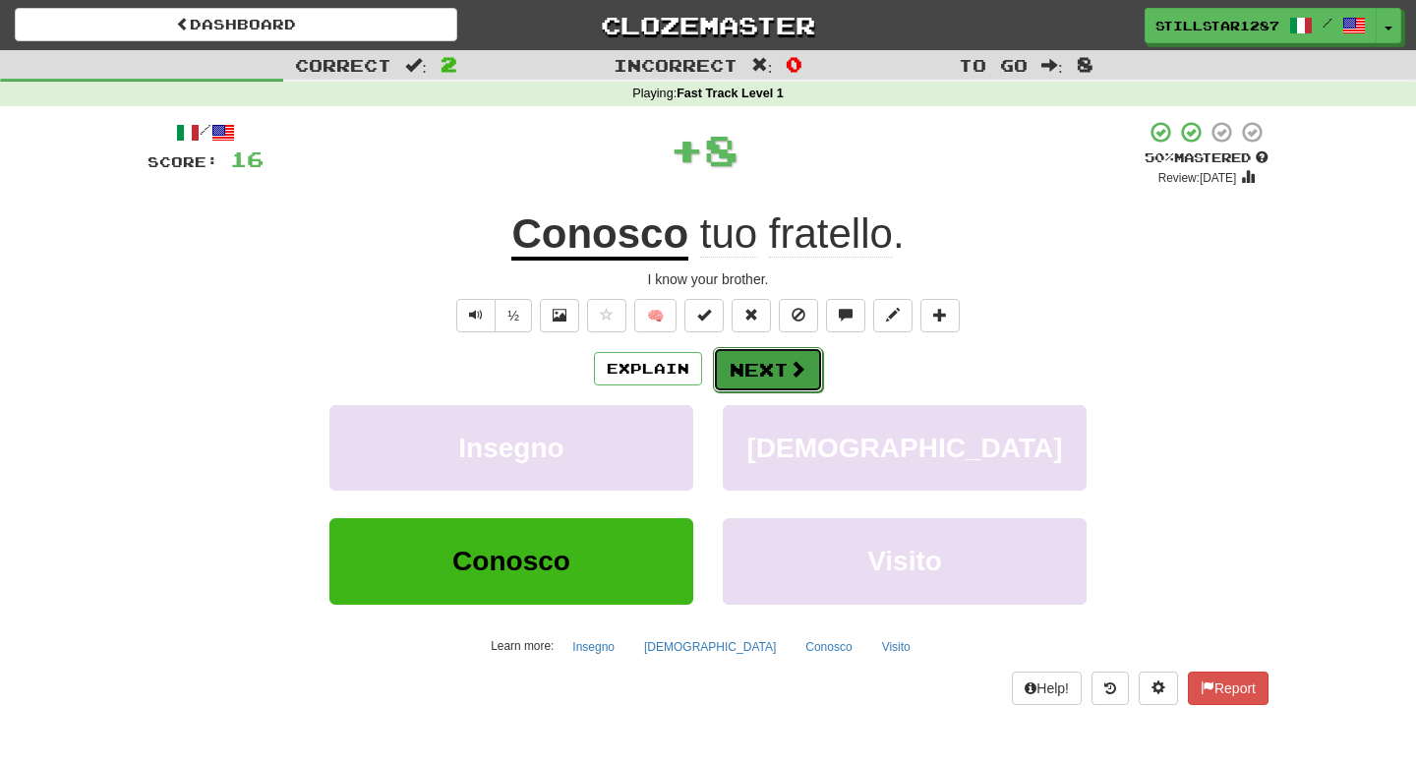
click at [707, 356] on button "Next" at bounding box center [768, 369] width 110 height 45
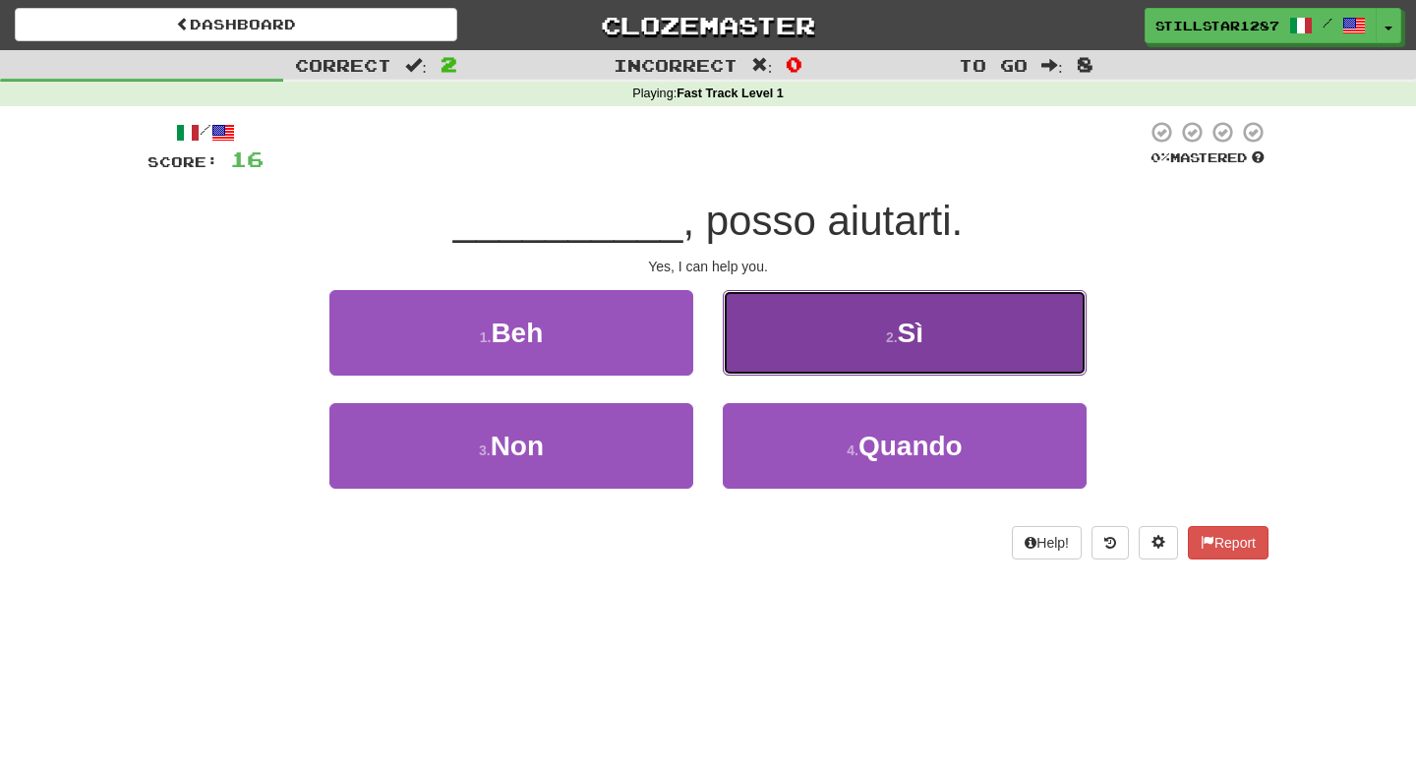
click at [707, 354] on button "2 . Sì" at bounding box center [905, 333] width 364 height 86
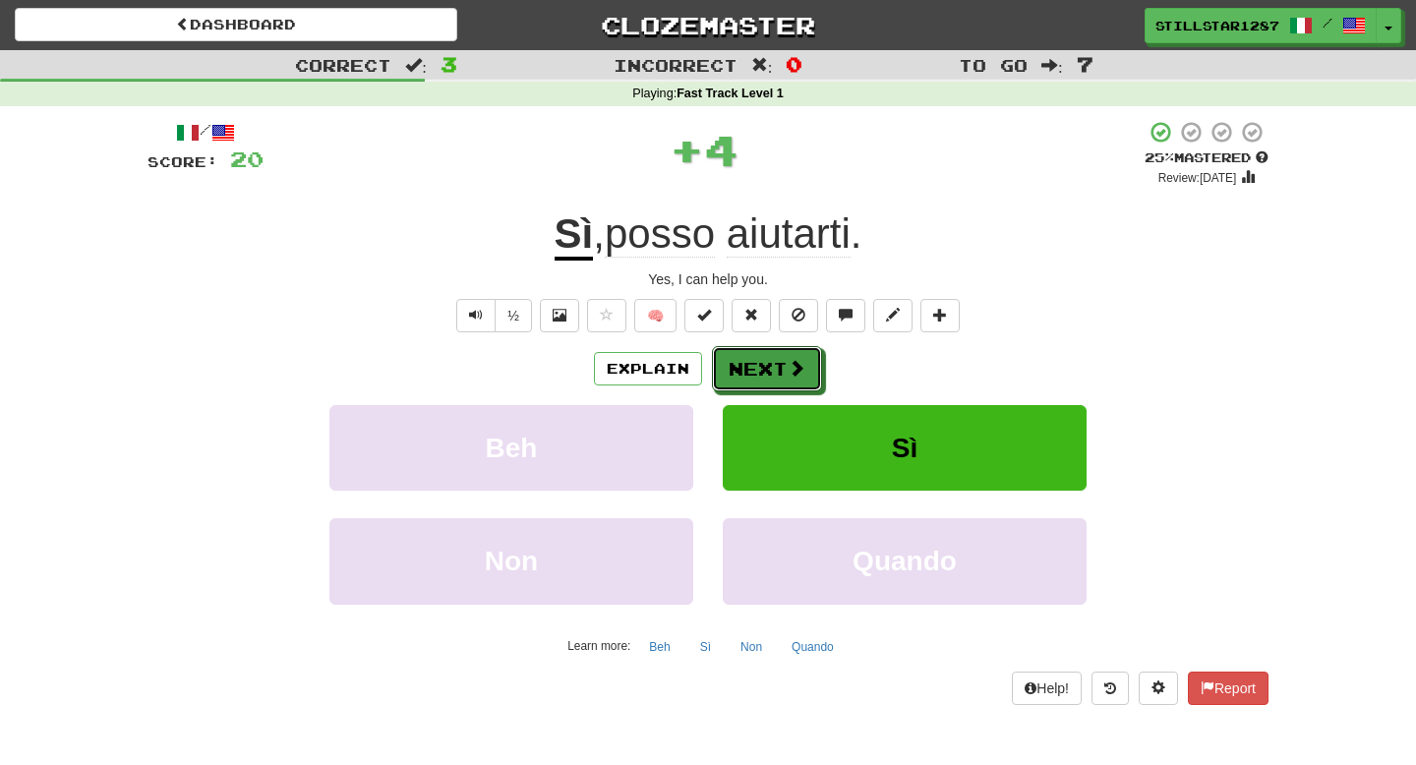
click at [707, 354] on button "Next" at bounding box center [767, 368] width 110 height 45
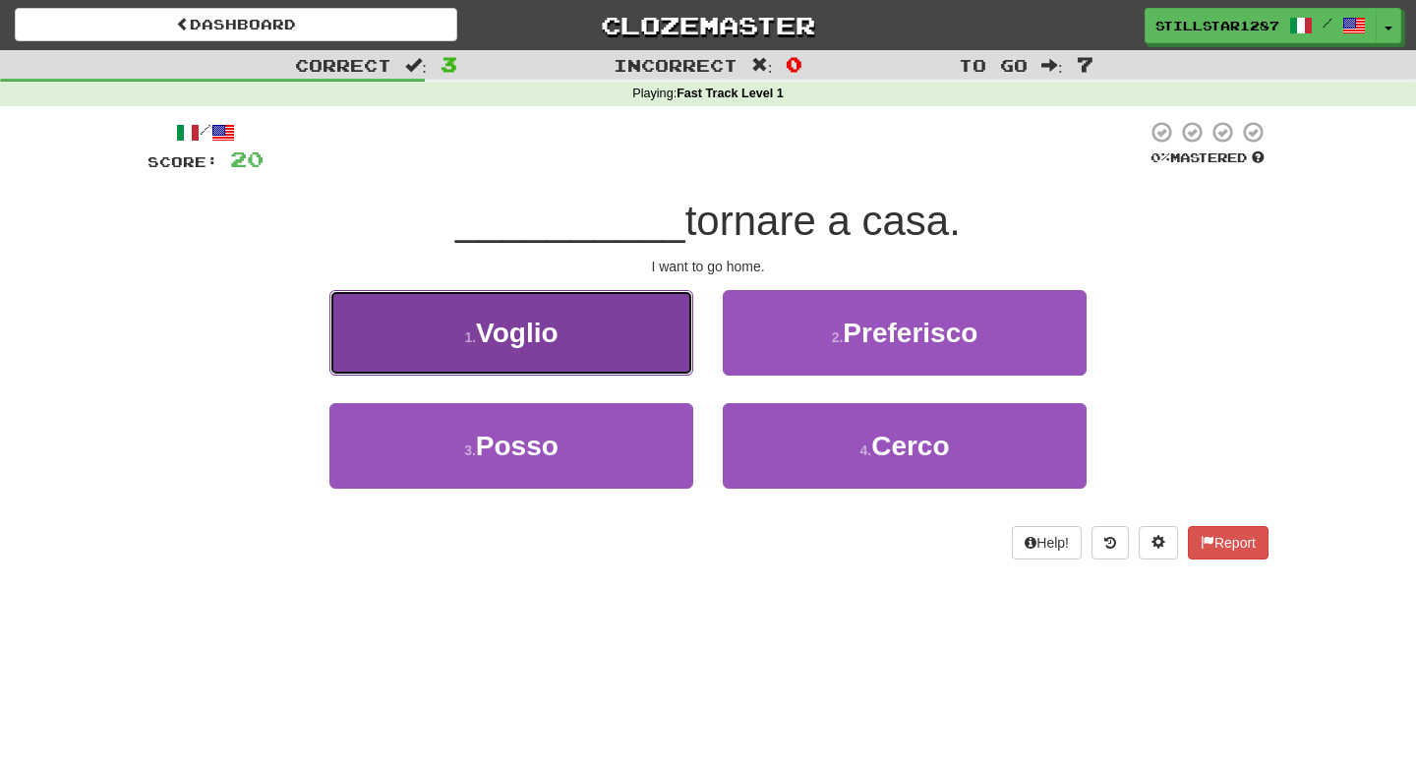
click at [631, 326] on button "1 . [GEOGRAPHIC_DATA]" at bounding box center [511, 333] width 364 height 86
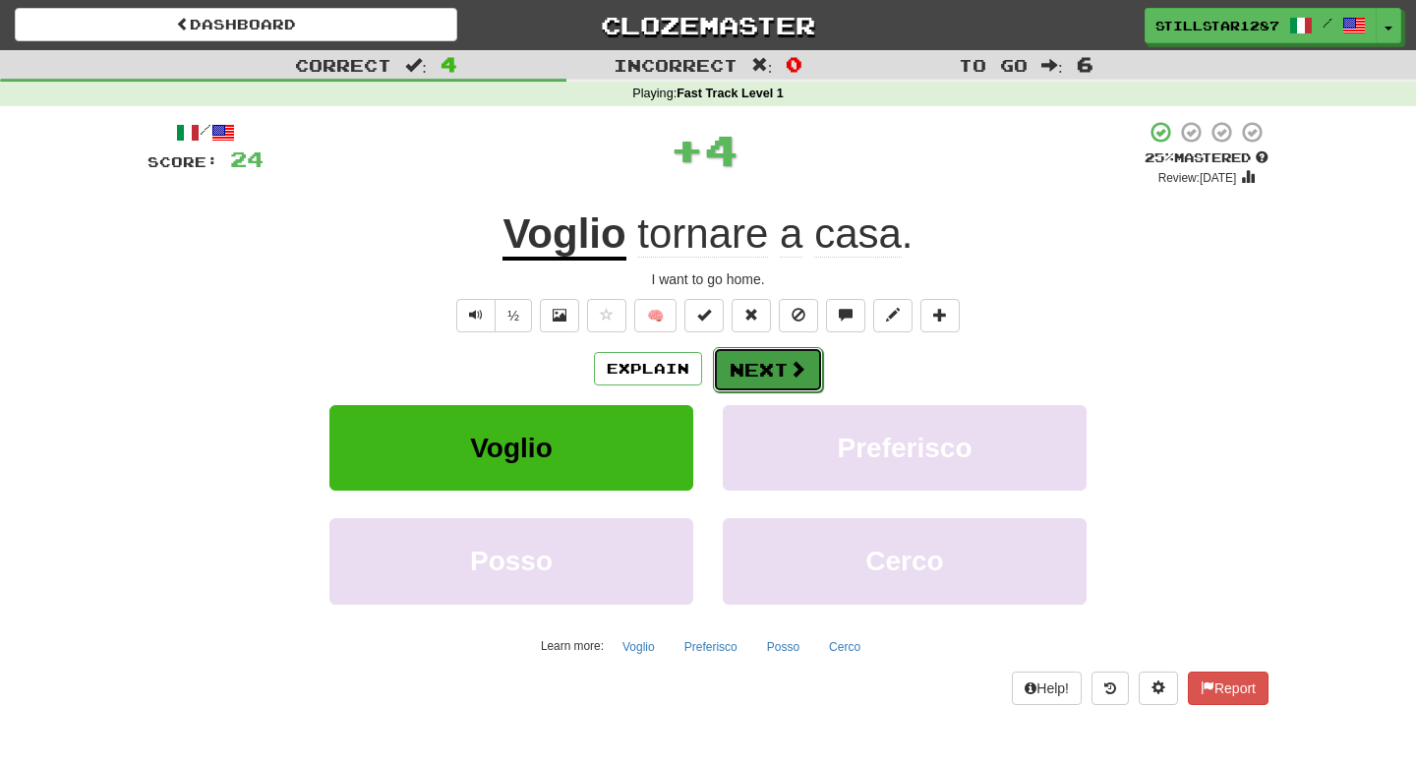
click at [707, 366] on button "Next" at bounding box center [768, 369] width 110 height 45
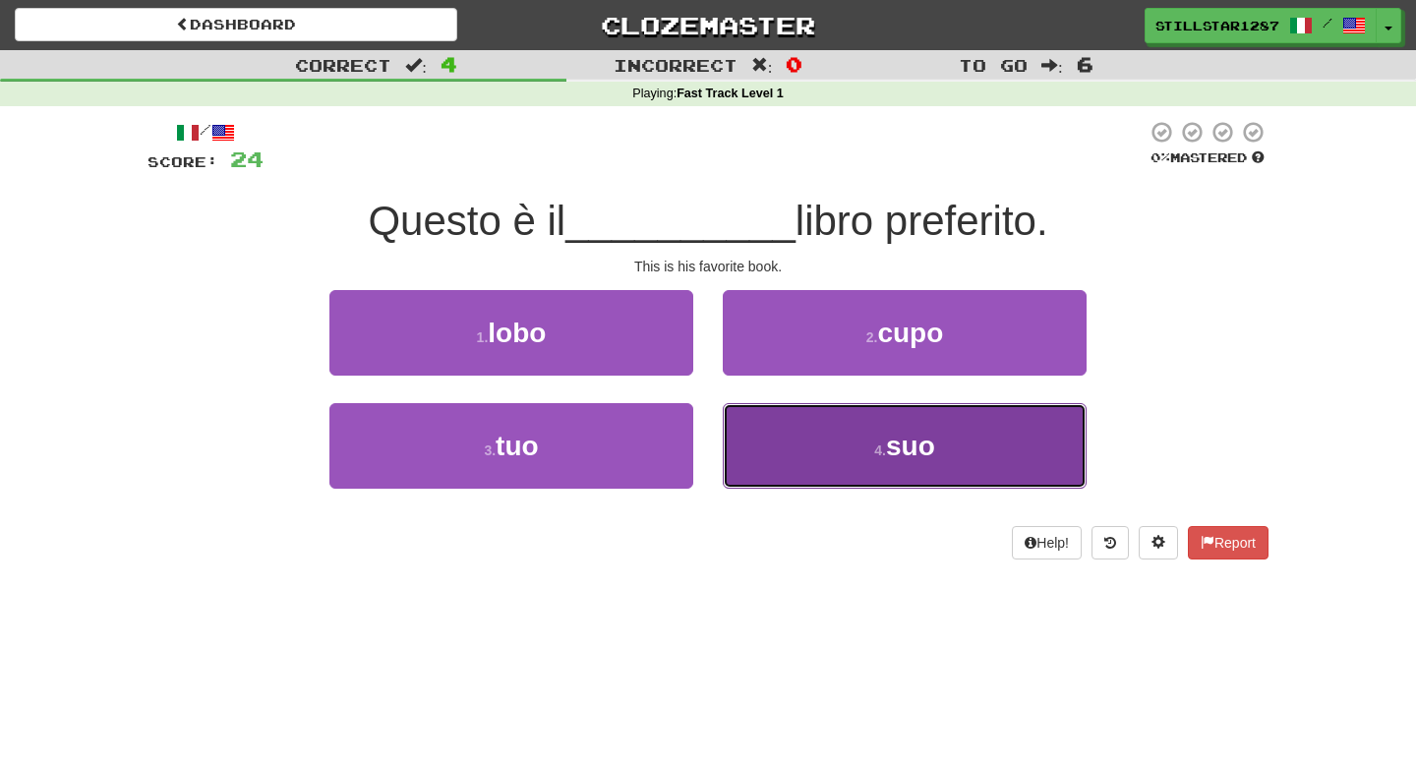
click at [707, 471] on button "4 . suo" at bounding box center [905, 446] width 364 height 86
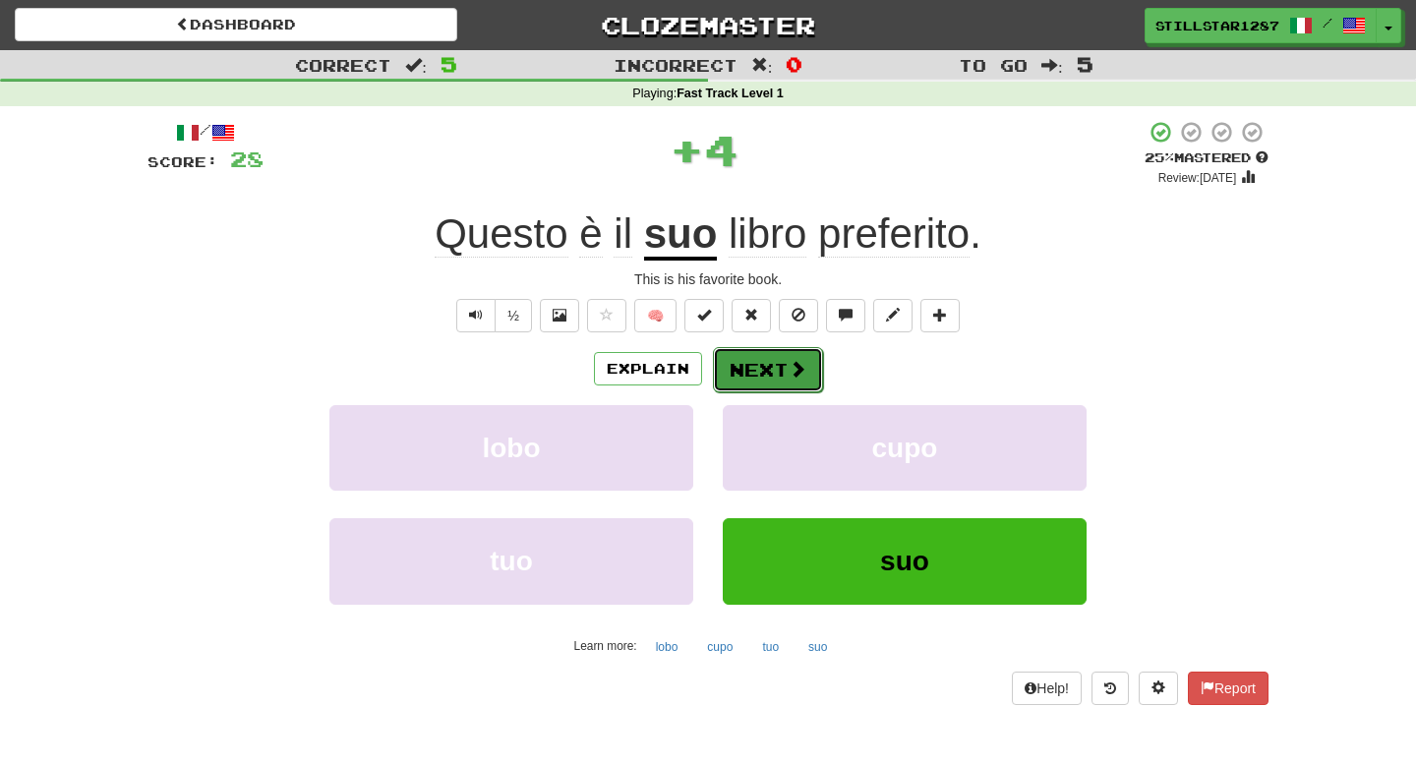
click at [707, 376] on span at bounding box center [797, 369] width 18 height 18
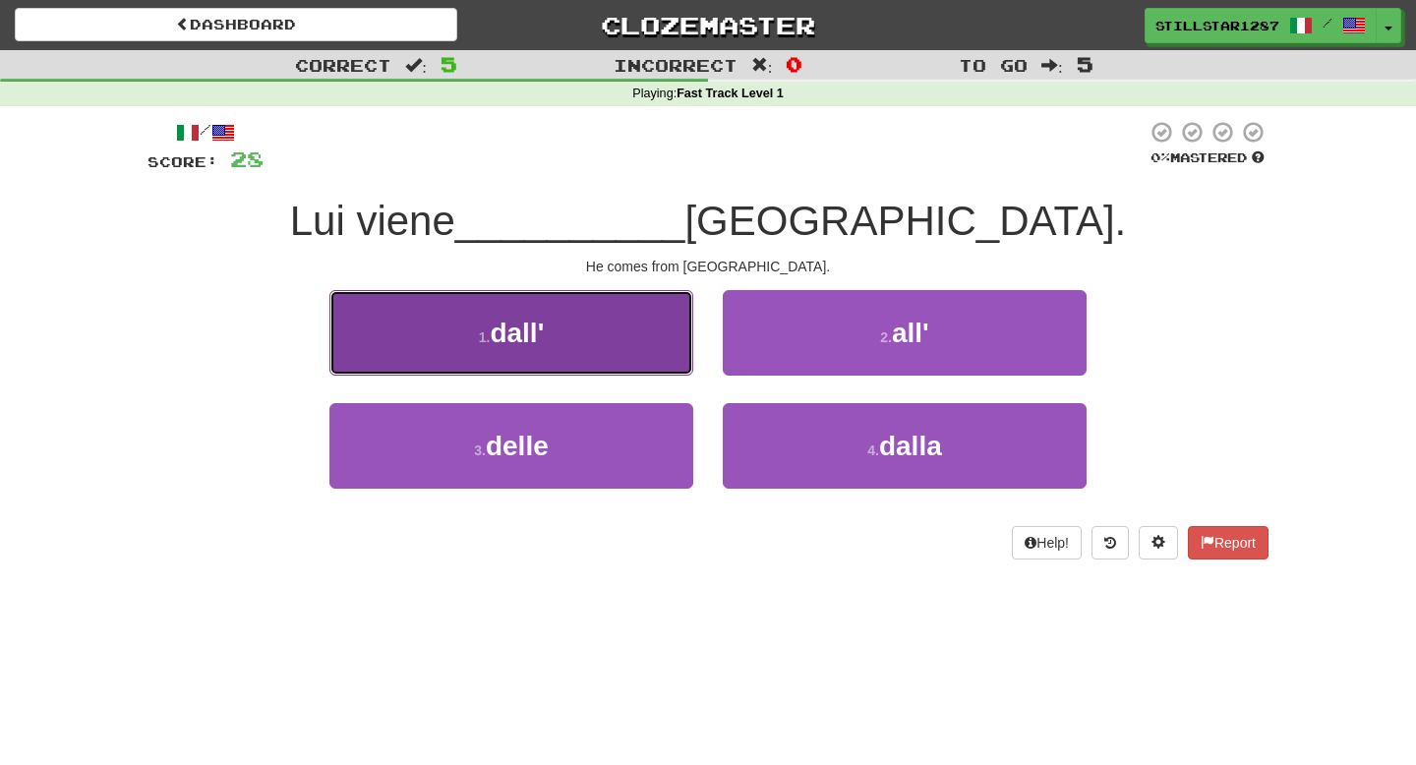
click at [563, 346] on button "1 . dall'" at bounding box center [511, 333] width 364 height 86
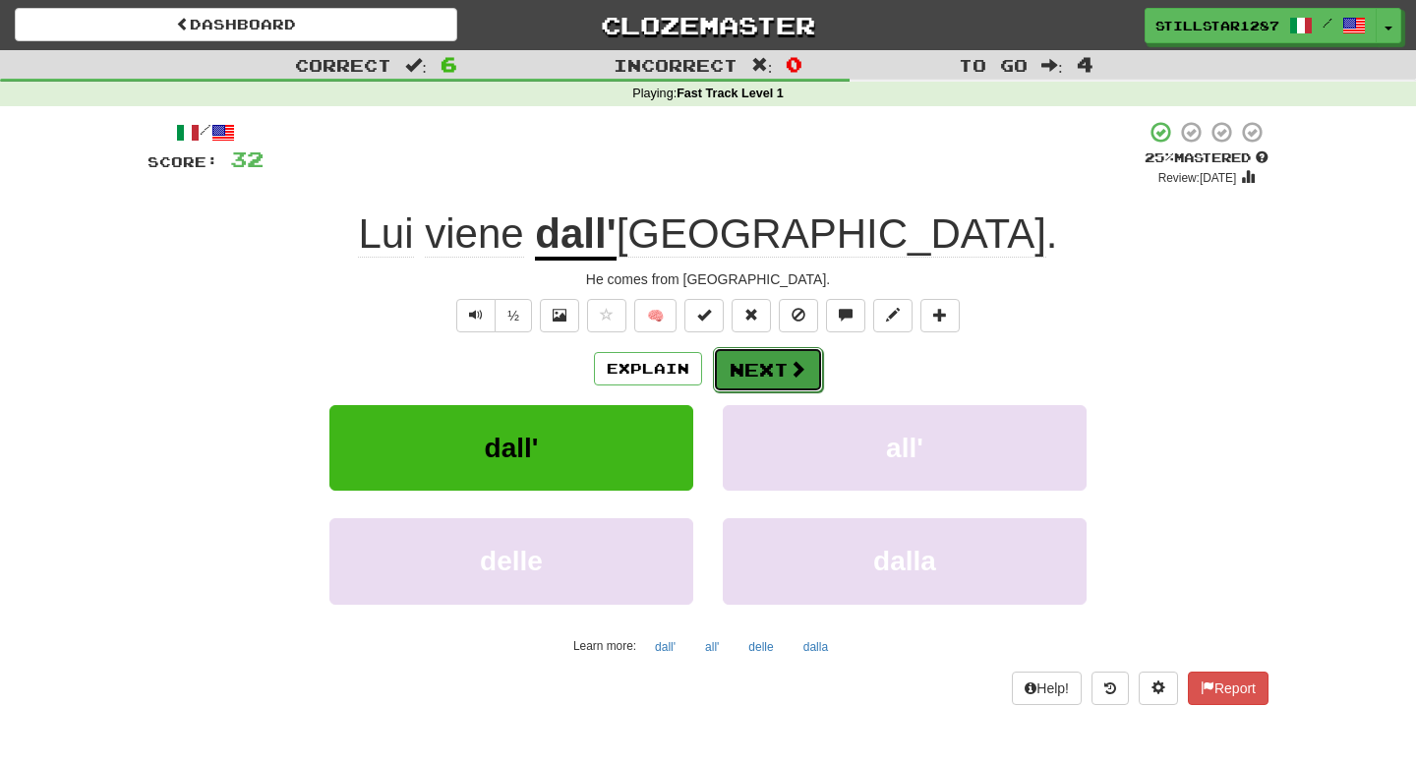
click at [707, 371] on button "Next" at bounding box center [768, 369] width 110 height 45
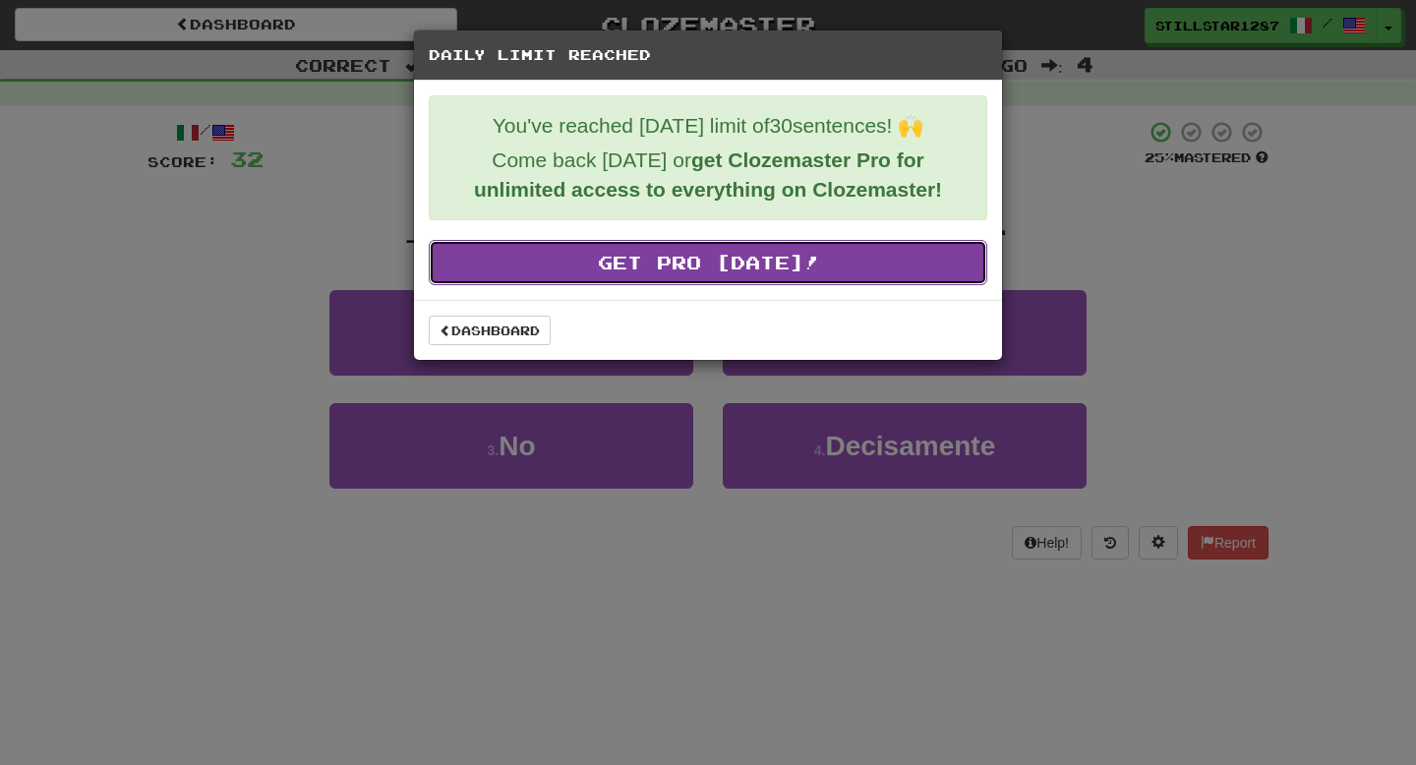
click at [707, 271] on link "Get Pro Today!" at bounding box center [708, 262] width 558 height 45
